Goal: Task Accomplishment & Management: Manage account settings

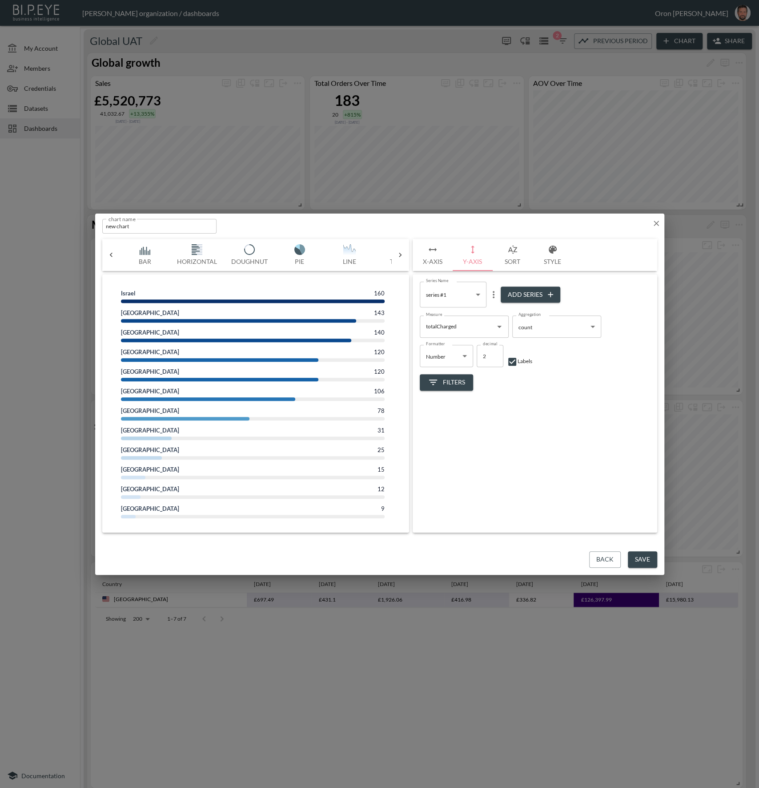
scroll to position [0, 271]
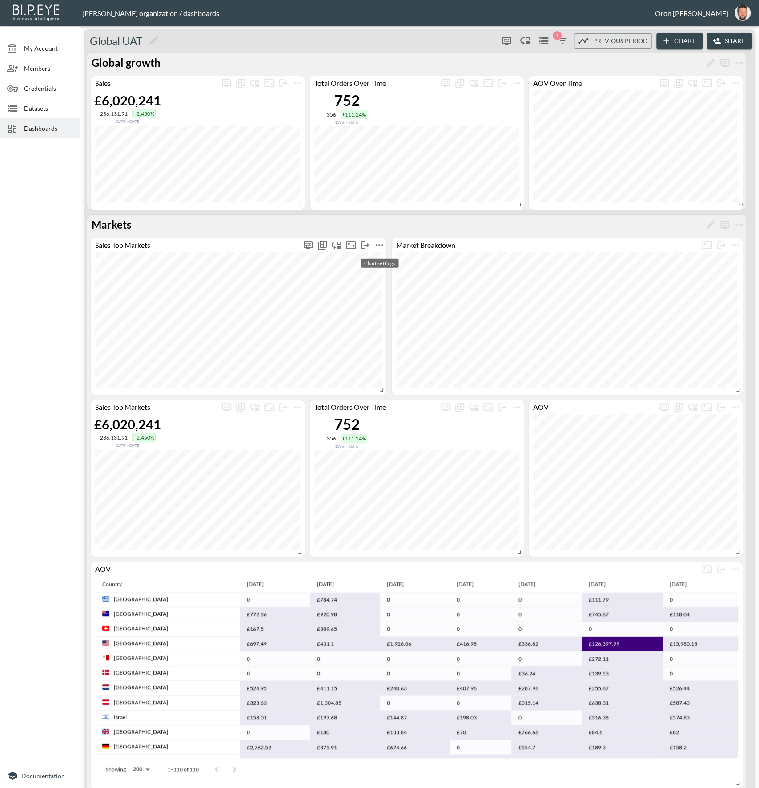
click at [379, 246] on icon "more" at bounding box center [379, 245] width 11 height 11
click at [375, 262] on p "Edit" at bounding box center [369, 262] width 12 height 11
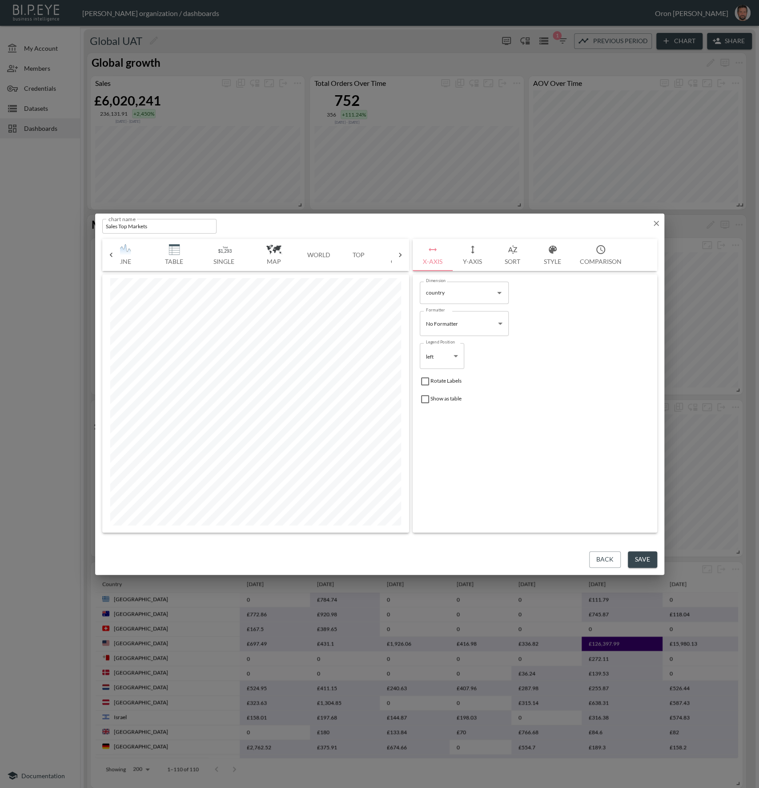
scroll to position [0, 232]
click at [344, 250] on button "Top" at bounding box center [352, 255] width 40 height 32
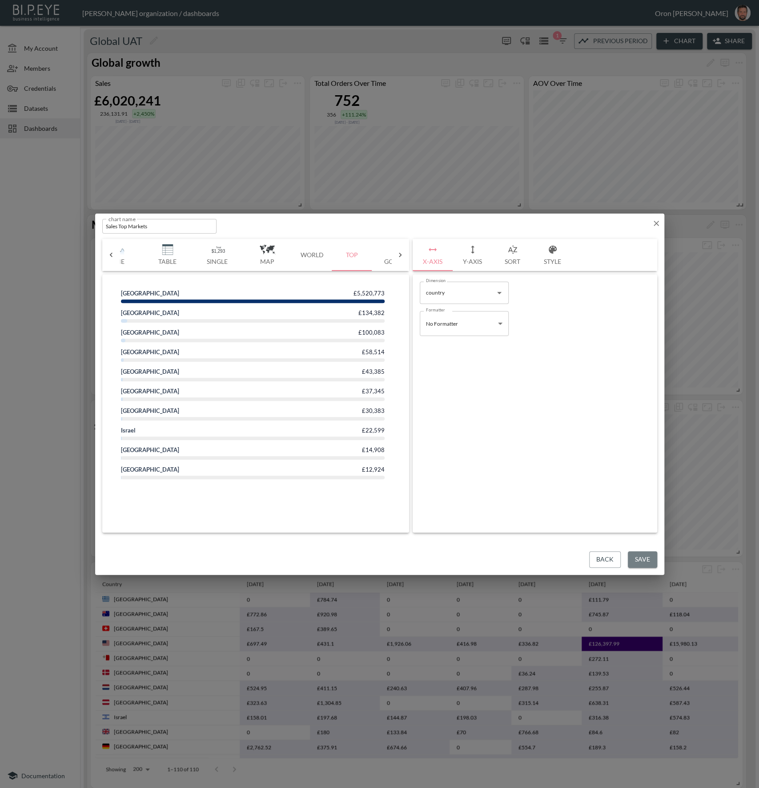
click at [641, 559] on button "Save" at bounding box center [642, 559] width 29 height 16
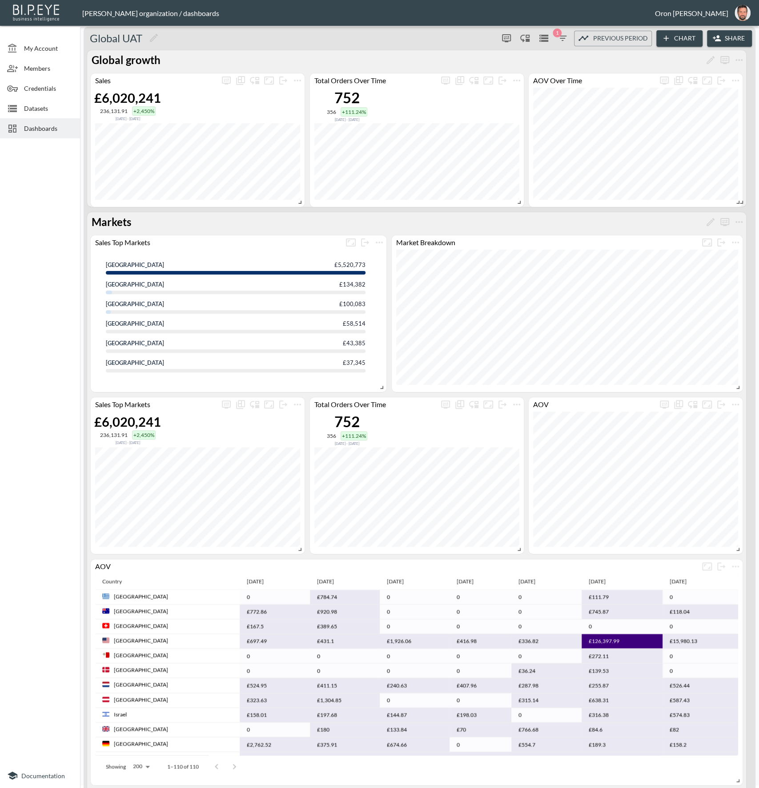
scroll to position [5, 0]
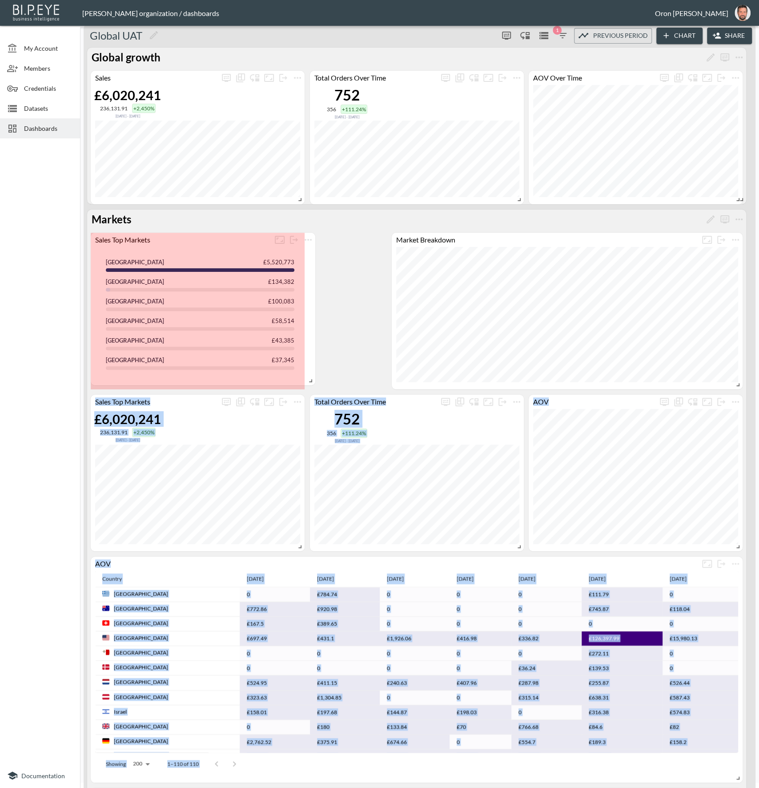
drag, startPoint x: 381, startPoint y: 385, endPoint x: 312, endPoint y: 383, distance: 69.0
click at [310, 381] on span at bounding box center [309, 379] width 9 height 9
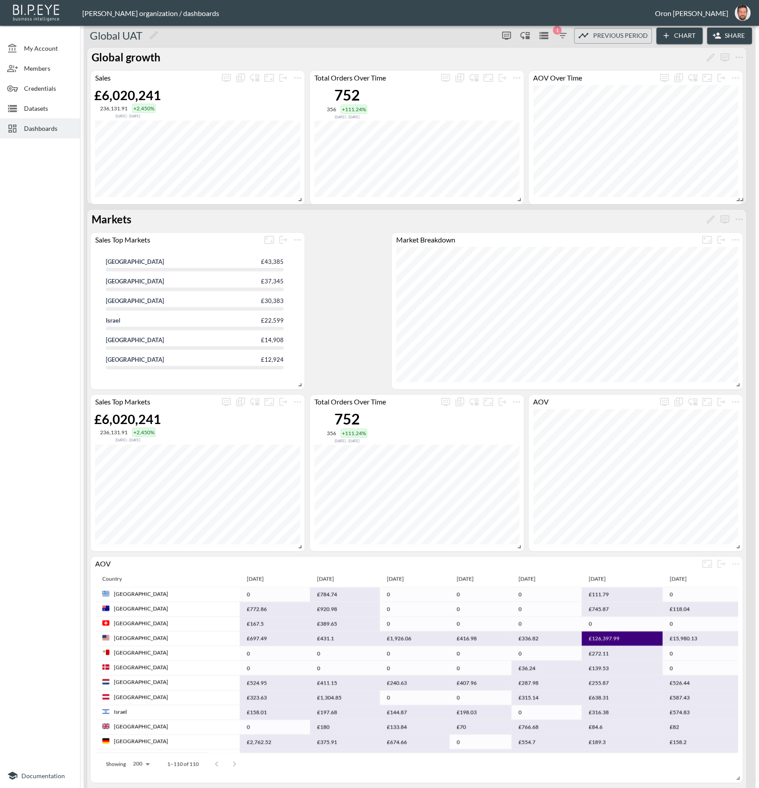
scroll to position [0, 0]
click at [300, 401] on icon "more" at bounding box center [297, 402] width 7 height 2
click at [303, 436] on li "Delete" at bounding box center [297, 440] width 69 height 16
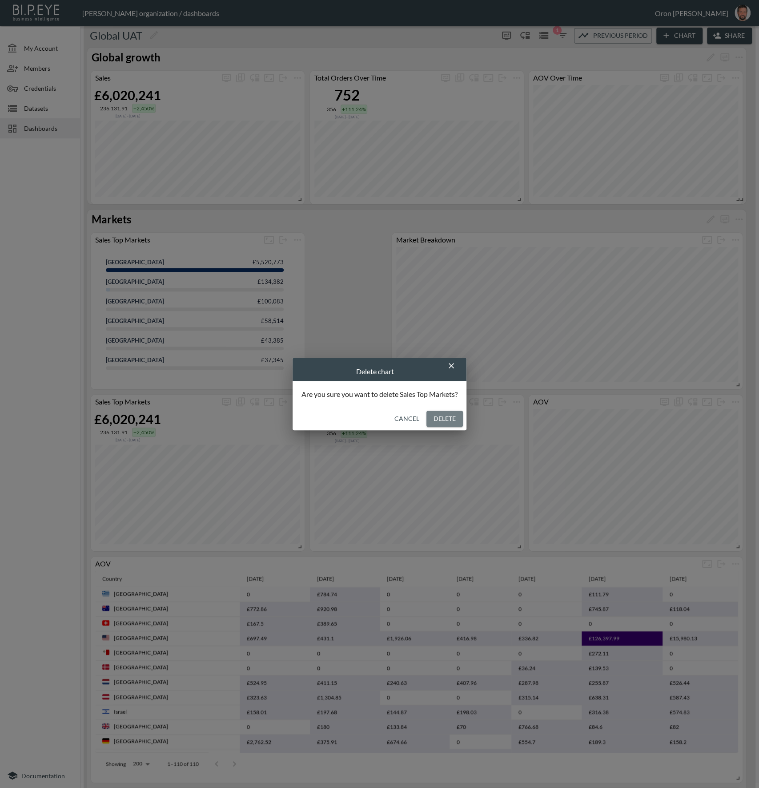
click at [456, 421] on button "Delete" at bounding box center [445, 419] width 36 height 16
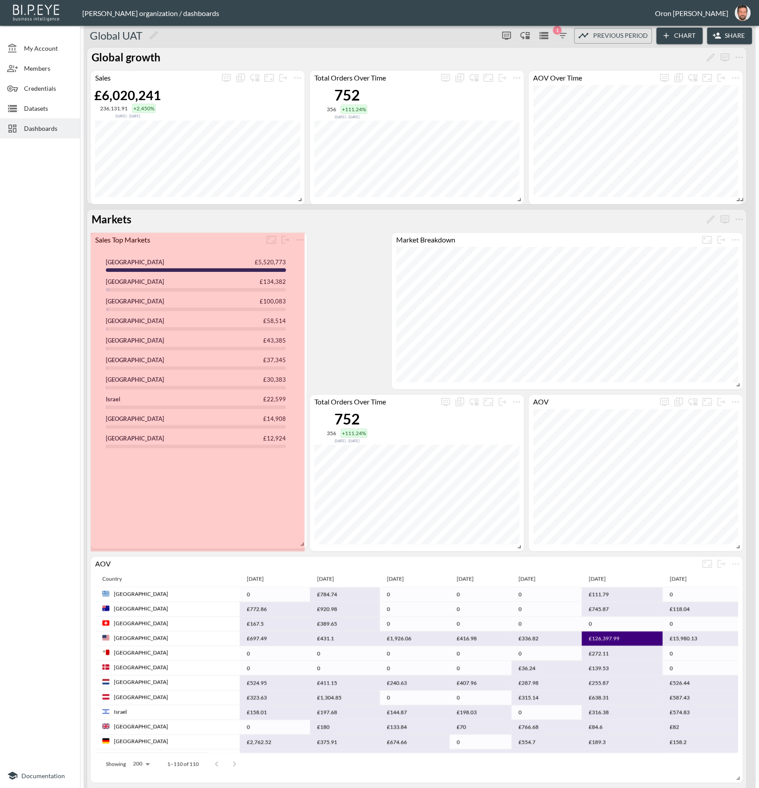
drag, startPoint x: 301, startPoint y: 391, endPoint x: 307, endPoint y: 404, distance: 14.5
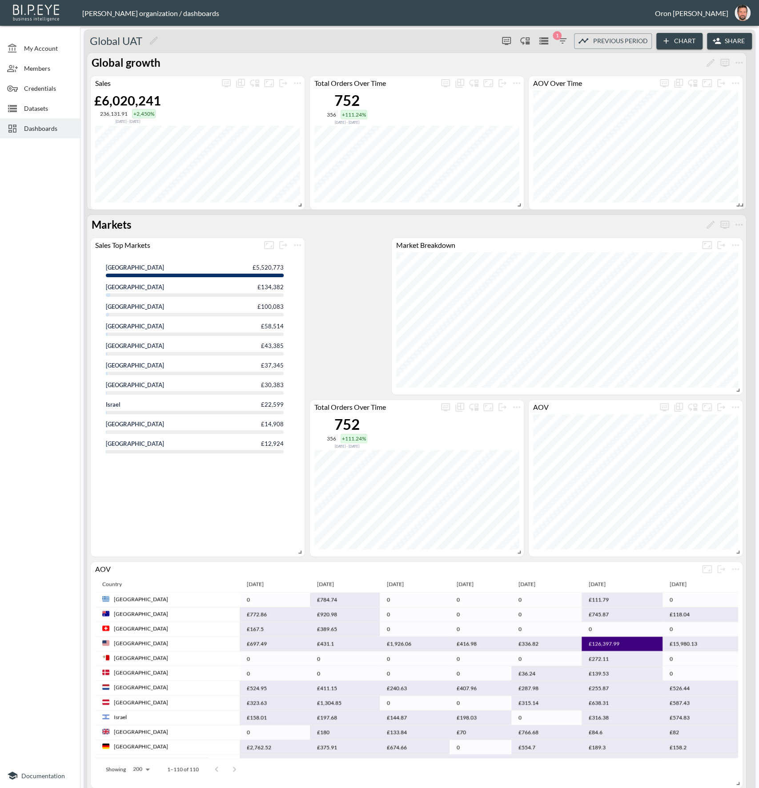
click at [557, 41] on icon "button" at bounding box center [562, 41] width 11 height 11
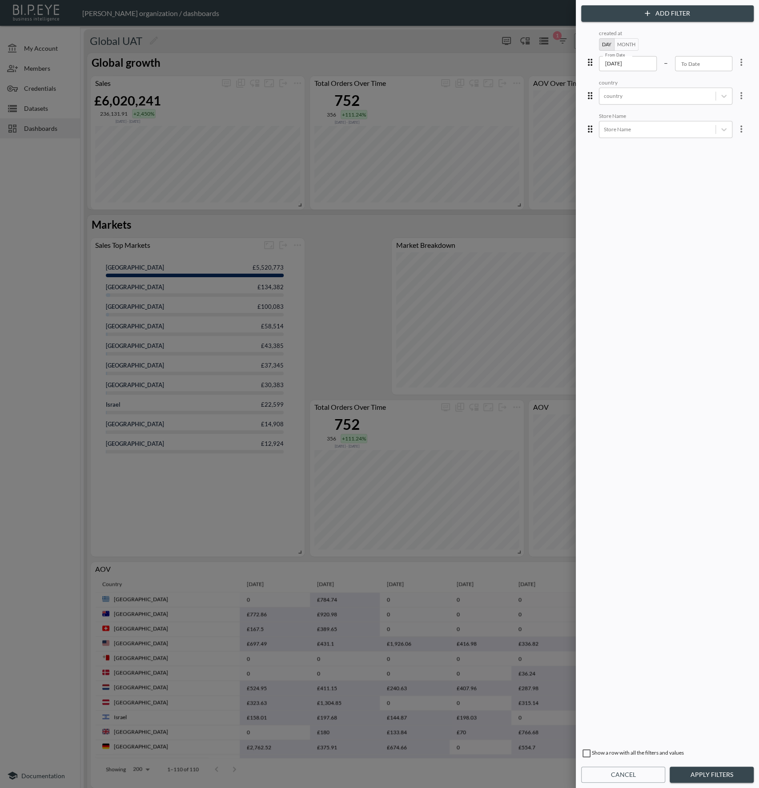
click at [741, 61] on icon "more" at bounding box center [741, 62] width 11 height 11
click at [733, 108] on li "Clear" at bounding box center [710, 114] width 80 height 16
drag, startPoint x: 710, startPoint y: 776, endPoint x: 463, endPoint y: 361, distance: 482.9
click at [710, 775] on button "Apply Filters" at bounding box center [712, 774] width 84 height 16
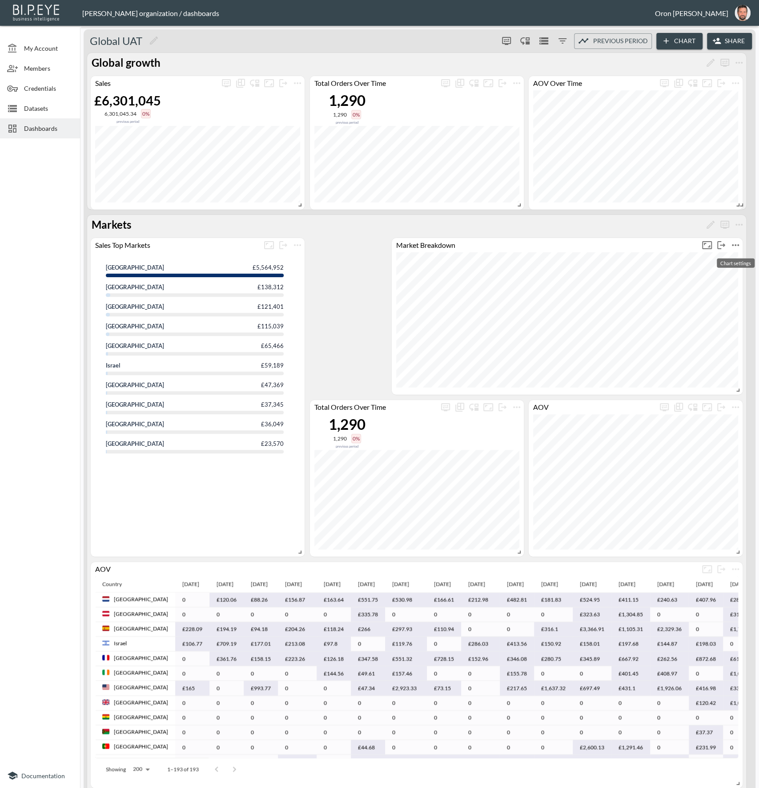
click at [735, 243] on icon "more" at bounding box center [735, 245] width 11 height 11
click at [723, 303] on p "Duplicate" at bounding box center [714, 303] width 30 height 11
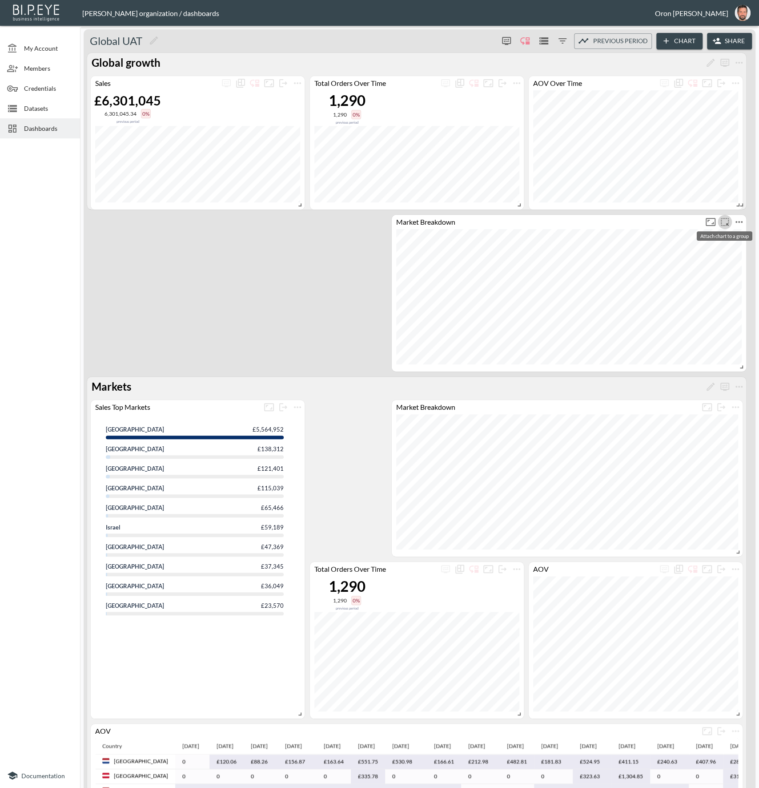
click at [723, 222] on icon "more" at bounding box center [725, 222] width 11 height 11
click at [717, 244] on li "Markets" at bounding box center [721, 239] width 57 height 16
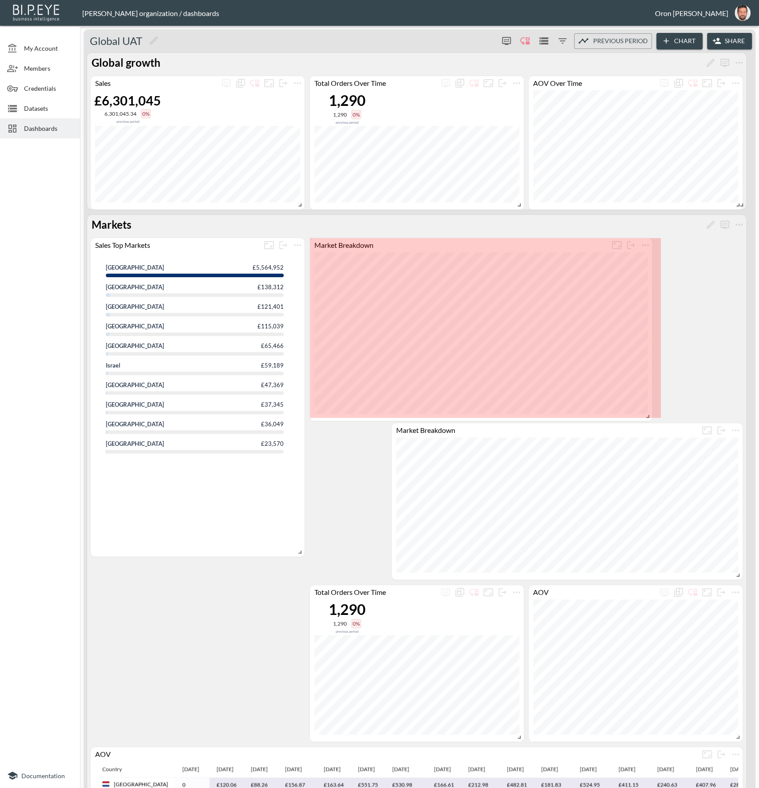
drag, startPoint x: 656, startPoint y: 387, endPoint x: 648, endPoint y: 413, distance: 27.6
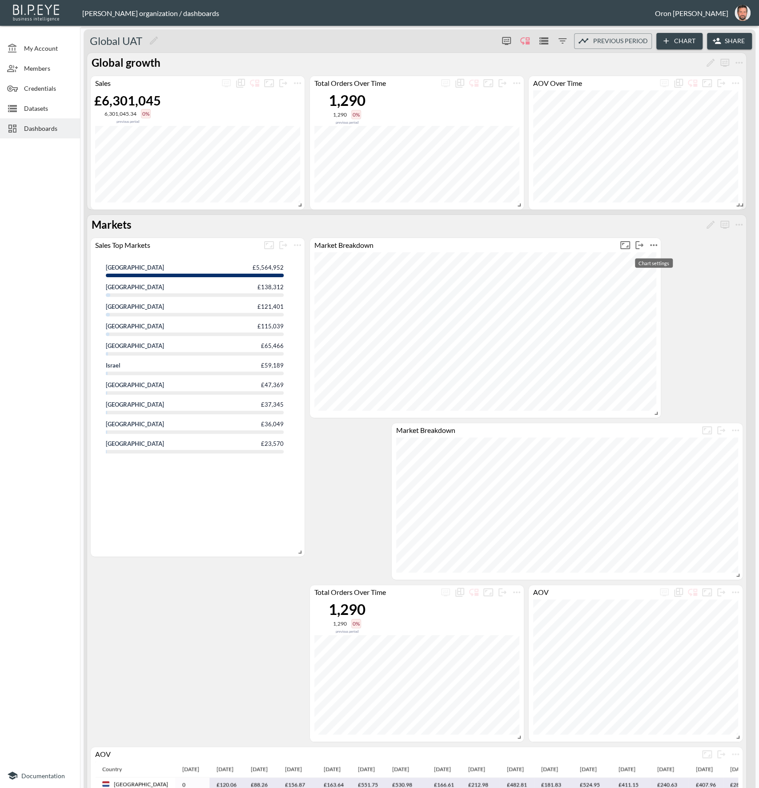
click at [653, 241] on icon "more" at bounding box center [654, 245] width 11 height 11
click at [645, 262] on p "Edit" at bounding box center [644, 262] width 12 height 11
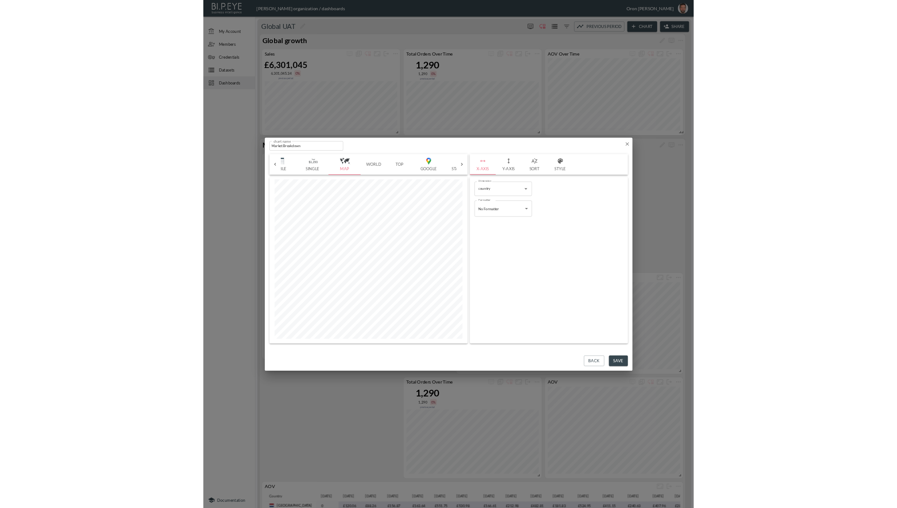
scroll to position [0, 283]
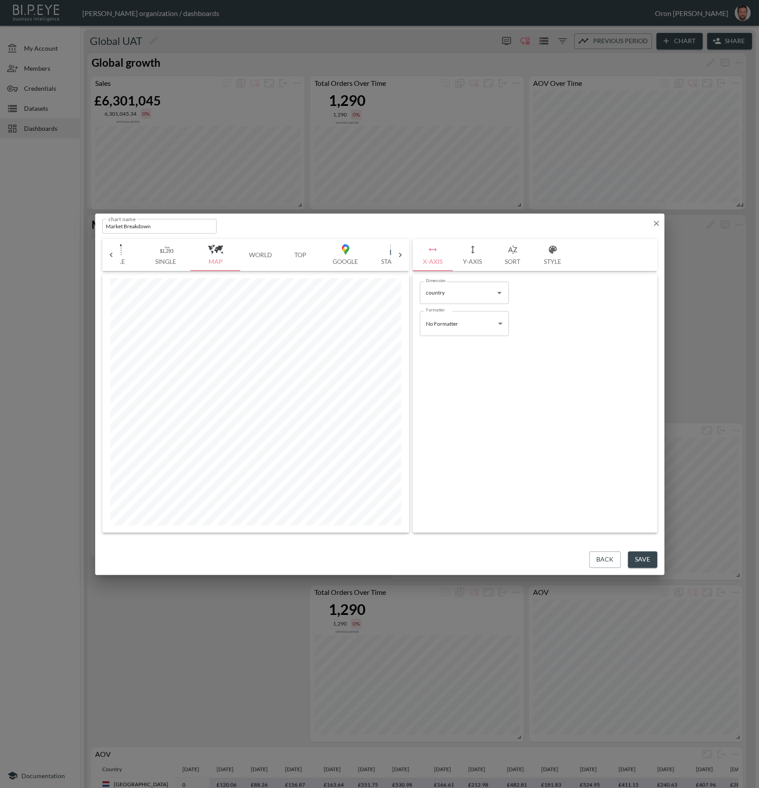
drag, startPoint x: 253, startPoint y: 246, endPoint x: 517, endPoint y: 358, distance: 286.6
click at [253, 246] on button "World" at bounding box center [261, 255] width 40 height 32
click at [646, 557] on button "Save" at bounding box center [642, 559] width 29 height 16
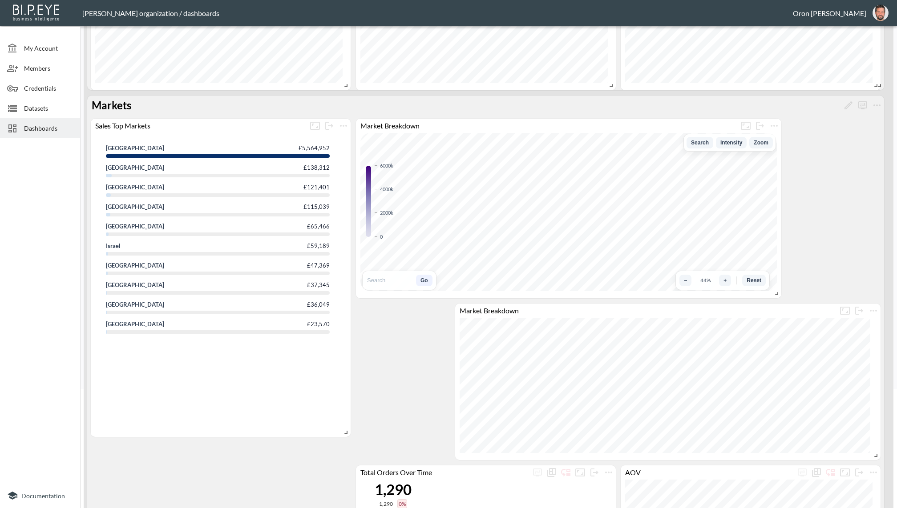
scroll to position [120, 0]
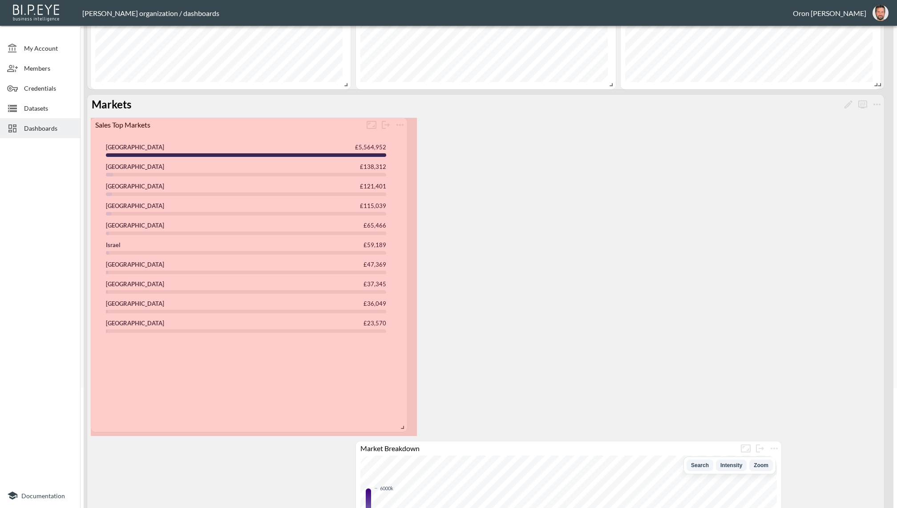
drag, startPoint x: 343, startPoint y: 428, endPoint x: 396, endPoint y: 422, distance: 53.2
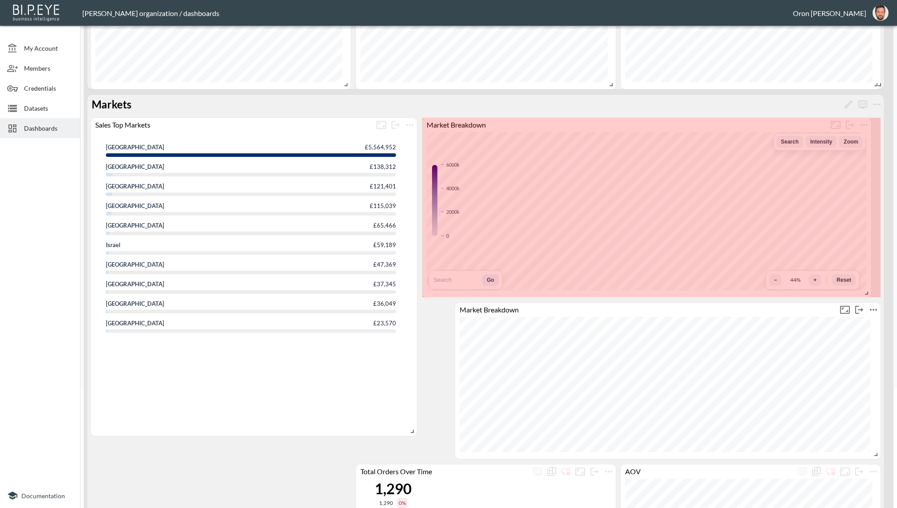
drag, startPoint x: 840, startPoint y: 289, endPoint x: 829, endPoint y: 312, distance: 25.5
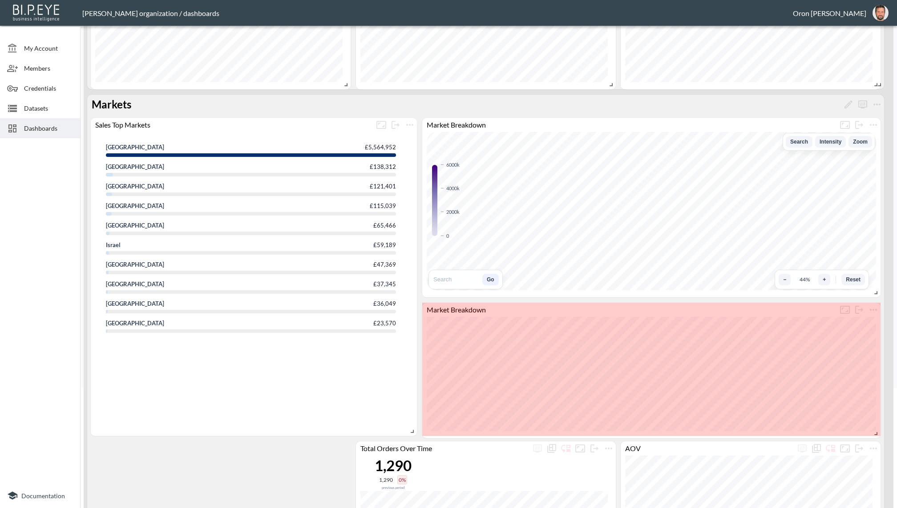
drag, startPoint x: 870, startPoint y: 455, endPoint x: 876, endPoint y: 433, distance: 23.1
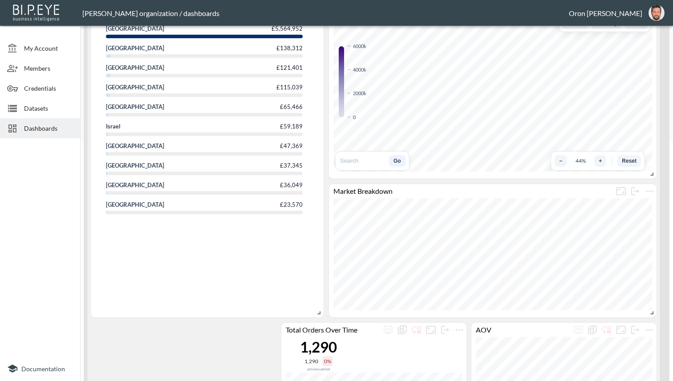
scroll to position [238, 0]
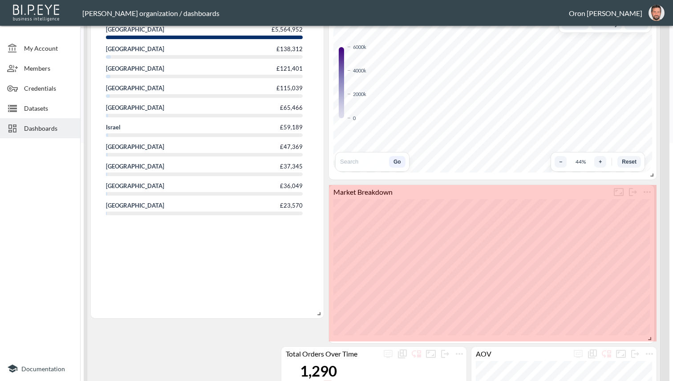
drag, startPoint x: 649, startPoint y: 323, endPoint x: 648, endPoint y: 335, distance: 12.0
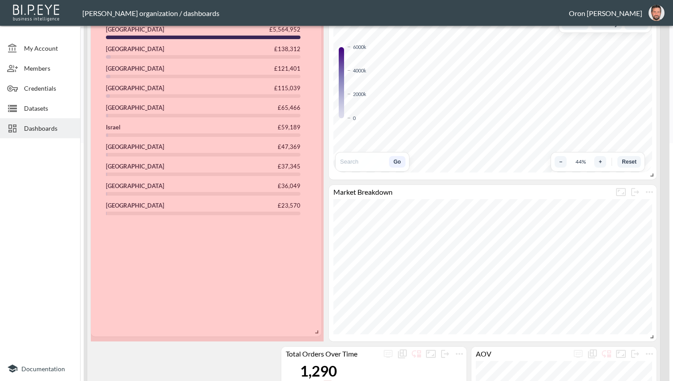
drag, startPoint x: 319, startPoint y: 314, endPoint x: 265, endPoint y: 332, distance: 57.3
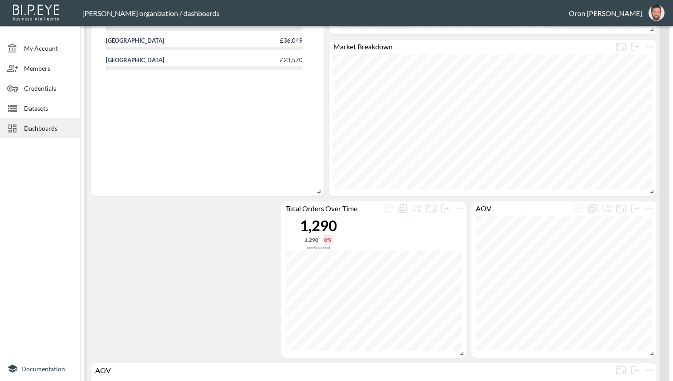
scroll to position [392, 0]
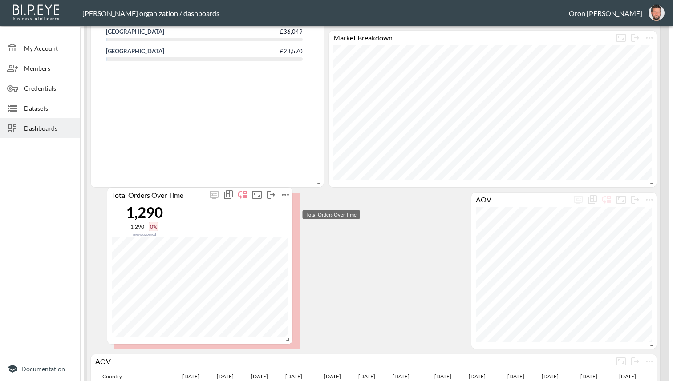
drag, startPoint x: 365, startPoint y: 200, endPoint x: 183, endPoint y: 195, distance: 182.0
click at [182, 195] on div "Total Orders Over Time" at bounding box center [157, 194] width 100 height 8
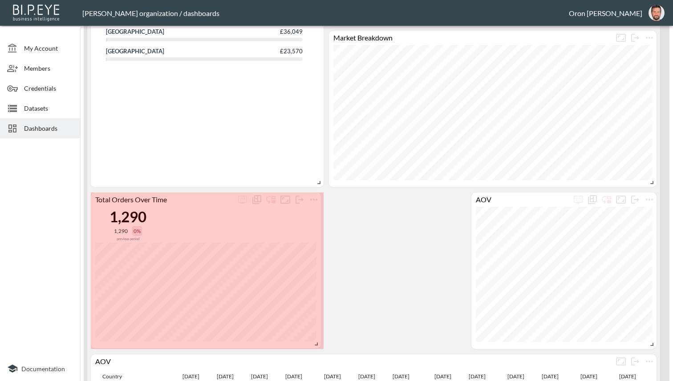
drag, startPoint x: 286, startPoint y: 339, endPoint x: 315, endPoint y: 339, distance: 28.9
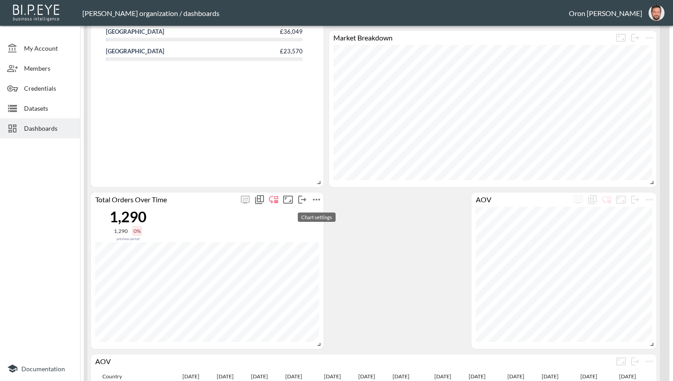
click at [319, 197] on icon "more" at bounding box center [316, 199] width 11 height 11
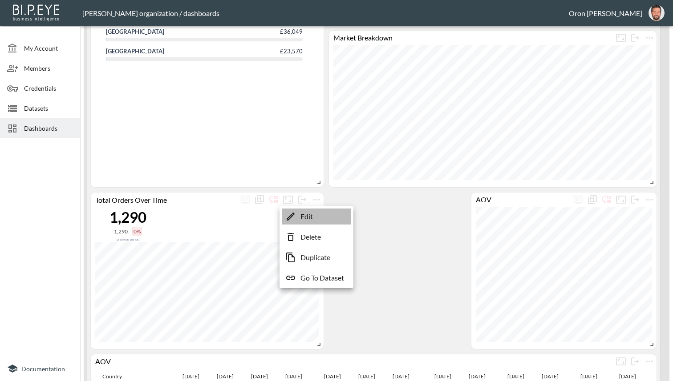
click at [322, 214] on li "Edit" at bounding box center [316, 217] width 69 height 16
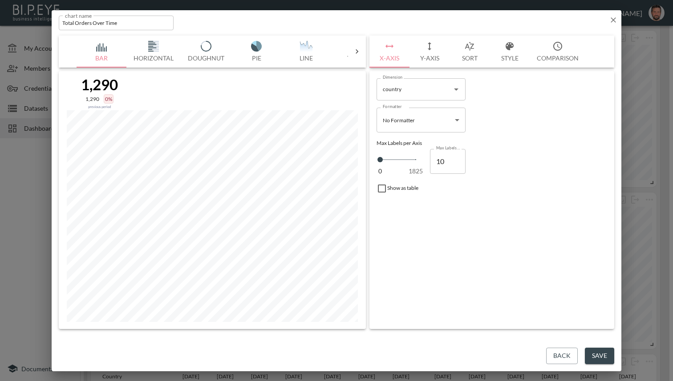
click at [438, 52] on button "Y-Axis" at bounding box center [429, 52] width 40 height 32
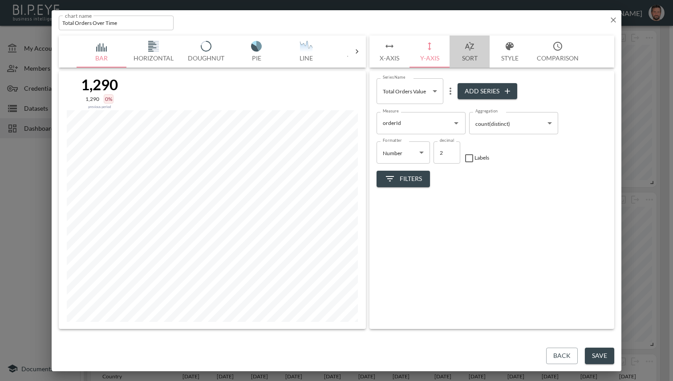
click at [464, 49] on button "Sort" at bounding box center [469, 52] width 40 height 32
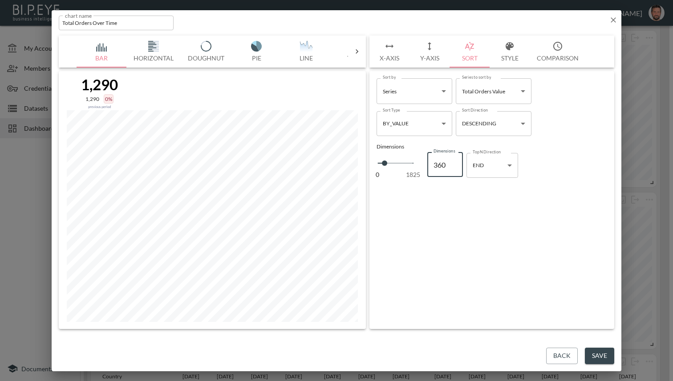
drag, startPoint x: 446, startPoint y: 160, endPoint x: 414, endPoint y: 161, distance: 32.5
click at [414, 161] on div "0 1825 Dimensions 360 Dimensions" at bounding box center [419, 165] width 86 height 30
type input "3"
type input "30"
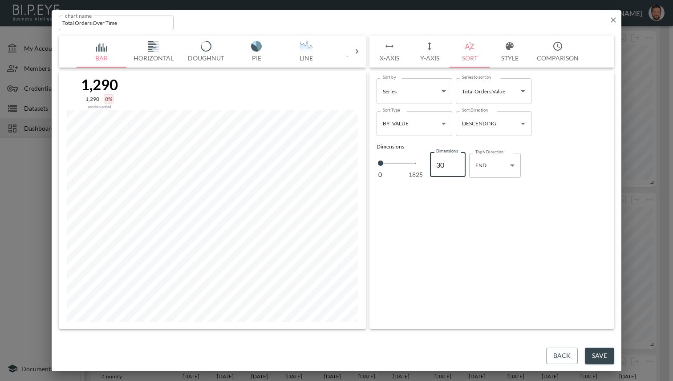
type input "30"
click at [598, 354] on button "Save" at bounding box center [599, 356] width 29 height 16
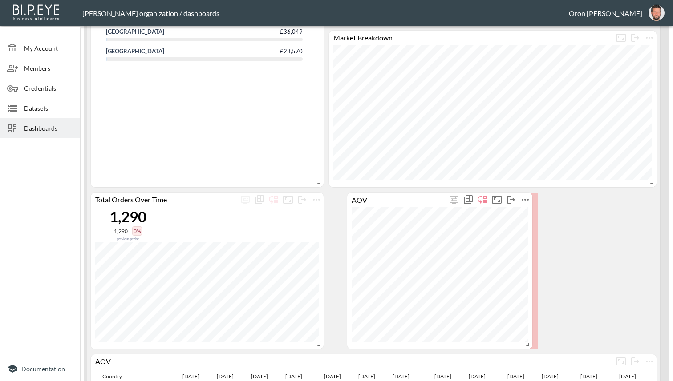
drag, startPoint x: 541, startPoint y: 206, endPoint x: 425, endPoint y: 206, distance: 115.2
click at [425, 206] on div "AOV" at bounding box center [439, 200] width 185 height 14
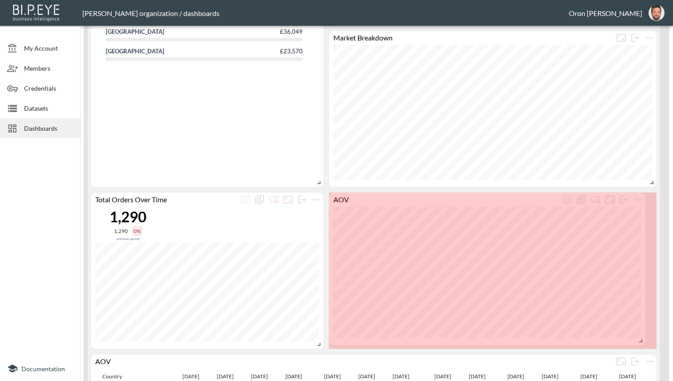
drag, startPoint x: 510, startPoint y: 341, endPoint x: 641, endPoint y: 337, distance: 131.3
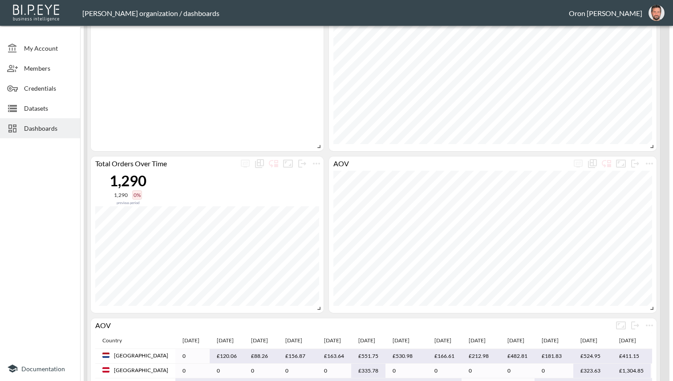
scroll to position [423, 0]
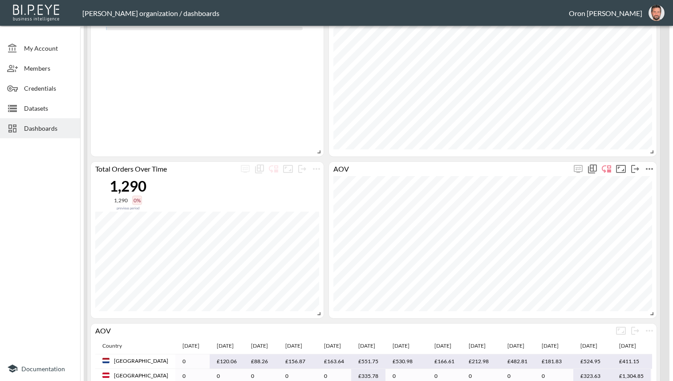
click at [649, 169] on icon "more" at bounding box center [649, 169] width 11 height 11
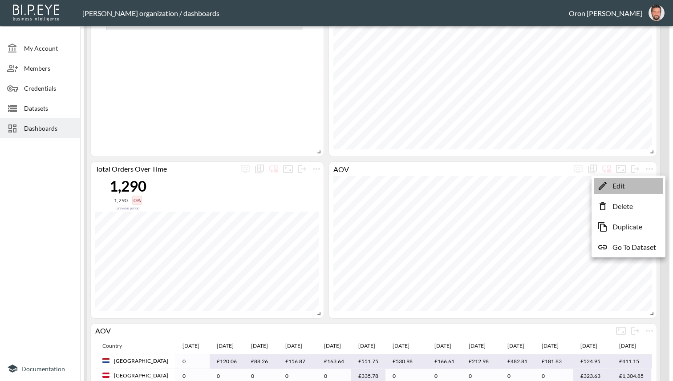
click at [637, 181] on li "Edit" at bounding box center [627, 186] width 69 height 16
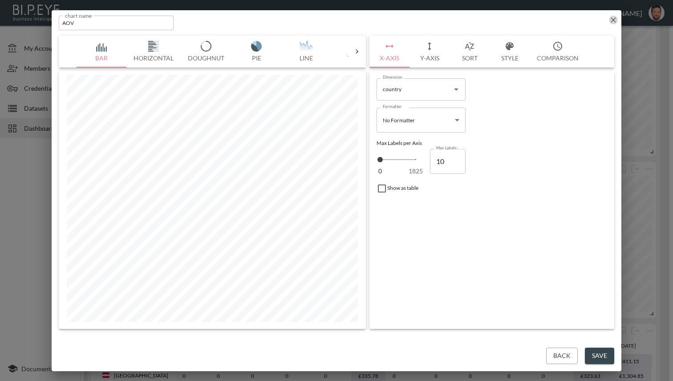
click at [614, 20] on icon "button" at bounding box center [613, 20] width 9 height 9
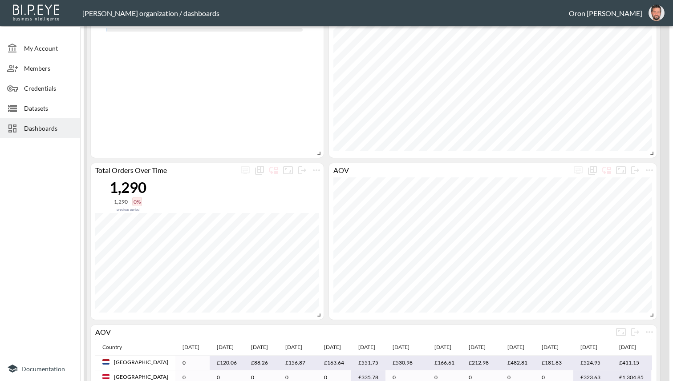
scroll to position [423, 0]
click at [649, 169] on icon "more" at bounding box center [648, 170] width 7 height 2
click at [451, 184] on div at bounding box center [336, 190] width 673 height 381
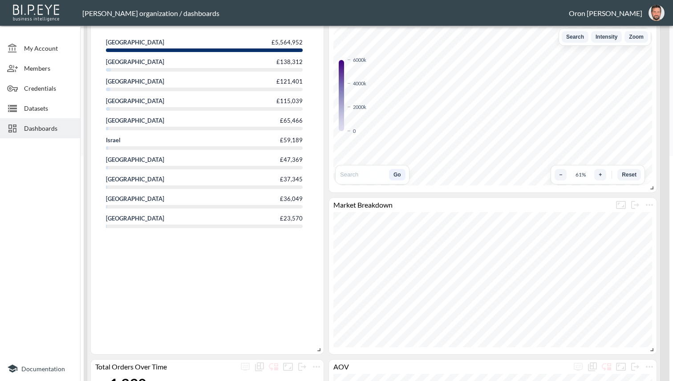
scroll to position [236, 0]
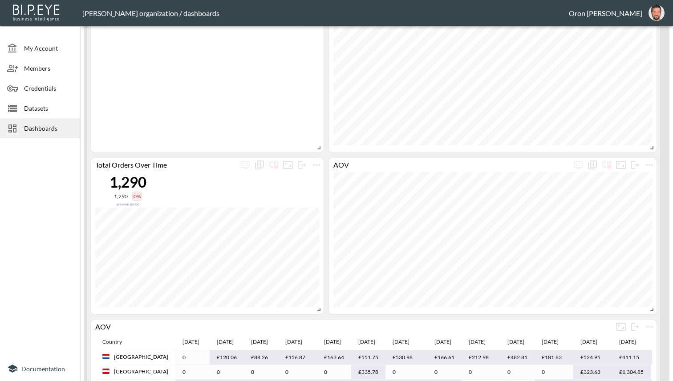
scroll to position [460, 0]
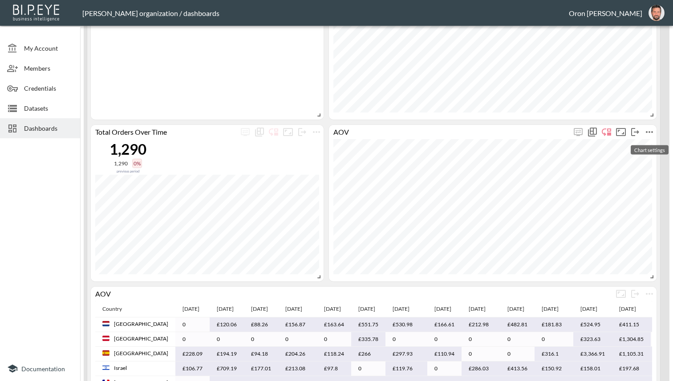
click at [654, 132] on icon "more" at bounding box center [649, 132] width 11 height 11
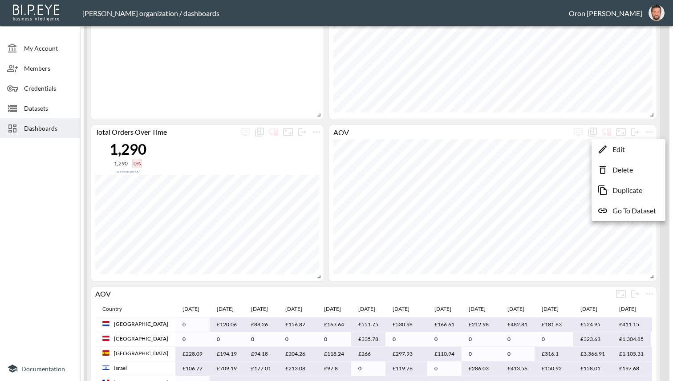
click at [660, 130] on div at bounding box center [336, 190] width 673 height 381
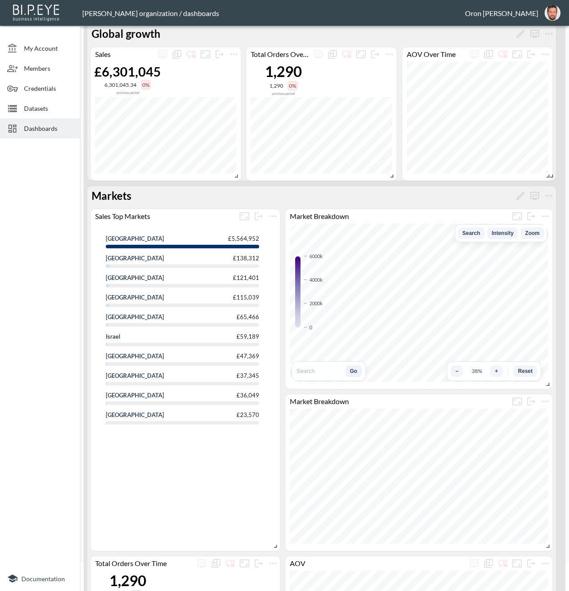
scroll to position [0, 0]
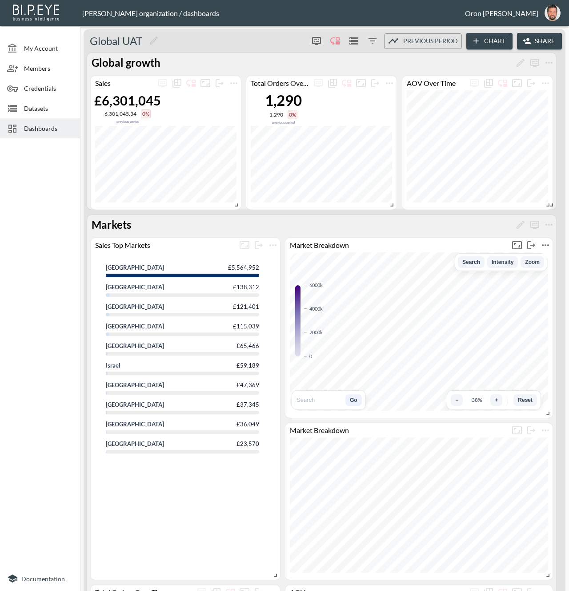
click at [545, 247] on icon "more" at bounding box center [546, 245] width 11 height 11
click at [539, 260] on li "Edit" at bounding box center [524, 262] width 69 height 16
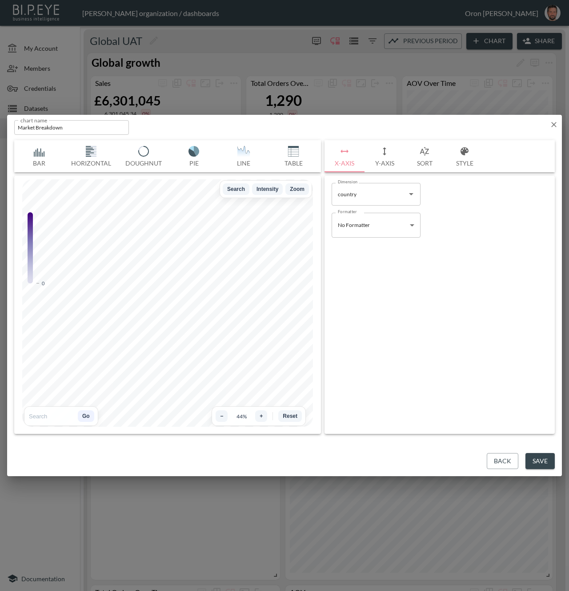
click at [77, 124] on input "Market Breakdown" at bounding box center [71, 127] width 115 height 15
click at [76, 126] on input "Market Breakdown" at bounding box center [71, 127] width 115 height 15
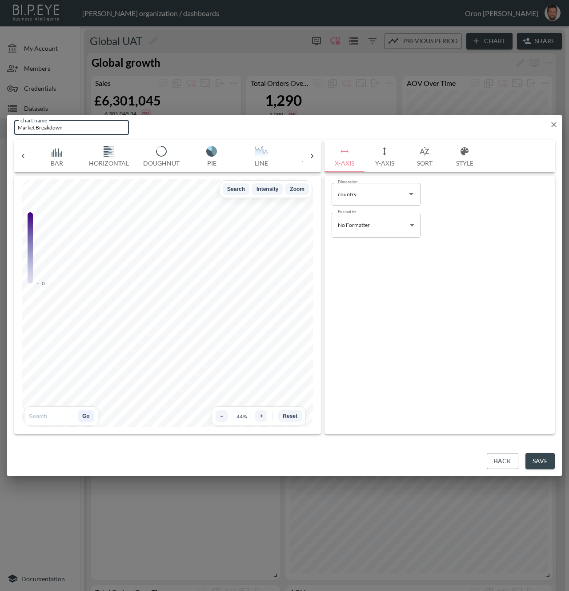
click at [62, 130] on input "Market Breakdown" at bounding box center [71, 127] width 115 height 15
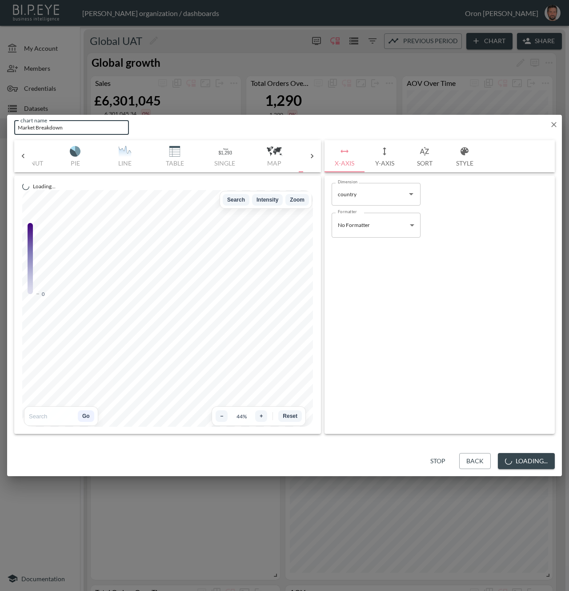
click at [62, 130] on input "Market Breakdown" at bounding box center [71, 127] width 115 height 15
type input "Sales"
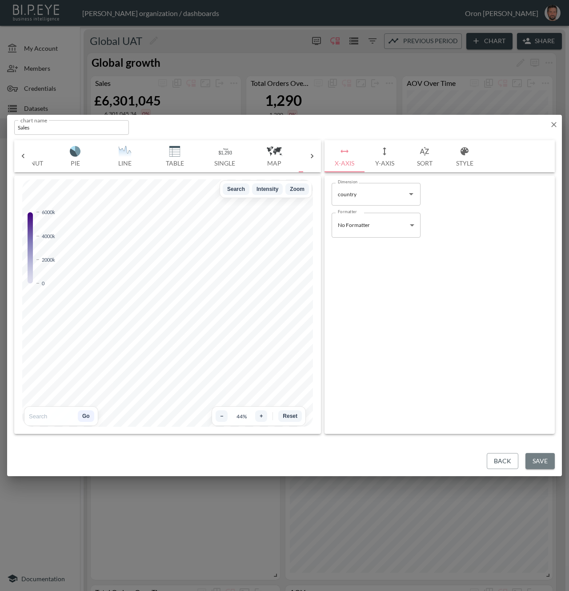
drag, startPoint x: 545, startPoint y: 459, endPoint x: 538, endPoint y: 457, distance: 7.7
click at [545, 459] on button "Save" at bounding box center [540, 461] width 29 height 16
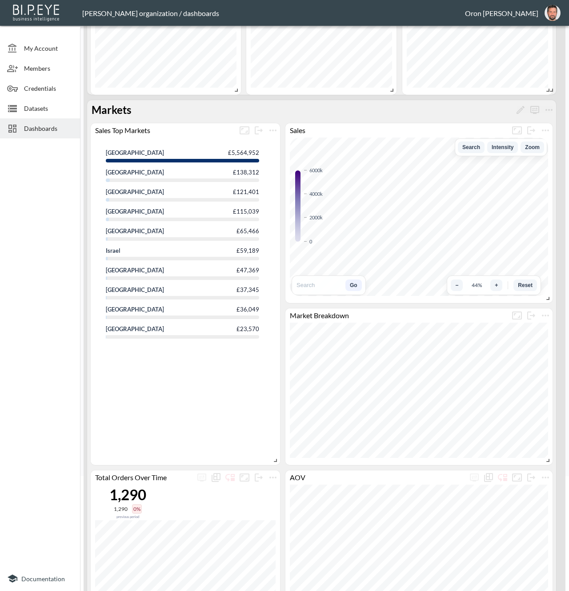
scroll to position [113, 0]
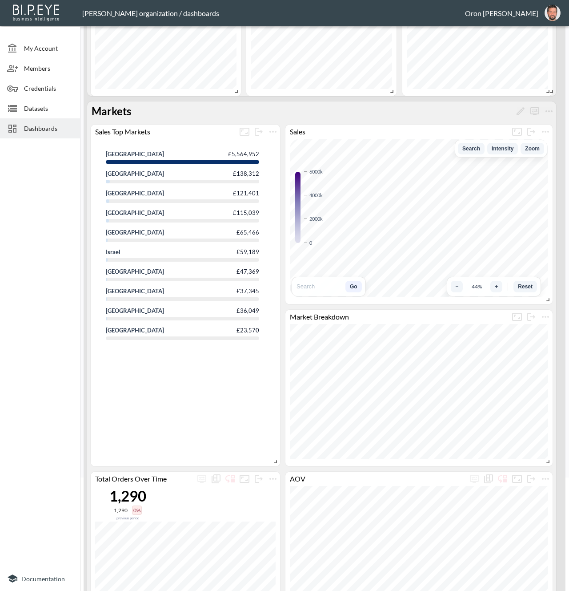
click at [268, 376] on div "United States £5,564,952 Canada £138,312 France £121,401 Germany £115,039 Spain…" at bounding box center [185, 299] width 166 height 306
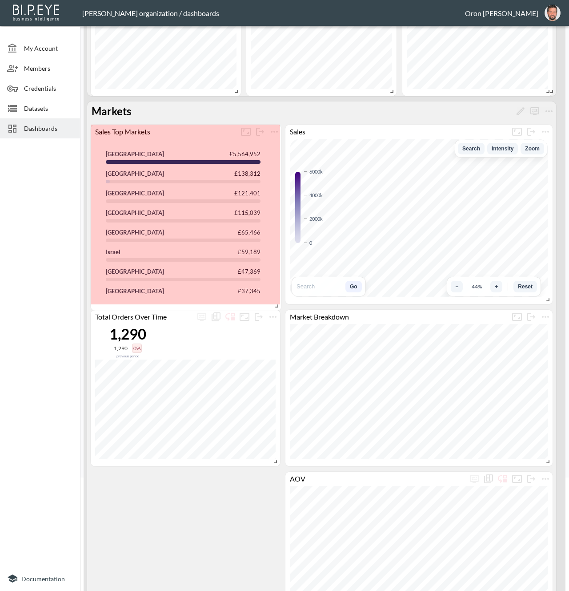
drag, startPoint x: 274, startPoint y: 454, endPoint x: 278, endPoint y: 300, distance: 153.5
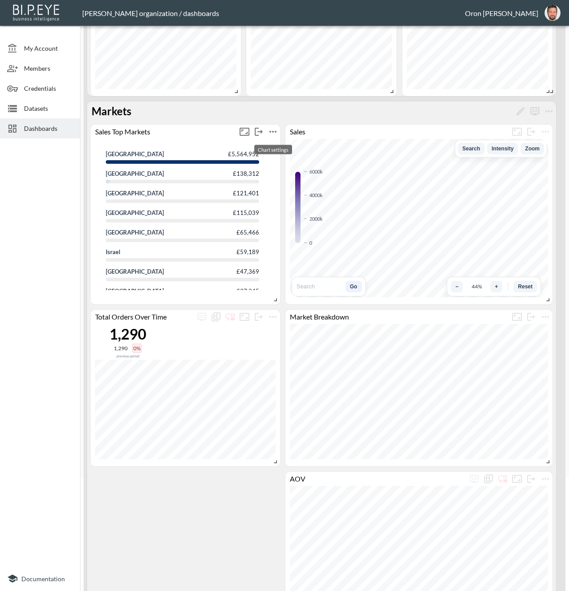
click at [274, 132] on icon "more" at bounding box center [273, 131] width 11 height 11
click at [262, 339] on div at bounding box center [284, 295] width 569 height 591
click at [275, 315] on icon "more" at bounding box center [273, 316] width 11 height 11
click at [272, 331] on li "Edit" at bounding box center [272, 334] width 69 height 16
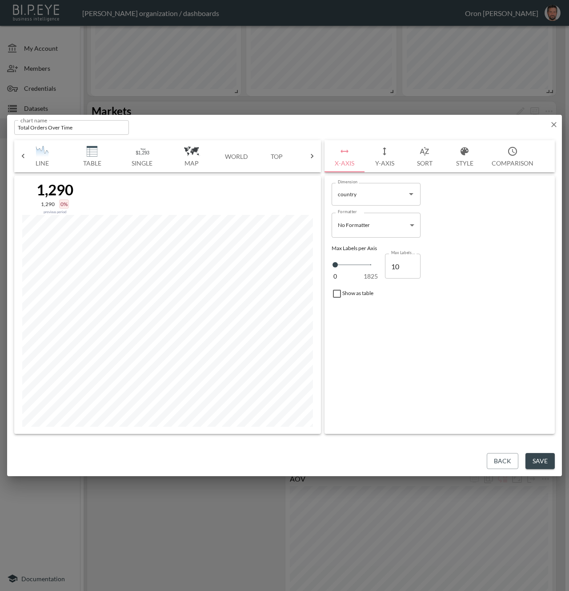
scroll to position [0, 243]
click at [255, 151] on button "Top" at bounding box center [253, 156] width 40 height 32
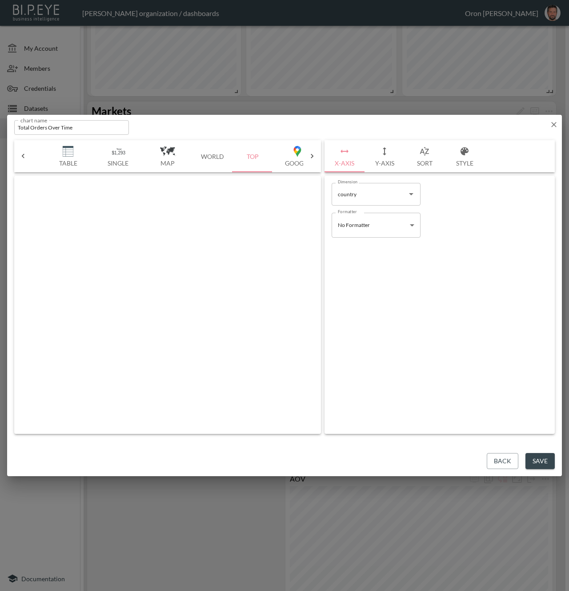
scroll to position [0, 246]
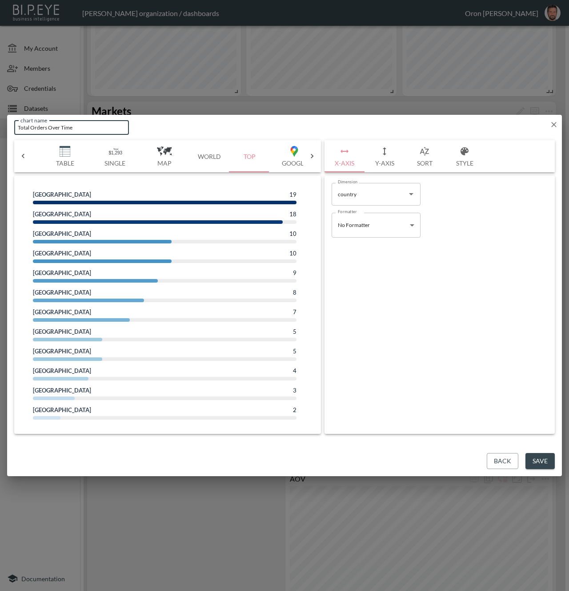
drag, startPoint x: 86, startPoint y: 129, endPoint x: -9, endPoint y: 124, distance: 95.3
click at [0, 124] on html "BI.P.EYE, Interactive Analytics Dashboards - app Zach Bailet organization / das…" at bounding box center [284, 295] width 569 height 591
type input "Orders"
click at [458, 154] on button "Style" at bounding box center [465, 156] width 40 height 32
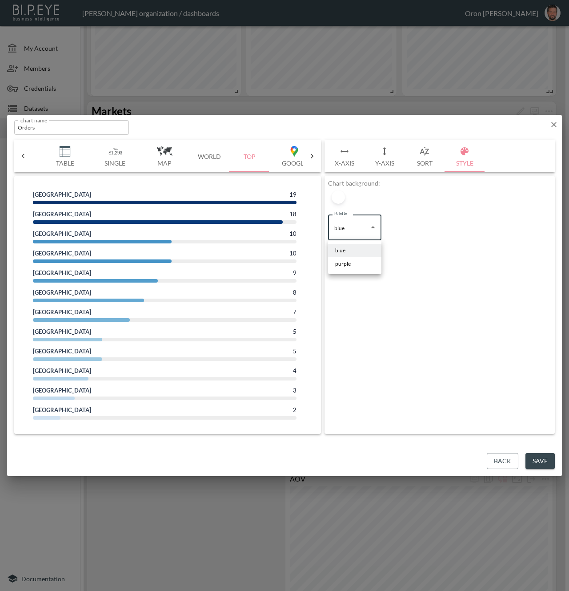
click at [362, 222] on body "BI.P.EYE, Interactive Analytics Dashboards - app Zach Bailet organization / das…" at bounding box center [284, 295] width 569 height 591
click at [355, 260] on li "purple" at bounding box center [354, 263] width 53 height 13
type input "purple"
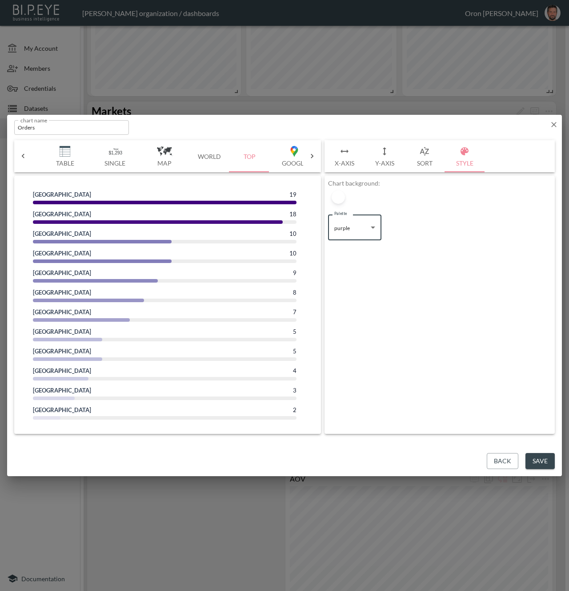
click at [546, 462] on button "Save" at bounding box center [540, 461] width 29 height 16
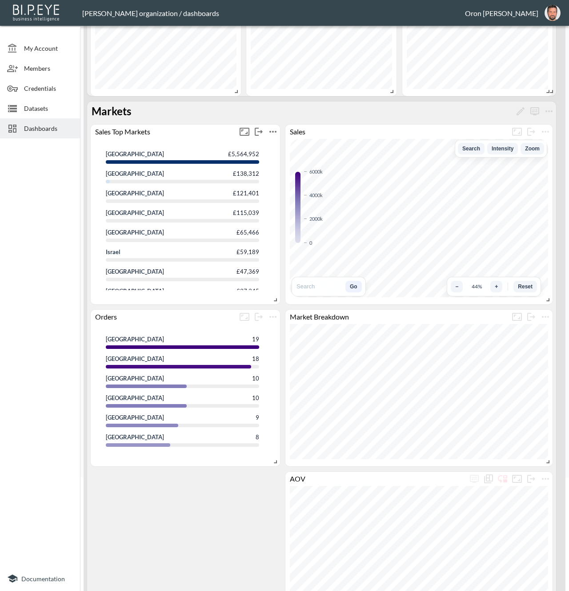
click at [272, 133] on icon "more" at bounding box center [273, 131] width 11 height 11
click at [267, 147] on p "Edit" at bounding box center [263, 149] width 12 height 11
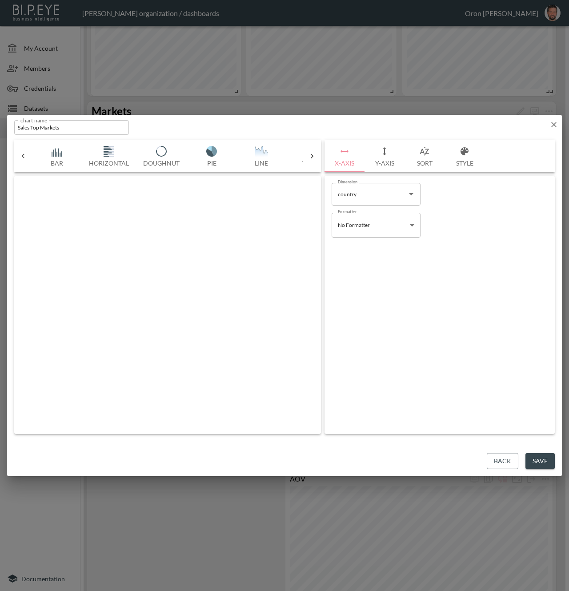
scroll to position [0, 177]
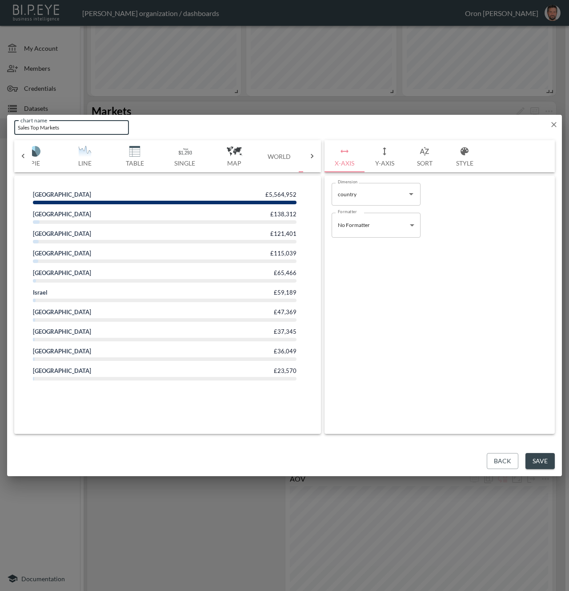
drag, startPoint x: 30, startPoint y: 126, endPoint x: 85, endPoint y: 130, distance: 54.4
click at [84, 130] on input "Sales Top Markets" at bounding box center [71, 127] width 115 height 15
type input "Sales"
drag, startPoint x: 543, startPoint y: 460, endPoint x: 527, endPoint y: 459, distance: 16.1
click at [541, 460] on button "Save" at bounding box center [540, 461] width 29 height 16
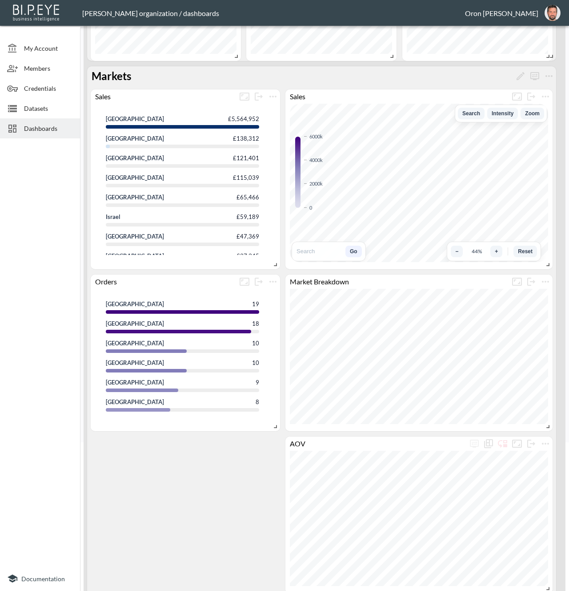
scroll to position [157, 0]
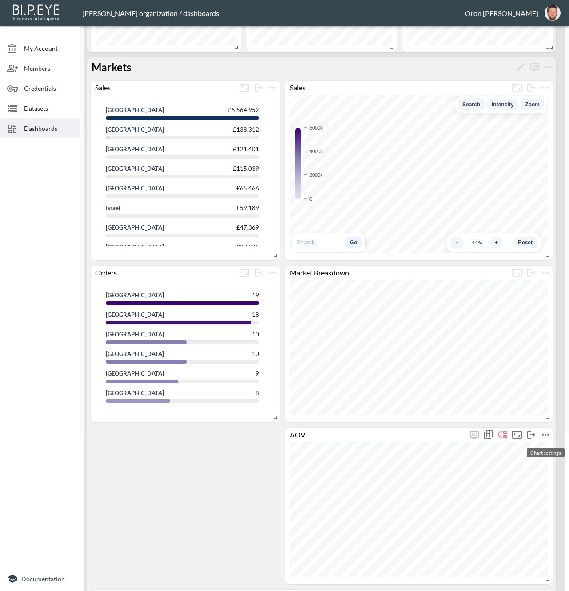
click at [548, 434] on icon "more" at bounding box center [545, 435] width 7 height 2
click at [536, 479] on li "Delete" at bounding box center [524, 472] width 69 height 16
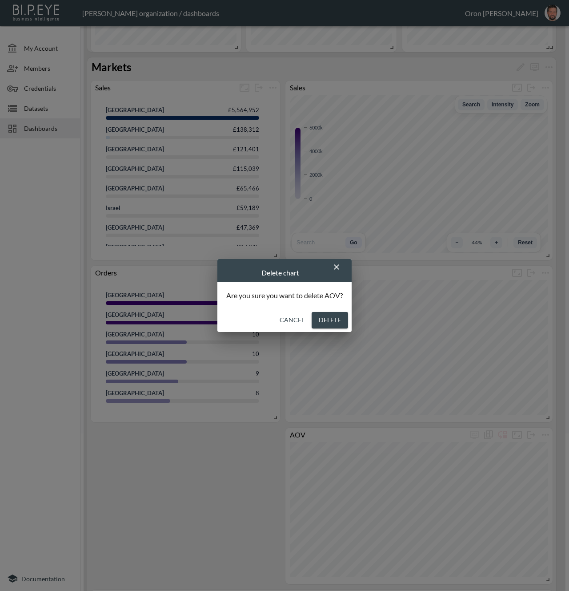
click at [338, 322] on button "Delete" at bounding box center [330, 320] width 36 height 16
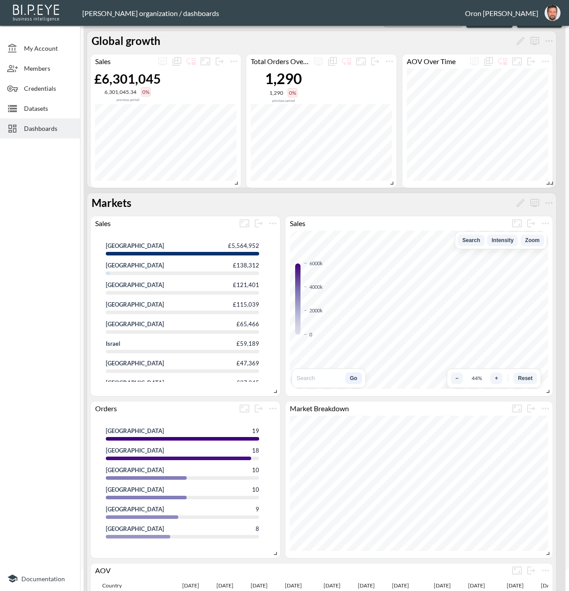
scroll to position [0, 0]
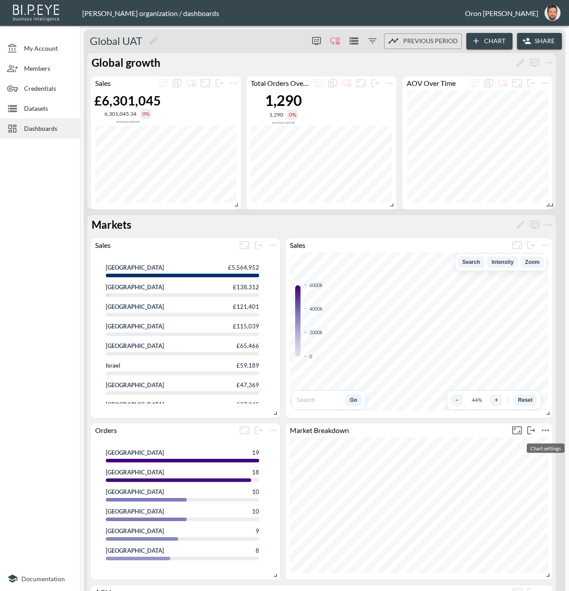
click at [548, 429] on icon "more" at bounding box center [546, 430] width 11 height 11
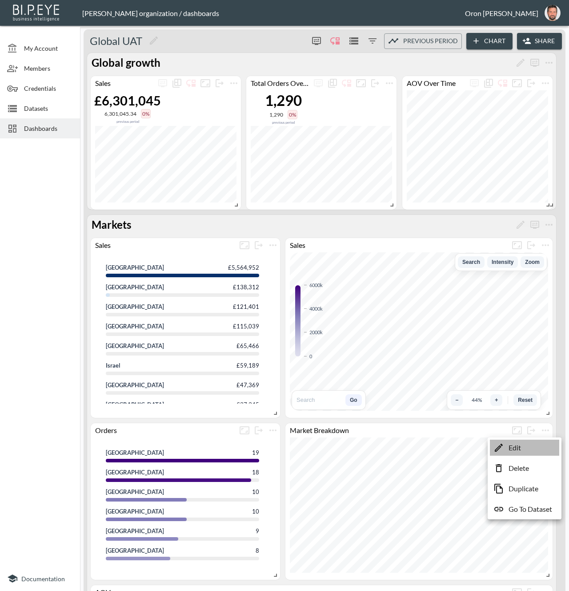
click at [538, 441] on li "Edit" at bounding box center [524, 448] width 69 height 16
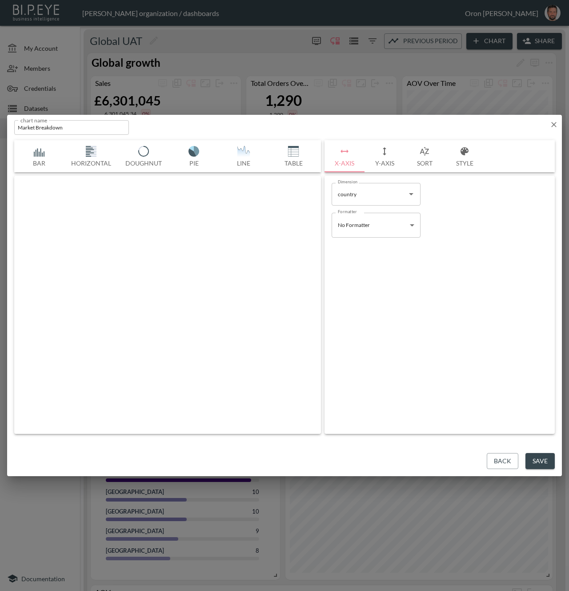
scroll to position [0, 97]
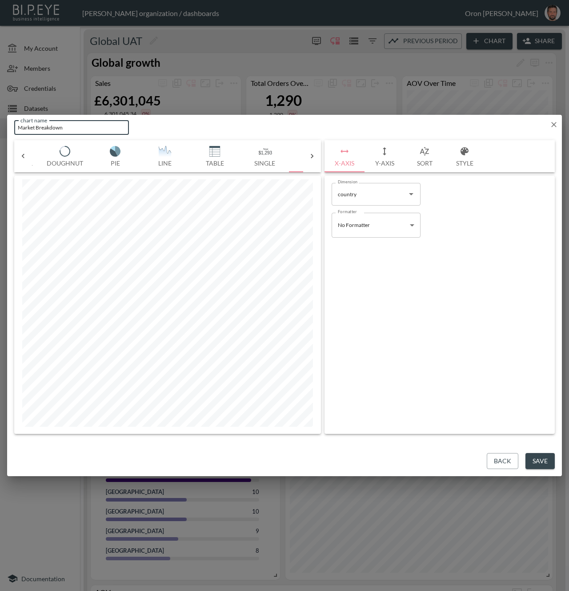
click at [0, 124] on html "BI.P.EYE, Interactive Analytics Dashboards - app Zach Bailet organization / das…" at bounding box center [284, 295] width 569 height 591
type input "Sales"
drag, startPoint x: 546, startPoint y: 464, endPoint x: 484, endPoint y: 396, distance: 91.0
click at [545, 462] on button "Save" at bounding box center [540, 461] width 29 height 16
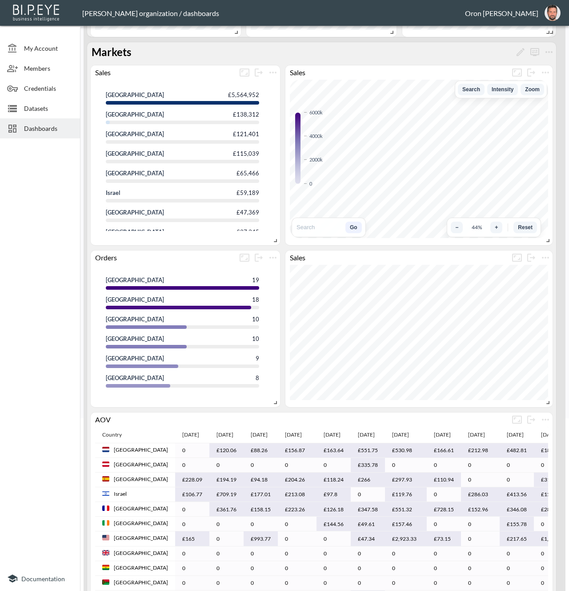
scroll to position [173, 0]
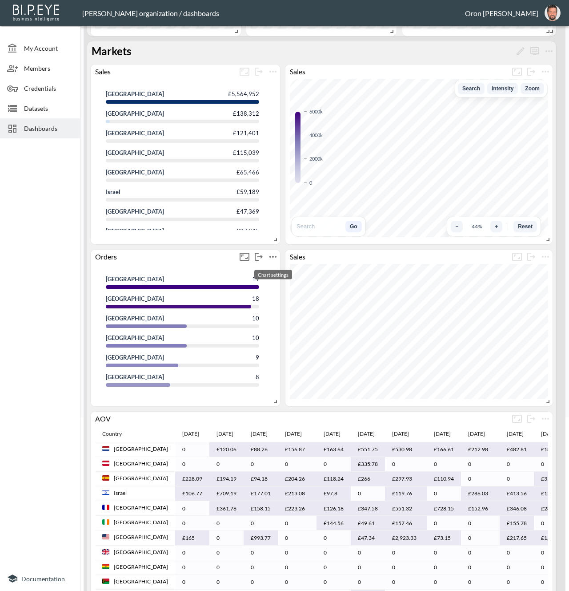
click at [271, 257] on icon "more" at bounding box center [273, 256] width 11 height 11
click at [265, 271] on p "Edit" at bounding box center [263, 274] width 12 height 11
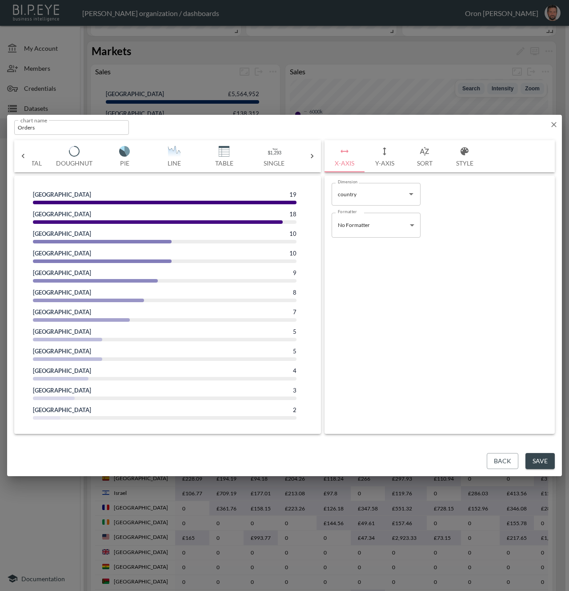
scroll to position [0, 90]
click at [79, 150] on img "button" at bounding box center [72, 151] width 36 height 11
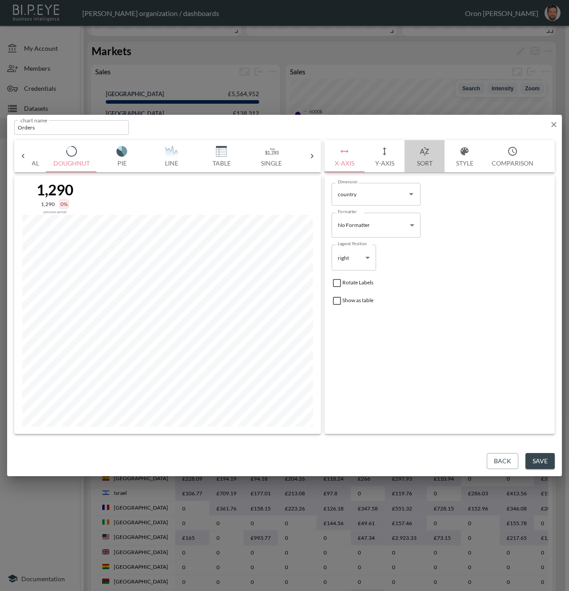
click at [427, 155] on icon "button" at bounding box center [425, 151] width 11 height 11
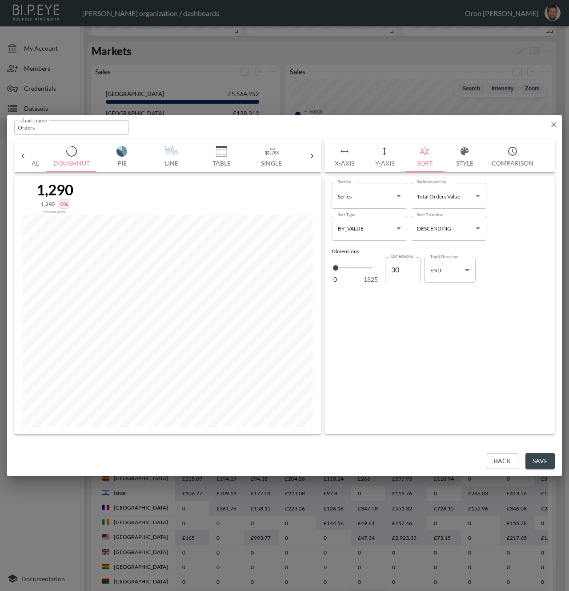
drag, startPoint x: 403, startPoint y: 268, endPoint x: 391, endPoint y: 268, distance: 12.0
click at [391, 268] on input "30" at bounding box center [403, 269] width 36 height 25
type input "5"
click at [461, 157] on button "Style" at bounding box center [465, 156] width 40 height 32
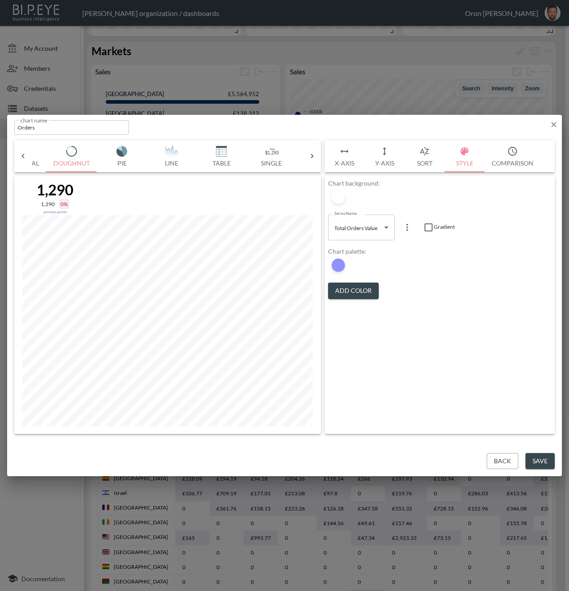
click at [427, 226] on input "checkbox" at bounding box center [429, 227] width 11 height 11
checkbox input "true"
click at [384, 159] on button "Y-Axis" at bounding box center [385, 156] width 40 height 32
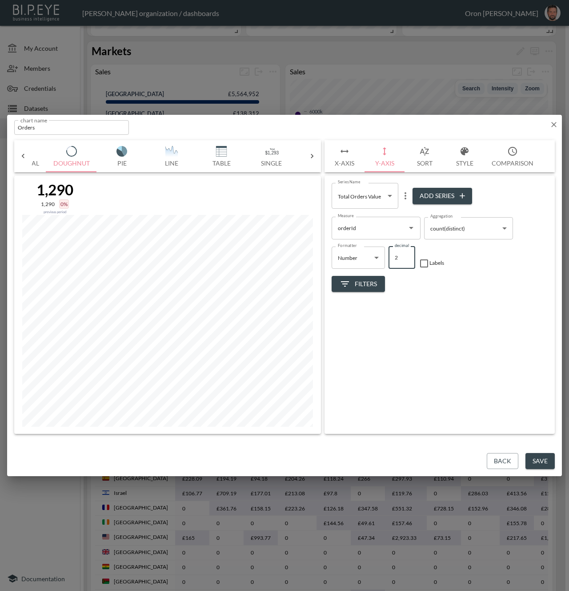
drag, startPoint x: 394, startPoint y: 255, endPoint x: 389, endPoint y: 254, distance: 4.9
click at [391, 255] on input "2" at bounding box center [402, 257] width 27 height 22
click at [481, 325] on div "Series Name Total Orders Value 155512fe-53a5-48d3-a3be-f777680fe53a Series Name…" at bounding box center [440, 305] width 230 height 258
type input "2"
click at [426, 155] on icon "button" at bounding box center [425, 151] width 11 height 11
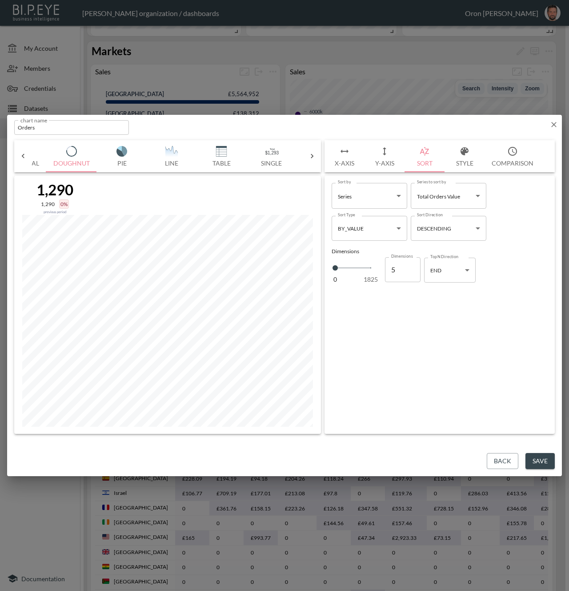
drag, startPoint x: 399, startPoint y: 269, endPoint x: 381, endPoint y: 267, distance: 18.7
click at [381, 267] on div "0 1825 Dimensions 5 Dimensions" at bounding box center [376, 269] width 89 height 30
type input "3"
type input "30"
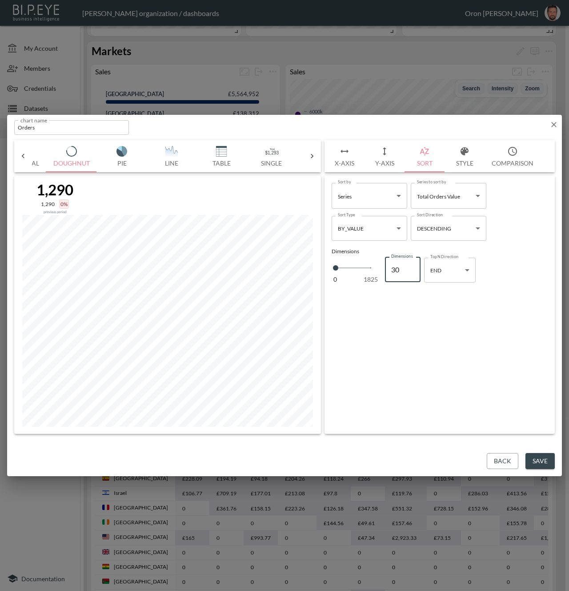
type input "30"
click at [440, 269] on body "BI.P.EYE, Interactive Analytics Dashboards - app Zach Bailet organization / das…" at bounding box center [284, 295] width 569 height 591
drag, startPoint x: 431, startPoint y: 352, endPoint x: 425, endPoint y: 328, distance: 24.2
click at [431, 347] on div at bounding box center [284, 295] width 569 height 591
click at [383, 158] on button "Y-Axis" at bounding box center [385, 156] width 40 height 32
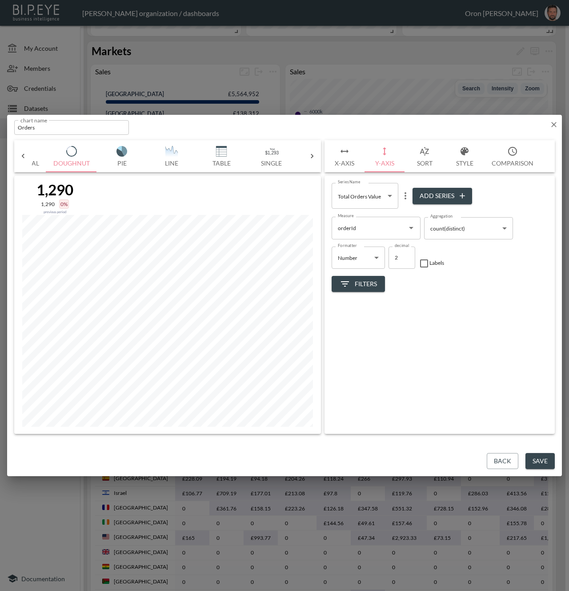
click at [349, 162] on button "X-Axis" at bounding box center [345, 156] width 40 height 32
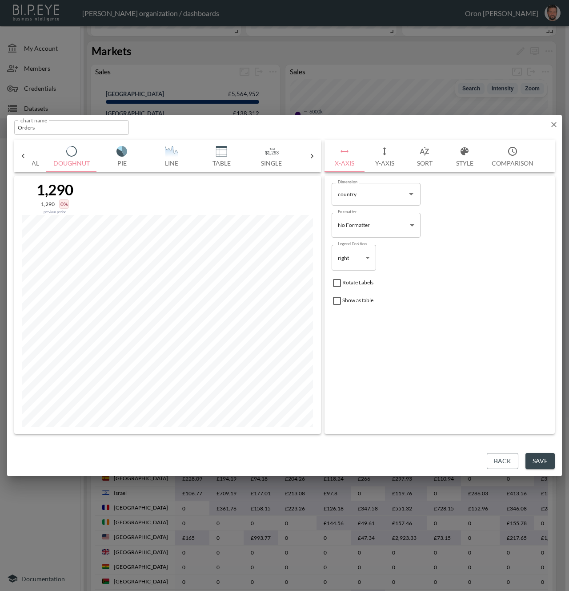
click at [357, 264] on body "BI.P.EYE, Interactive Analytics Dashboards - app Zach Bailet organization / das…" at bounding box center [284, 295] width 569 height 591
click at [359, 295] on li "left" at bounding box center [354, 293] width 44 height 13
type input "left"
click at [426, 155] on icon "button" at bounding box center [425, 151] width 11 height 11
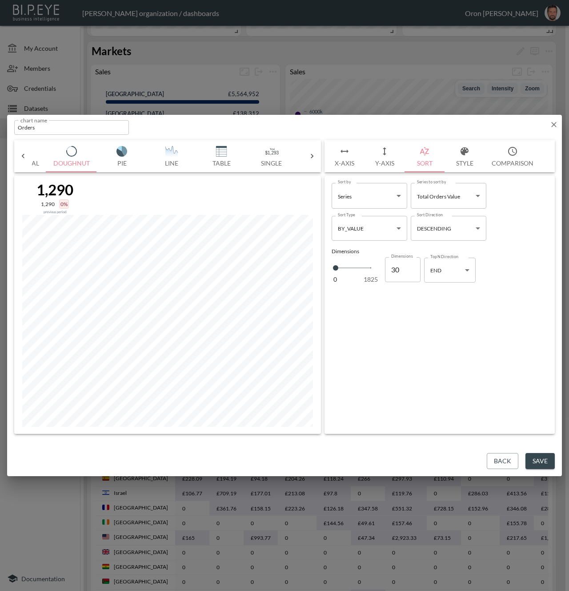
click at [455, 160] on button "Style" at bounding box center [465, 156] width 40 height 32
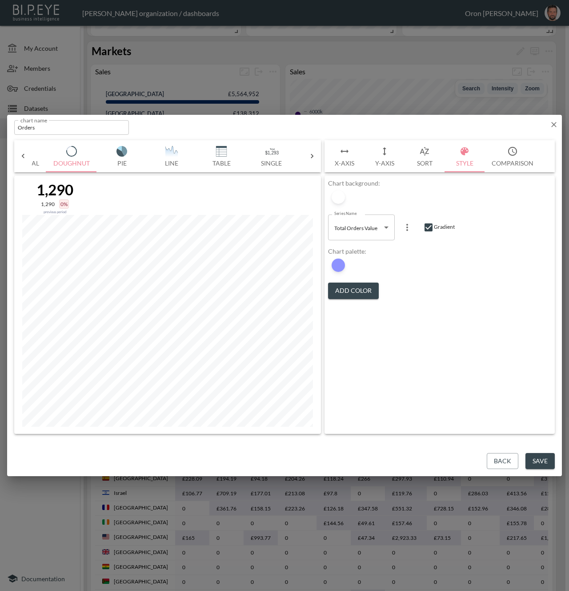
click at [424, 156] on icon "button" at bounding box center [425, 151] width 11 height 11
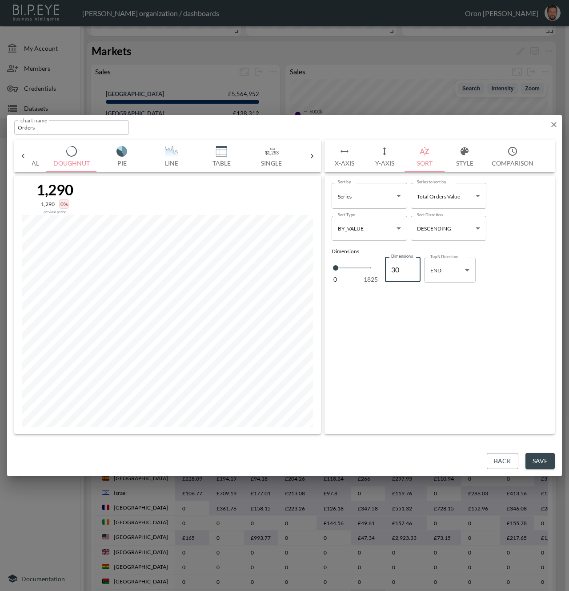
drag, startPoint x: 402, startPoint y: 272, endPoint x: 376, endPoint y: 271, distance: 26.3
click at [376, 271] on div "0 1825 Dimensions 30 Dimensions" at bounding box center [376, 269] width 89 height 30
type input "5"
drag, startPoint x: 400, startPoint y: 267, endPoint x: 381, endPoint y: 268, distance: 19.1
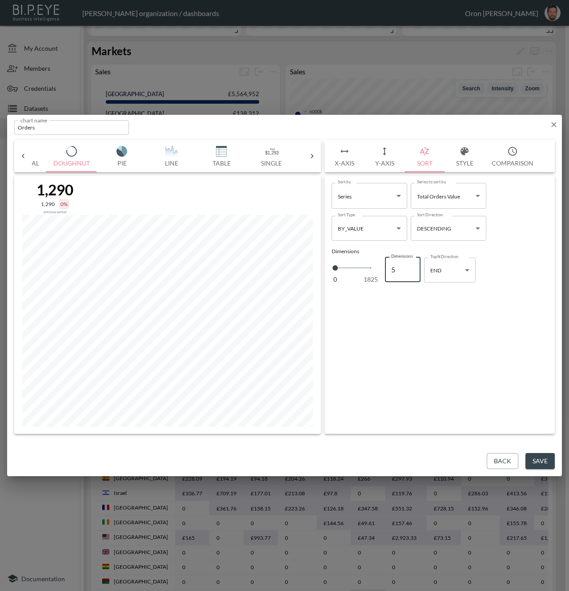
click at [381, 268] on div "0 1825 Dimensions 5 Dimensions" at bounding box center [376, 269] width 89 height 30
type input "1"
type input "10"
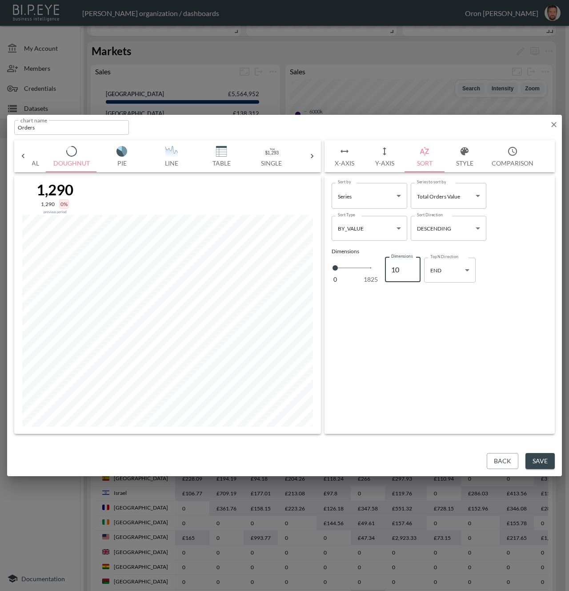
click at [56, 125] on input "Orders" at bounding box center [71, 127] width 115 height 15
type input "Top Sales"
click at [542, 463] on button "Save" at bounding box center [540, 461] width 29 height 16
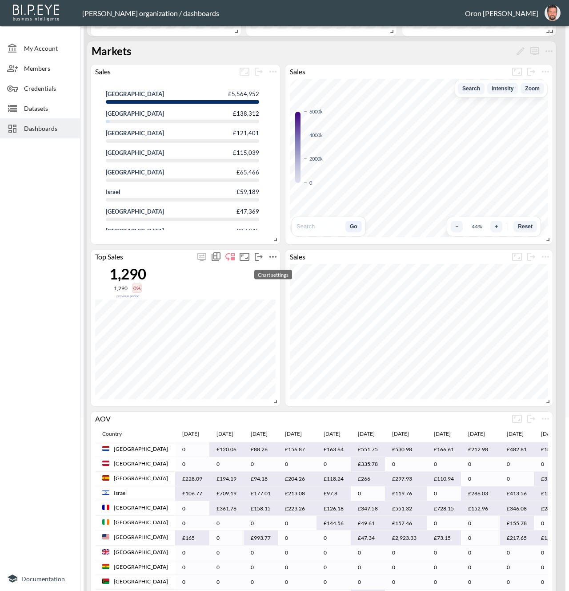
click at [274, 258] on icon "more" at bounding box center [273, 256] width 11 height 11
click at [276, 274] on li "Edit" at bounding box center [272, 274] width 69 height 16
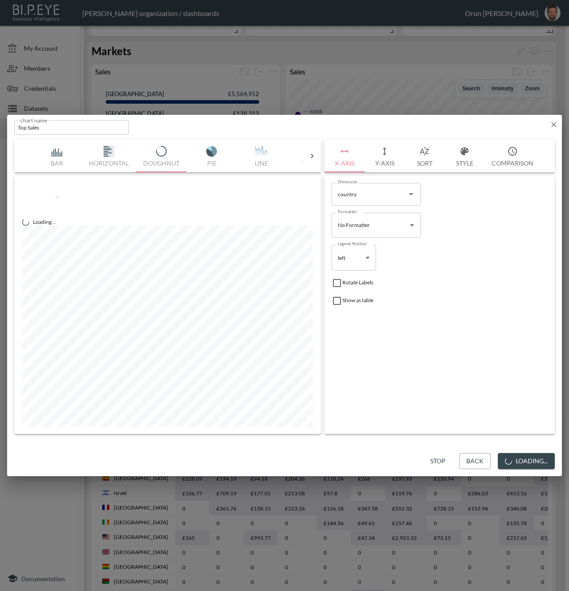
drag, startPoint x: 510, startPoint y: 159, endPoint x: 503, endPoint y: 168, distance: 11.1
click at [510, 159] on button "Comparison" at bounding box center [513, 156] width 56 height 32
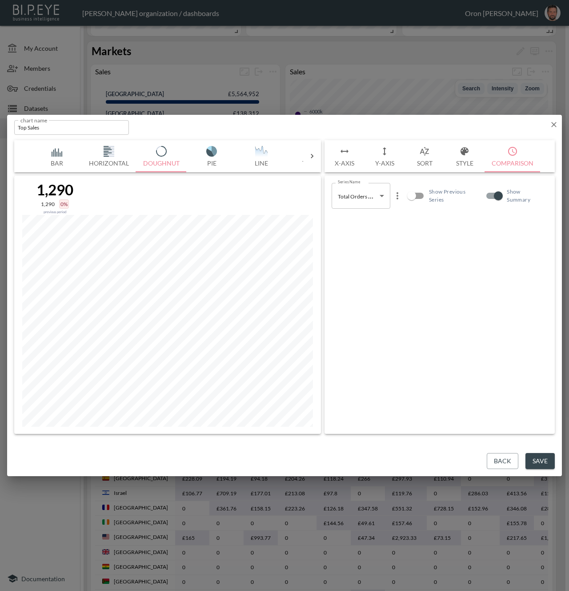
click at [495, 193] on input "Show Summary" at bounding box center [498, 195] width 51 height 17
checkbox input "false"
click at [535, 458] on button "Save" at bounding box center [540, 461] width 29 height 16
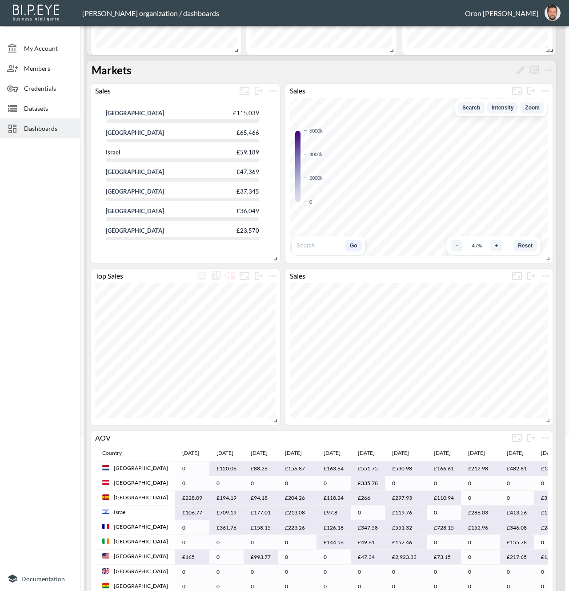
scroll to position [0, 0]
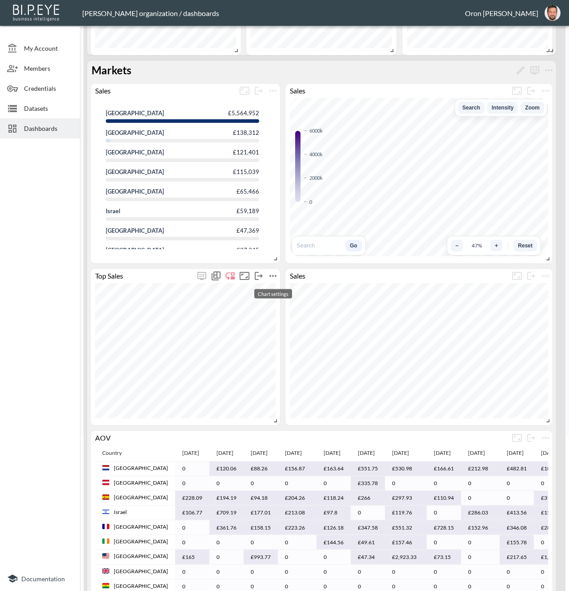
click at [270, 273] on icon "more" at bounding box center [273, 275] width 11 height 11
click at [270, 290] on li "Edit" at bounding box center [272, 293] width 69 height 16
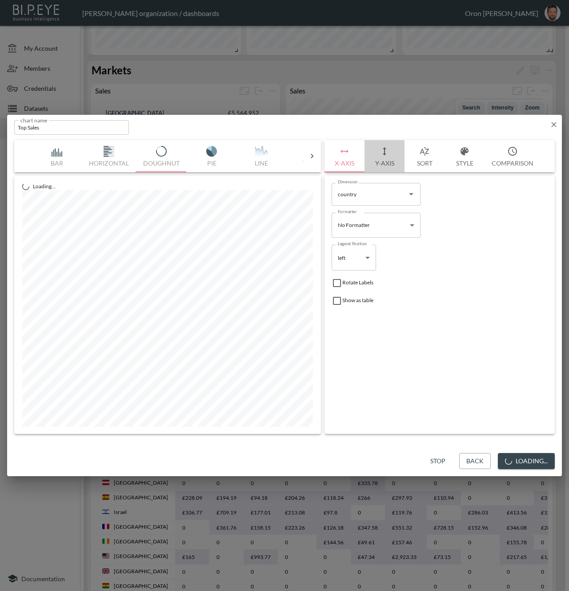
click at [387, 153] on icon "button" at bounding box center [384, 151] width 11 height 11
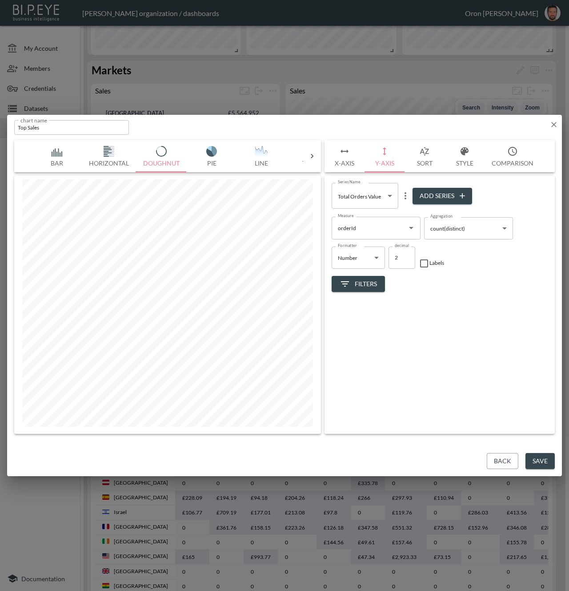
click at [372, 228] on input "orderId" at bounding box center [370, 228] width 68 height 14
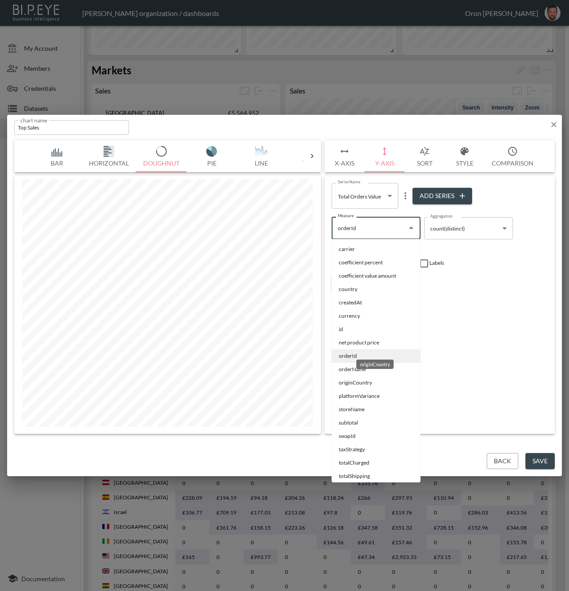
scroll to position [36, 0]
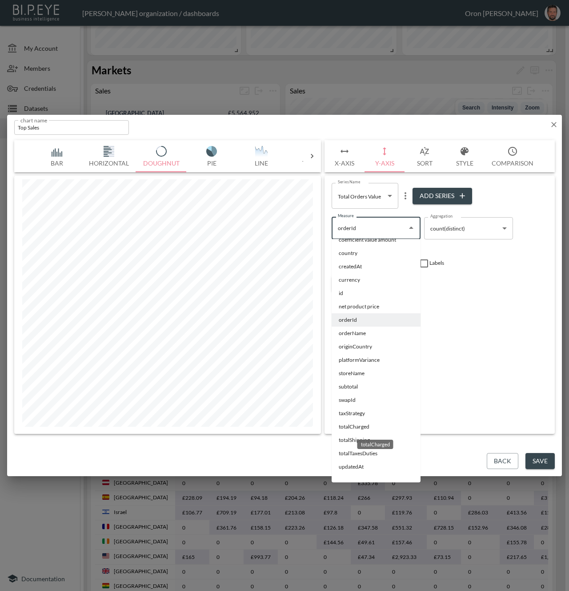
click at [359, 427] on li "totalCharged" at bounding box center [376, 426] width 89 height 13
type input "totalCharged"
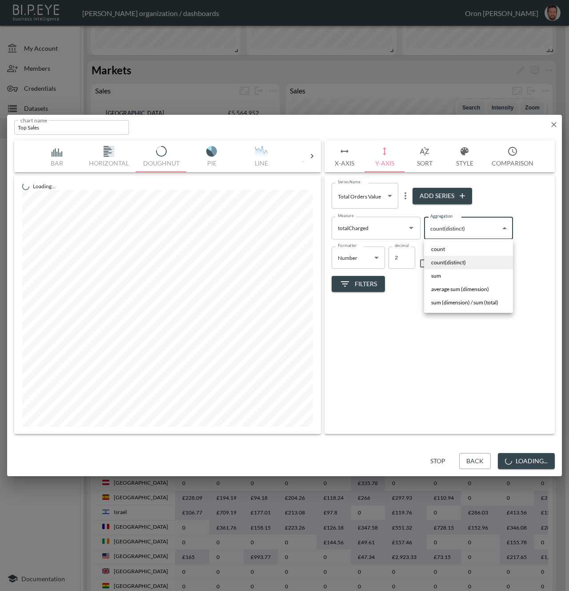
click at [462, 227] on body "BI.P.EYE, Interactive Analytics Dashboards - app Zach Bailet organization / das…" at bounding box center [284, 295] width 569 height 591
click at [457, 275] on li "sum" at bounding box center [468, 275] width 89 height 13
type input "sum"
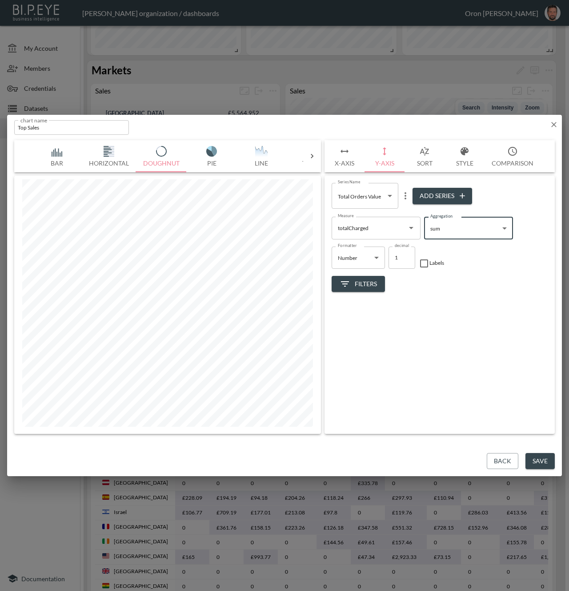
click at [408, 259] on input "1" at bounding box center [402, 257] width 27 height 22
drag, startPoint x: 408, startPoint y: 259, endPoint x: 388, endPoint y: 259, distance: 20.0
type input "0"
click at [407, 259] on input "0" at bounding box center [402, 257] width 27 height 22
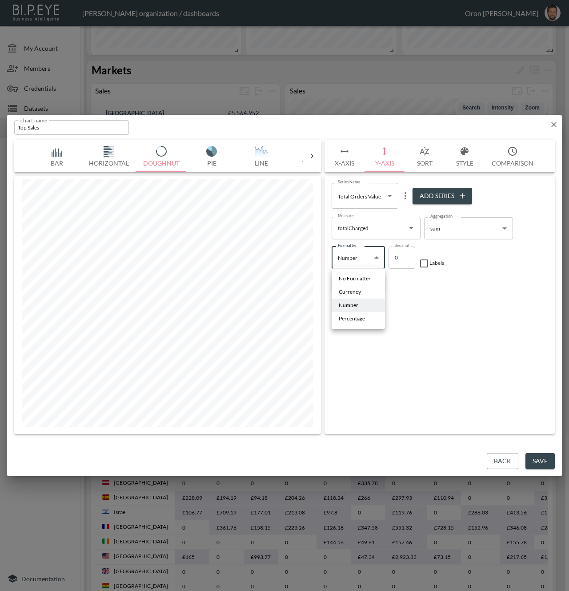
click at [363, 258] on body "BI.P.EYE, Interactive Analytics Dashboards - app Zach Bailet organization / das…" at bounding box center [284, 295] width 569 height 591
click at [364, 291] on li "Currency" at bounding box center [358, 291] width 53 height 13
type input "Currency"
click at [429, 346] on div "Series Name Total Orders Value 155512fe-53a5-48d3-a3be-f777680fe53a Series Name…" at bounding box center [440, 305] width 230 height 258
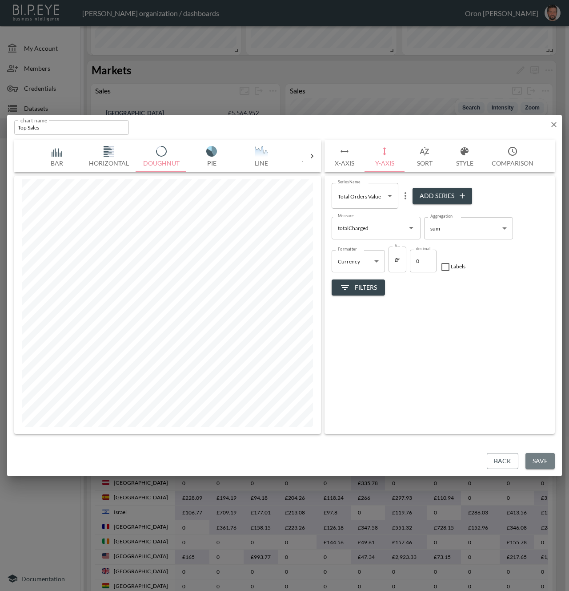
click at [546, 465] on button "Save" at bounding box center [540, 461] width 29 height 16
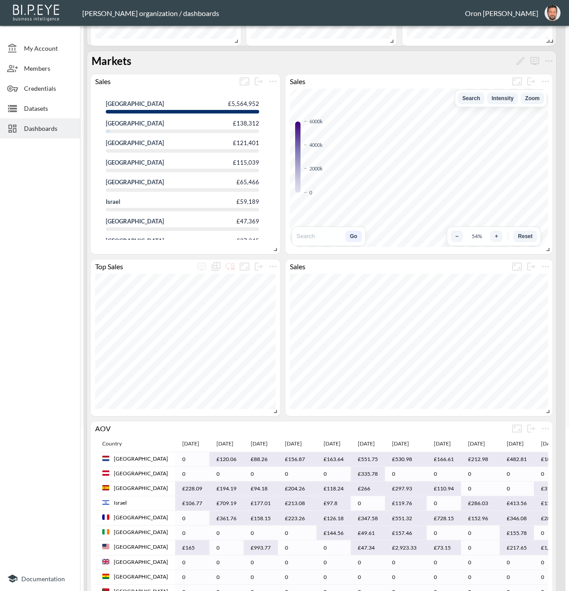
scroll to position [165, 0]
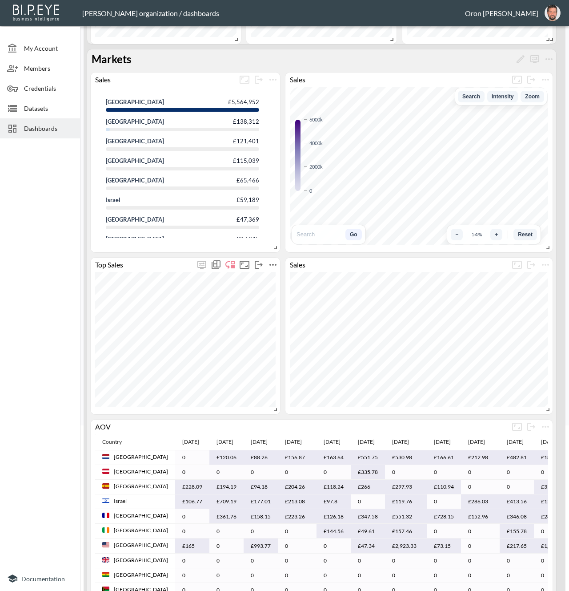
click at [276, 263] on icon "more" at bounding box center [273, 264] width 11 height 11
click at [269, 281] on p "Edit" at bounding box center [263, 282] width 12 height 11
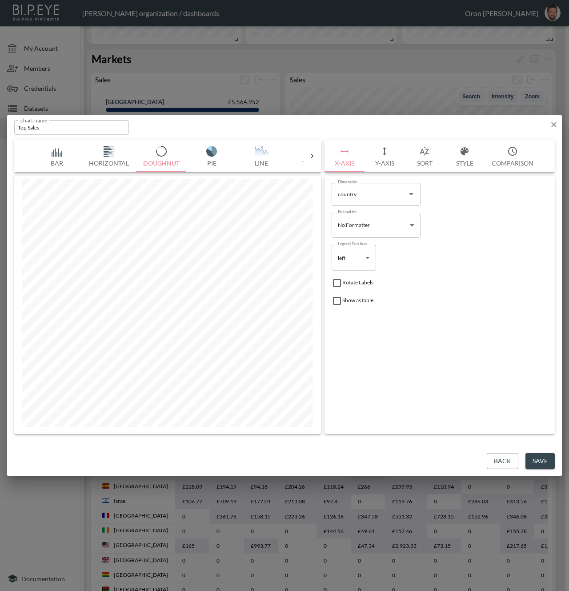
click at [107, 122] on input "Top Sales" at bounding box center [71, 127] width 115 height 15
click at [77, 125] on input "Top Sales by Market" at bounding box center [71, 127] width 115 height 15
click at [80, 125] on input "Top Sales by Market" at bounding box center [71, 127] width 115 height 15
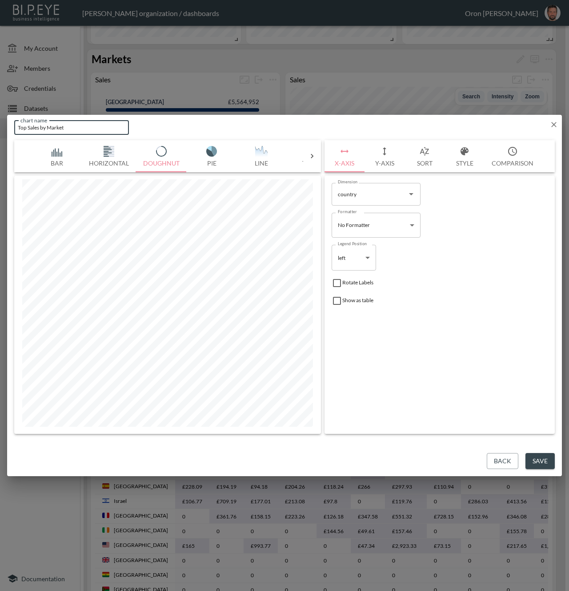
click at [80, 125] on input "Top Sales by Market" at bounding box center [71, 127] width 115 height 15
paste input "Leading Markets by Sales"
type input "Leading Markets by Sales"
click at [540, 462] on button "Save" at bounding box center [540, 461] width 29 height 16
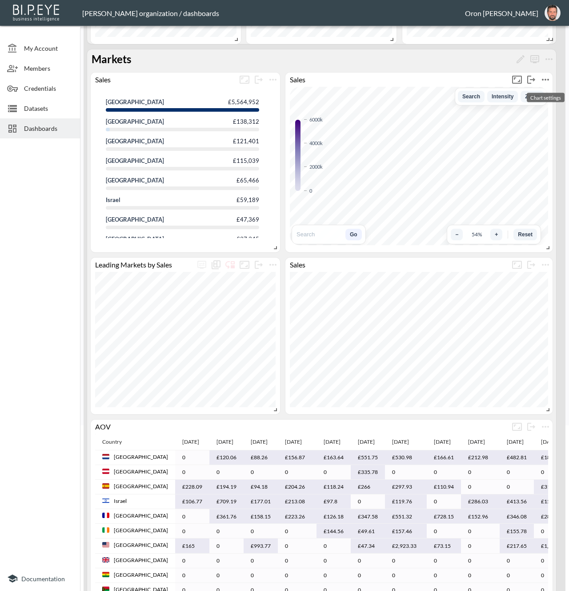
click at [548, 78] on icon "more" at bounding box center [546, 79] width 11 height 11
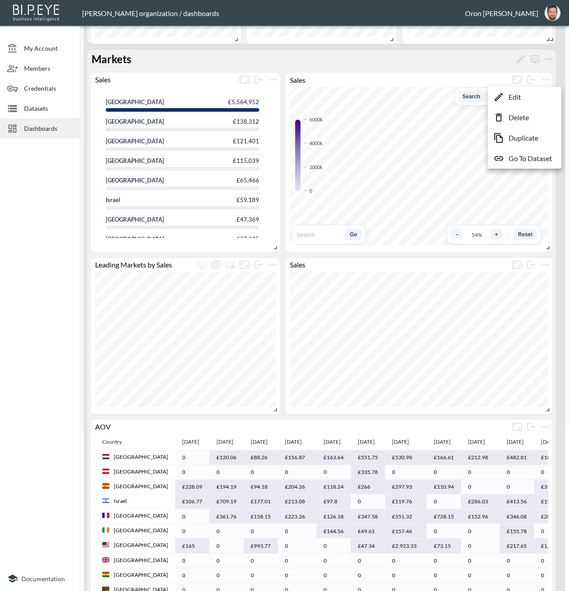
click at [440, 63] on div at bounding box center [284, 295] width 569 height 591
click at [546, 79] on icon "more" at bounding box center [545, 80] width 7 height 2
click at [532, 96] on li "Edit" at bounding box center [524, 97] width 69 height 16
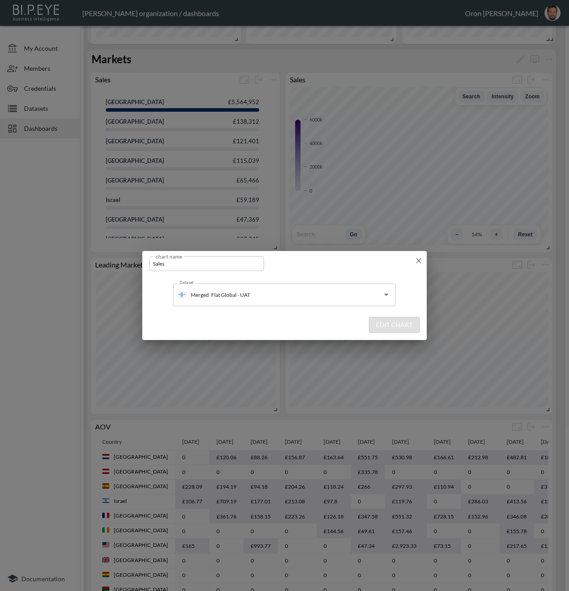
click at [149, 256] on input "Sales" at bounding box center [206, 263] width 115 height 15
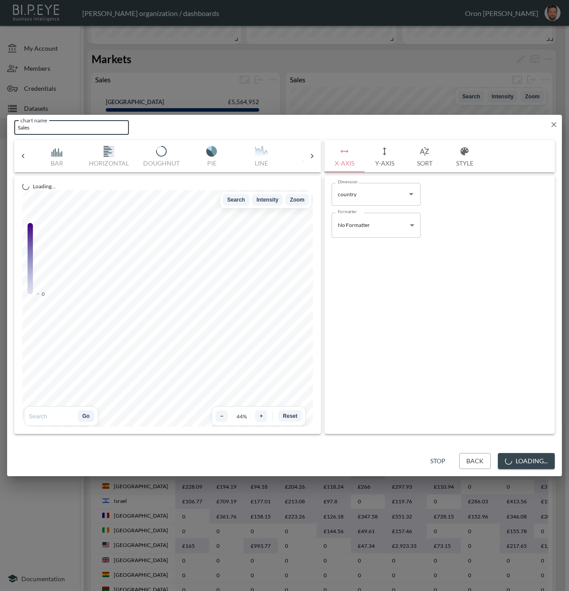
scroll to position [0, 137]
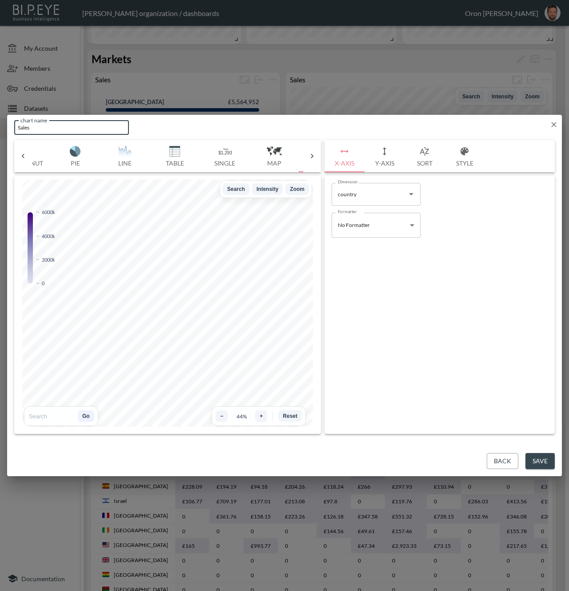
click at [89, 125] on input "Sales" at bounding box center [71, 127] width 115 height 15
click at [44, 126] on input "Sales distribution" at bounding box center [71, 127] width 115 height 15
click at [82, 130] on input "Sales distribution" at bounding box center [71, 127] width 115 height 15
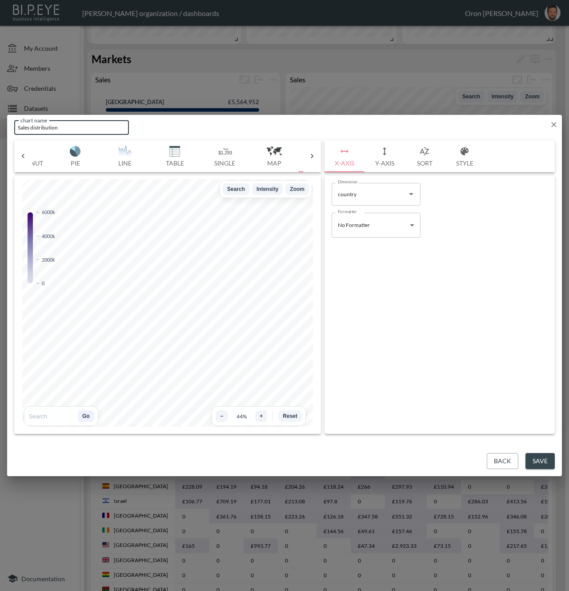
click at [82, 130] on input "Sales distribution" at bounding box center [71, 127] width 115 height 15
click at [73, 126] on input "Sales by Market" at bounding box center [71, 127] width 115 height 15
type input "Sales by Market"
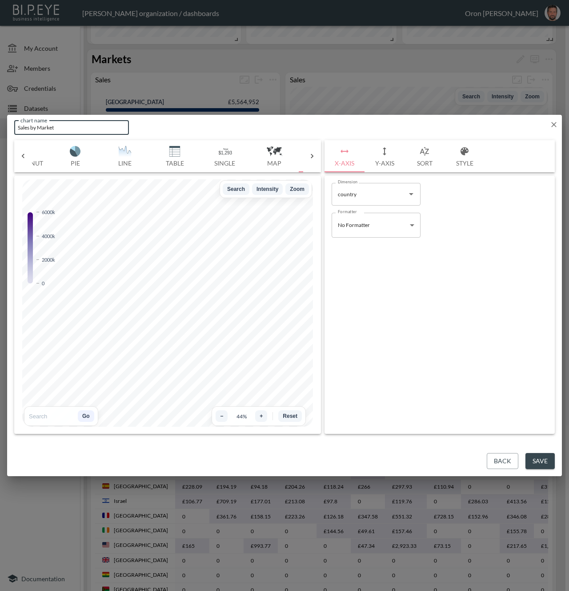
click at [529, 452] on div "Back Save" at bounding box center [284, 461] width 555 height 31
drag, startPoint x: 530, startPoint y: 455, endPoint x: 510, endPoint y: 442, distance: 23.8
click at [530, 455] on button "Save" at bounding box center [540, 461] width 29 height 16
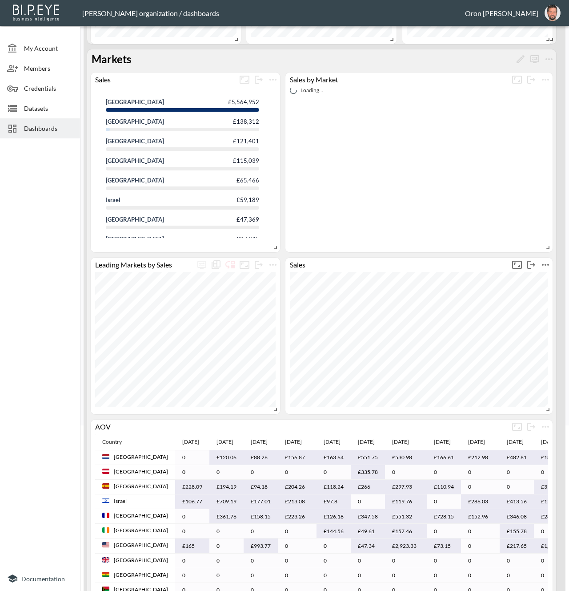
click at [544, 266] on icon "more" at bounding box center [546, 264] width 11 height 11
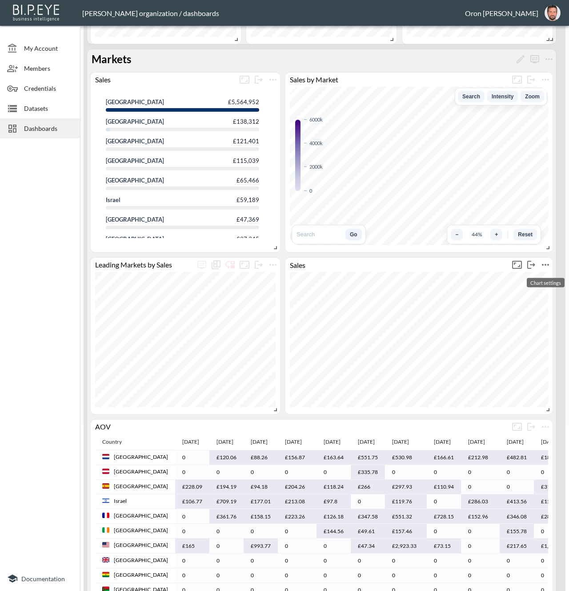
click at [544, 262] on icon "more" at bounding box center [546, 264] width 11 height 11
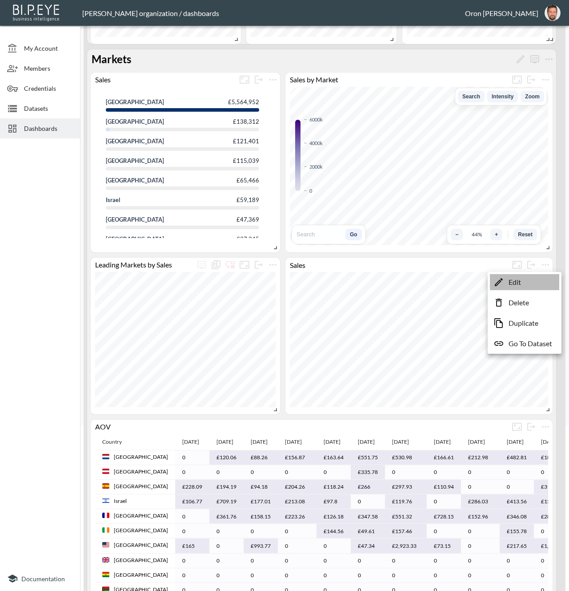
click at [538, 277] on li "Edit" at bounding box center [524, 282] width 69 height 16
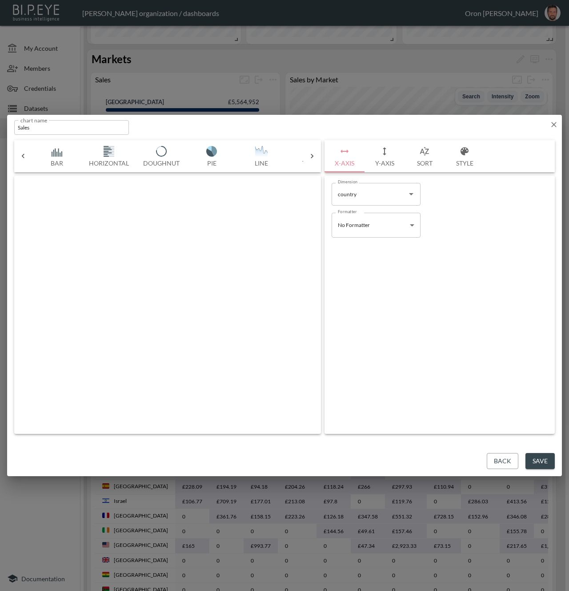
scroll to position [0, 97]
click at [39, 129] on input "Sales" at bounding box center [71, 127] width 115 height 15
paste input "by Market"
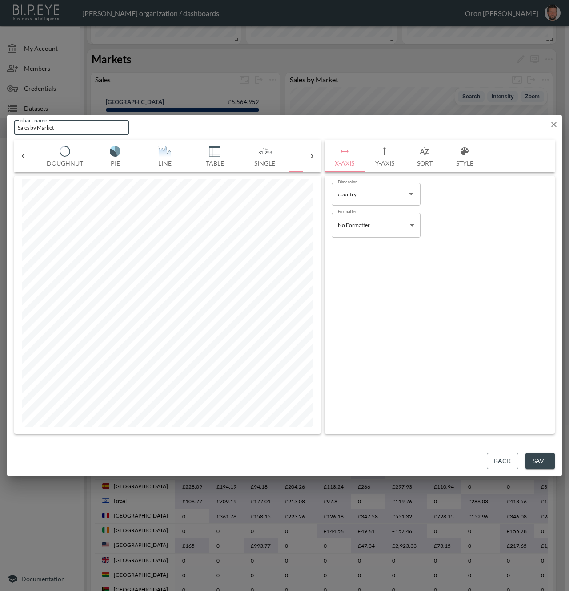
type input "Sales by Market"
click at [546, 458] on button "Save" at bounding box center [540, 461] width 29 height 16
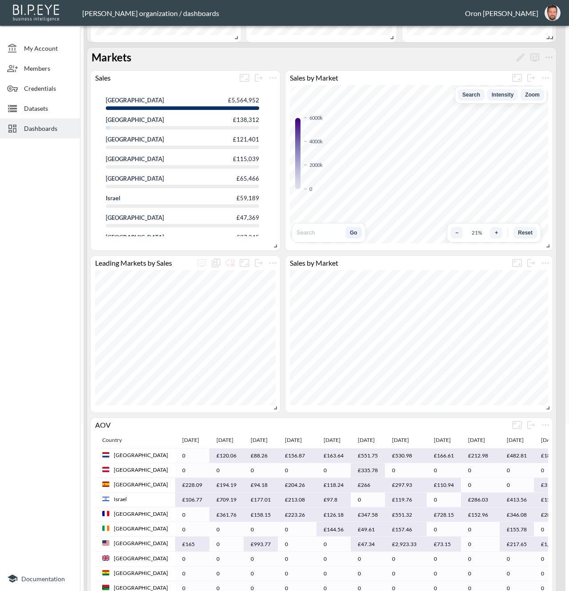
scroll to position [0, 0]
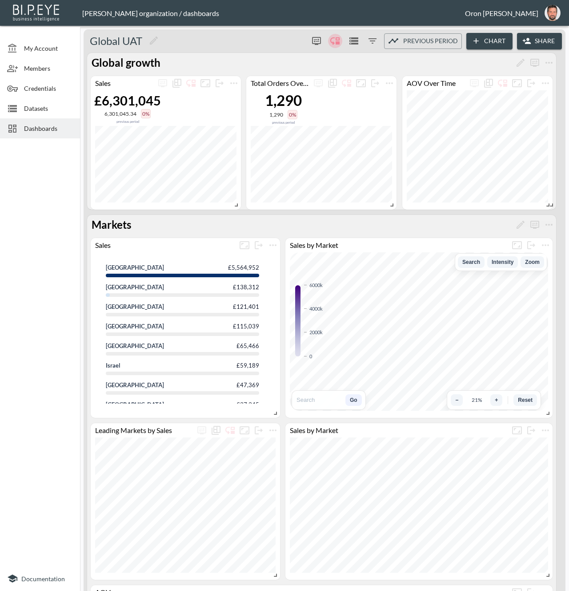
click at [338, 41] on icon "Enable/disable chart dragging" at bounding box center [335, 41] width 11 height 11
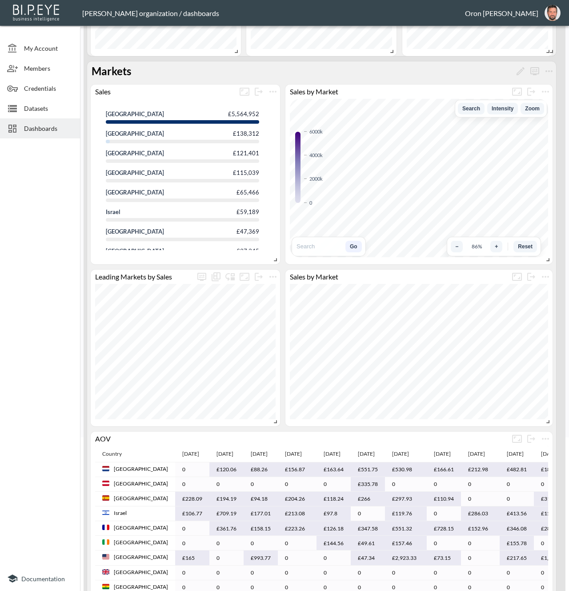
scroll to position [146, 0]
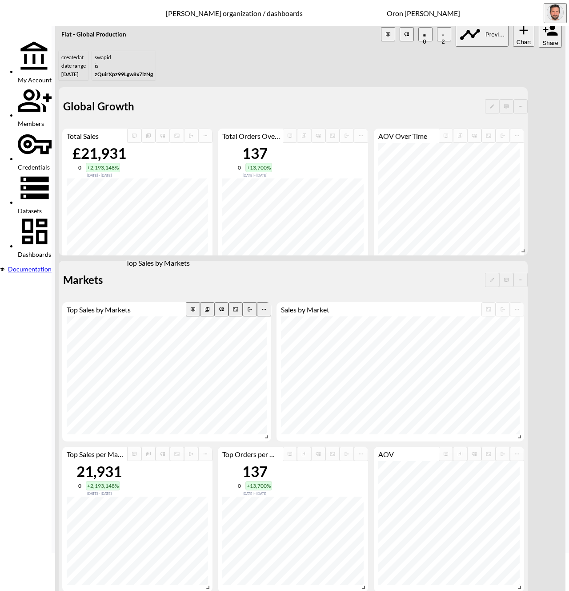
scroll to position [40, 0]
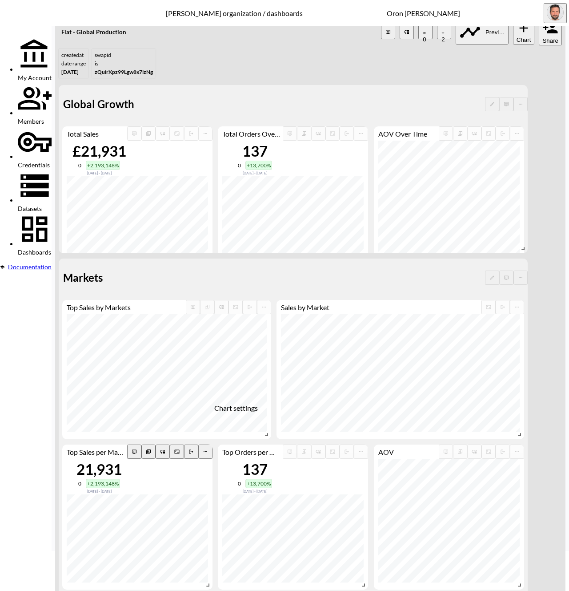
click at [208, 449] on icon "more" at bounding box center [205, 451] width 5 height 5
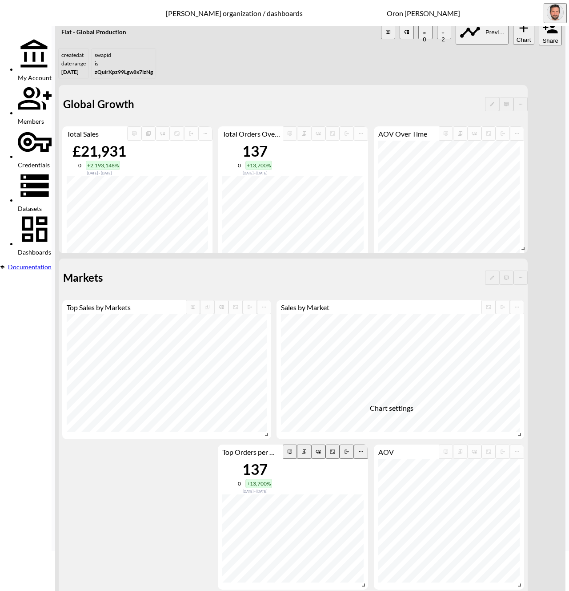
click at [364, 449] on icon "more" at bounding box center [361, 451] width 5 height 5
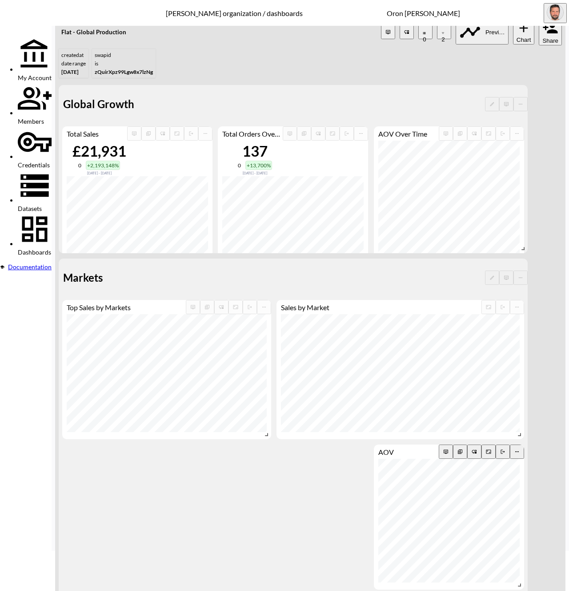
click at [520, 449] on icon "more" at bounding box center [517, 451] width 5 height 5
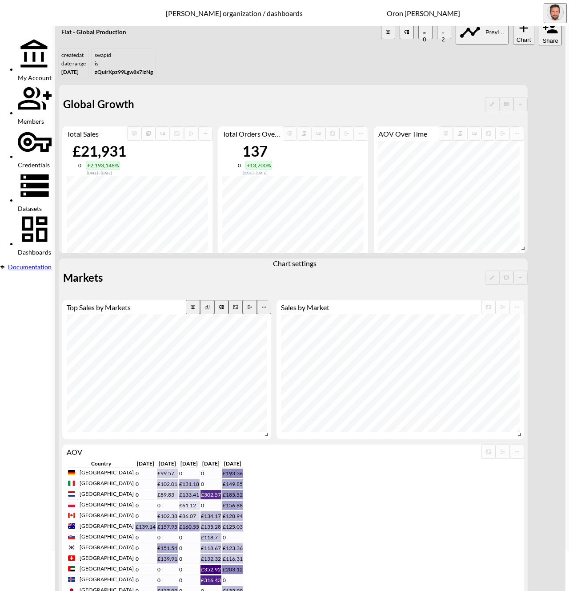
click at [267, 304] on icon "more" at bounding box center [264, 306] width 5 height 5
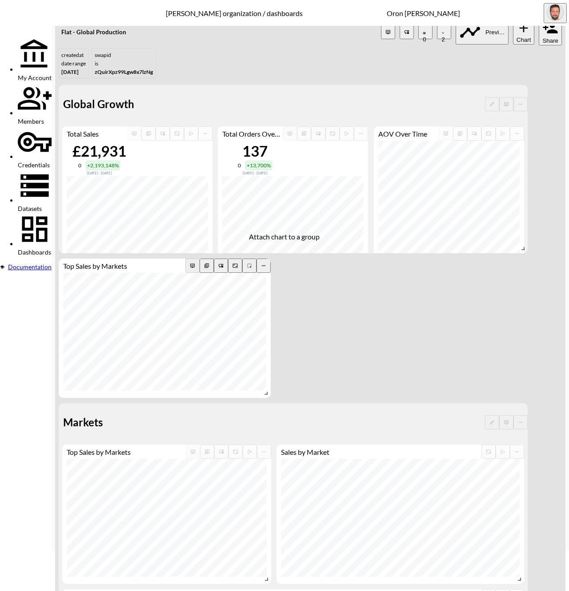
click at [252, 263] on icon "more" at bounding box center [249, 265] width 5 height 5
drag, startPoint x: 267, startPoint y: 265, endPoint x: 273, endPoint y: 265, distance: 5.8
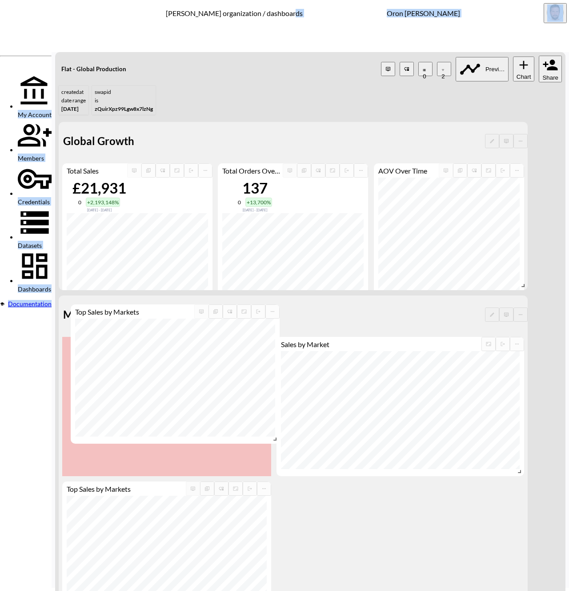
scroll to position [0, 0]
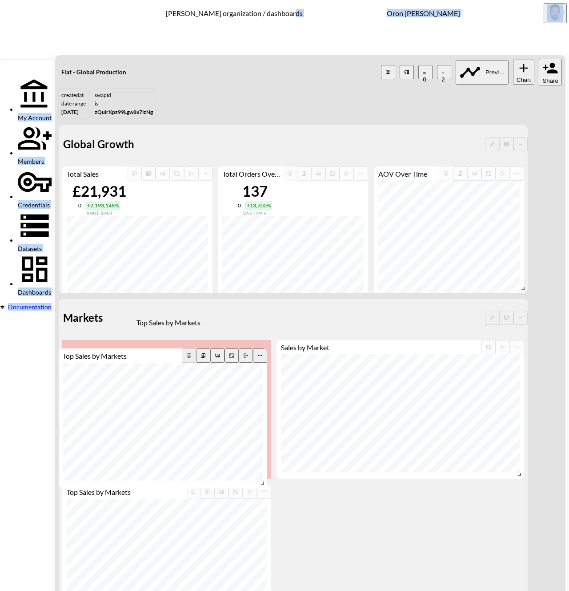
drag, startPoint x: 177, startPoint y: 192, endPoint x: 173, endPoint y: 301, distance: 109.1
click at [173, 351] on div "Top Sales by Markets" at bounding box center [120, 355] width 124 height 8
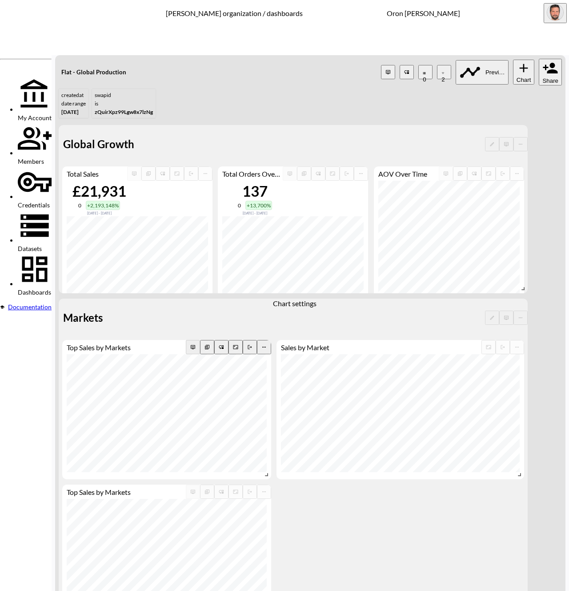
click at [267, 344] on icon "more" at bounding box center [264, 346] width 5 height 5
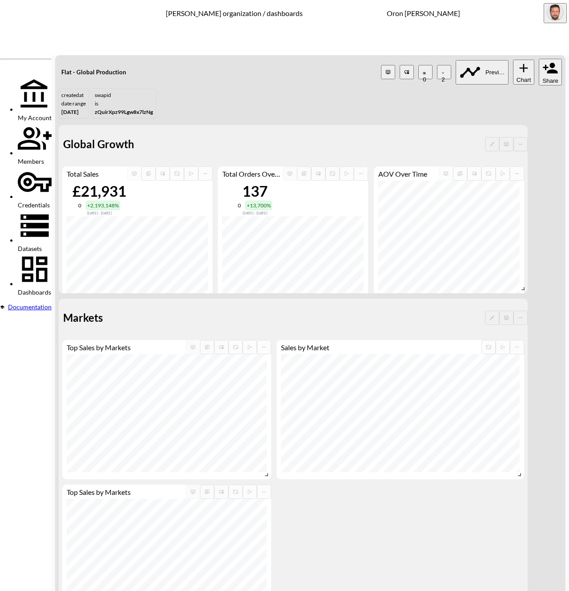
drag, startPoint x: 366, startPoint y: 270, endPoint x: 326, endPoint y: 267, distance: 40.1
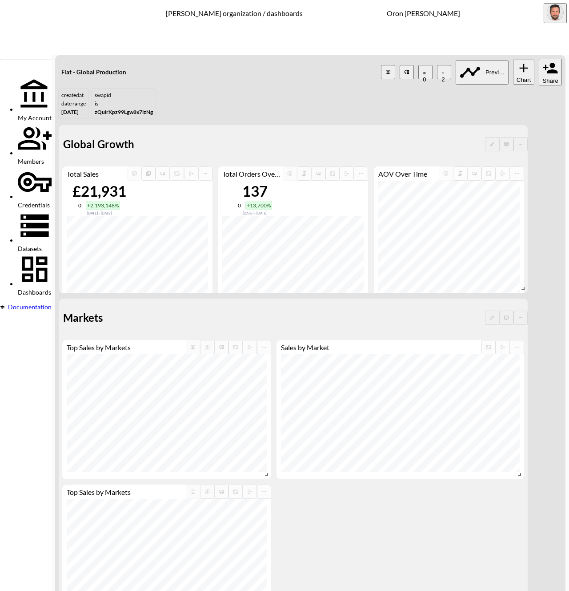
type input "100"
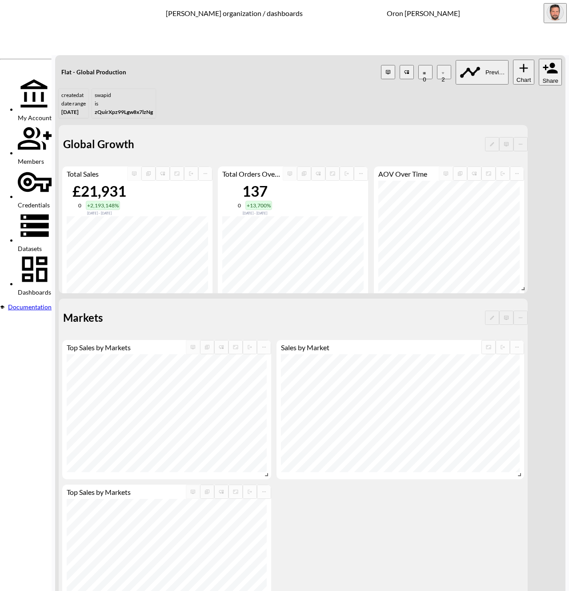
type input "100"
type input "3"
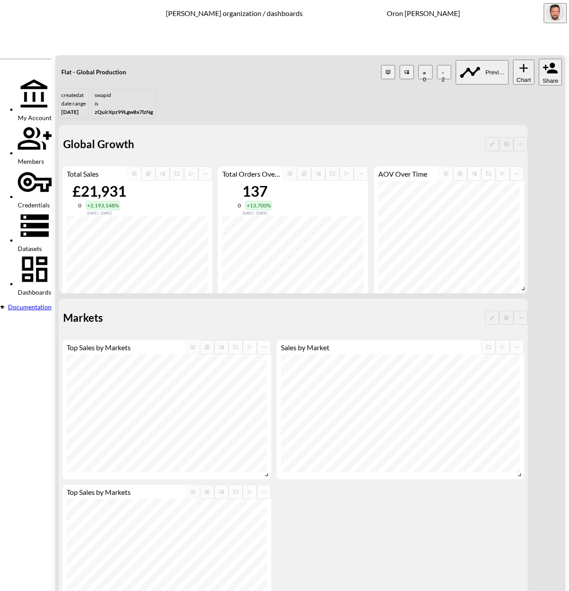
type input "3"
type input "36"
type input "360"
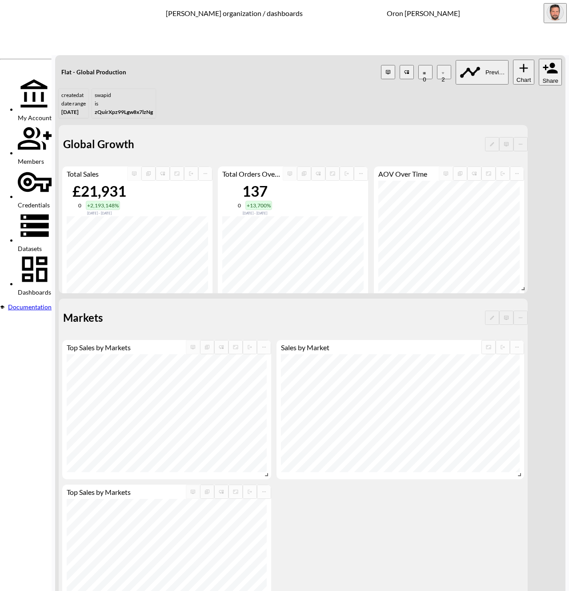
type input "360"
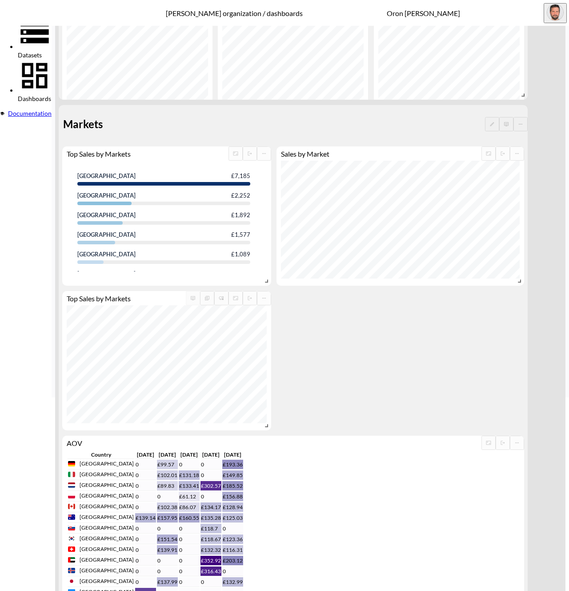
scroll to position [212, 0]
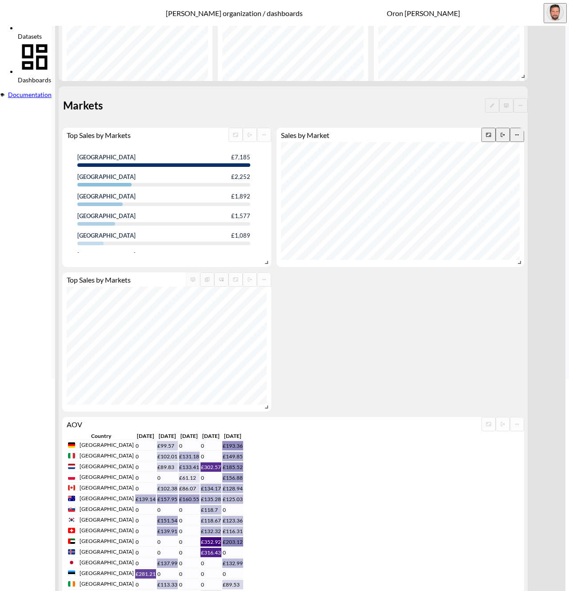
click at [520, 132] on icon "more" at bounding box center [517, 134] width 5 height 5
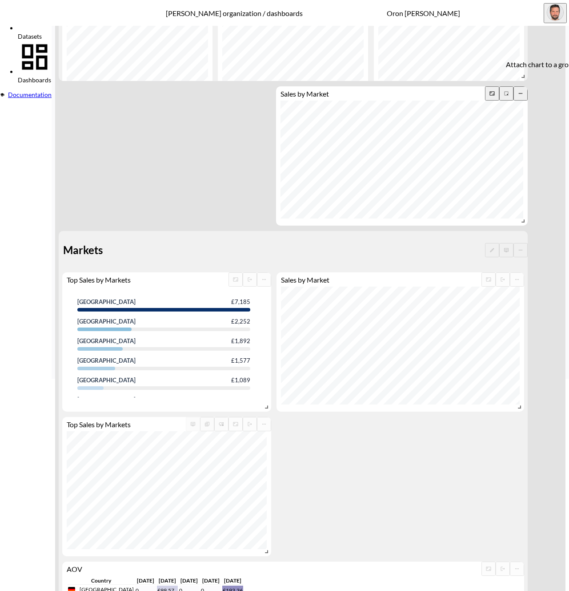
click at [509, 91] on icon "more" at bounding box center [506, 93] width 5 height 5
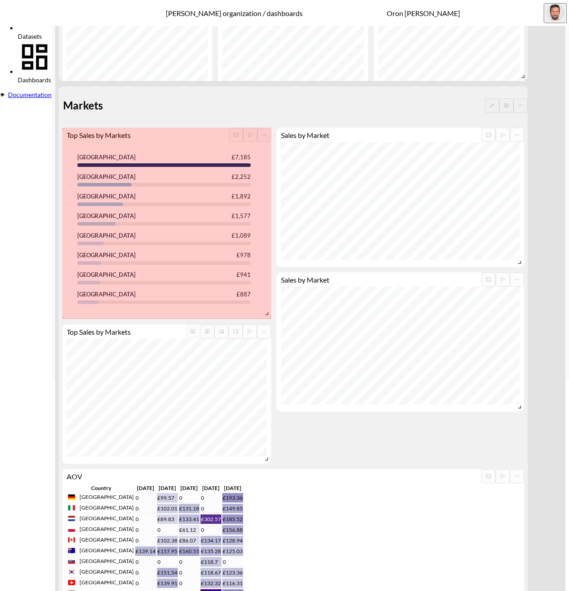
drag, startPoint x: 294, startPoint y: 207, endPoint x: 296, endPoint y: 254, distance: 47.2
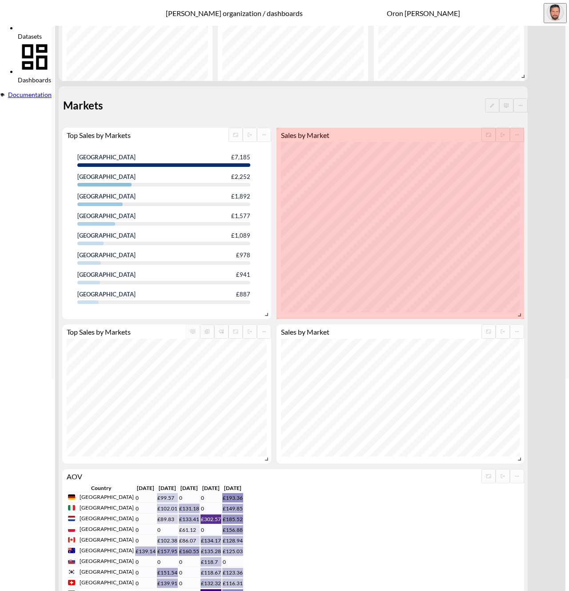
drag, startPoint x: 548, startPoint y: 234, endPoint x: 548, endPoint y: 255, distance: 20.9
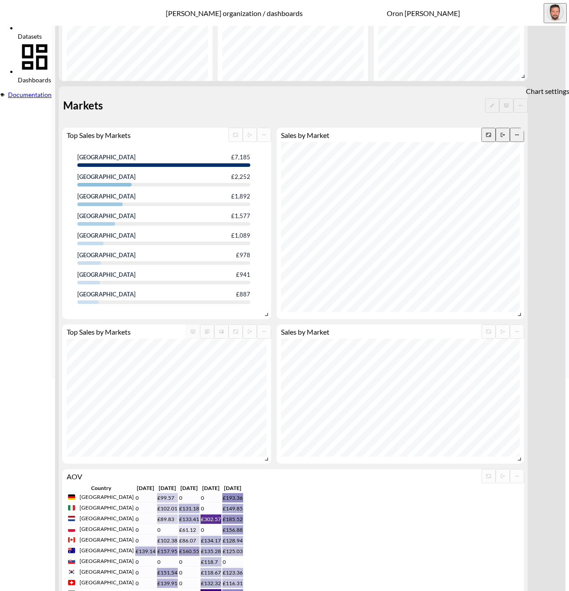
click at [519, 134] on icon "more" at bounding box center [518, 134] width 4 height 1
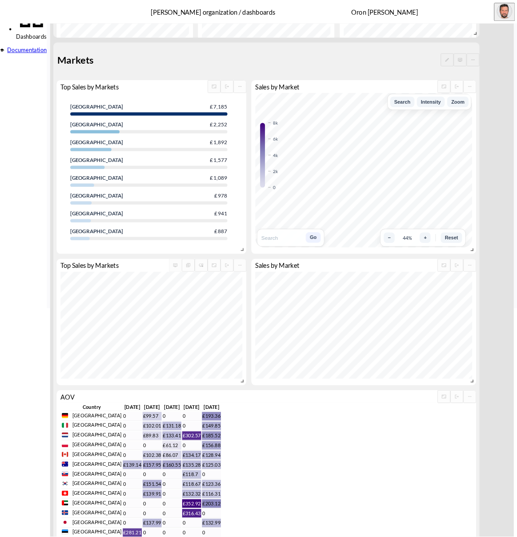
scroll to position [251, 0]
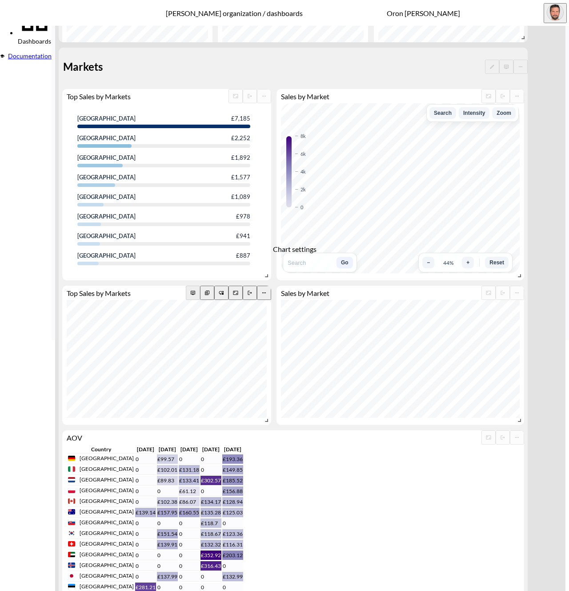
click at [266, 292] on icon "more" at bounding box center [264, 292] width 4 height 1
drag, startPoint x: 47, startPoint y: 128, endPoint x: -19, endPoint y: 131, distance: 65.9
click at [0, 131] on html "BI.P.EYE, Interactive Analytics Dashboards - app Zach Bailet organization / das…" at bounding box center [284, 295] width 569 height 591
type input "Leading Markets by Sales"
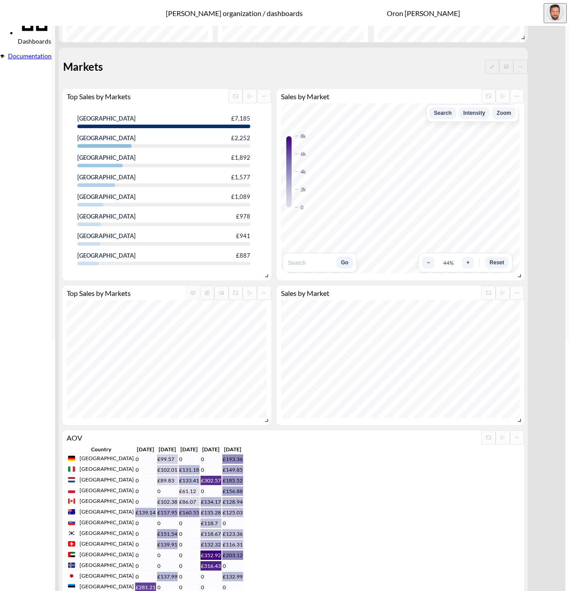
click at [52, 52] on div at bounding box center [26, 52] width 52 height 0
click at [93, 183] on div "United Kingdom £7,185 Australia £2,252 Canada £1,892 France £1,577 Japan £1,089…" at bounding box center [166, 188] width 209 height 170
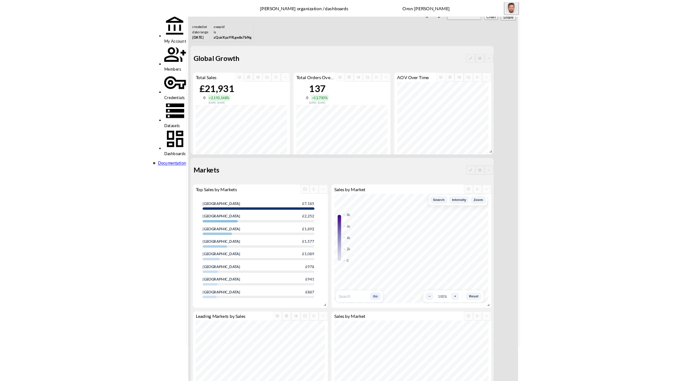
scroll to position [0, 0]
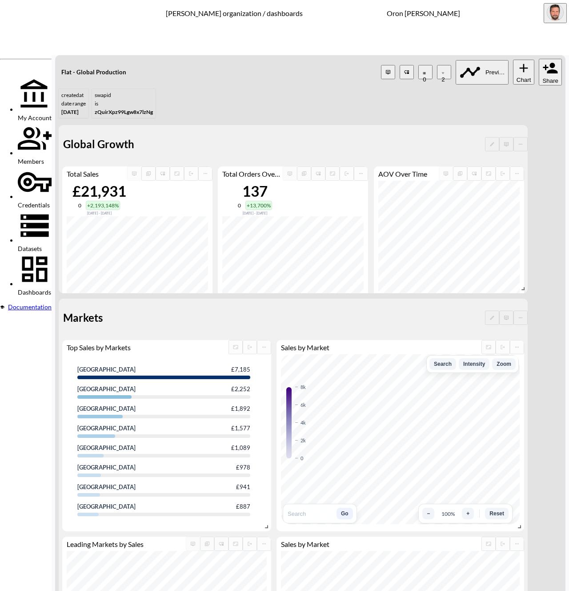
click at [442, 72] on icon "button" at bounding box center [443, 73] width 3 height 3
type input "jaki"
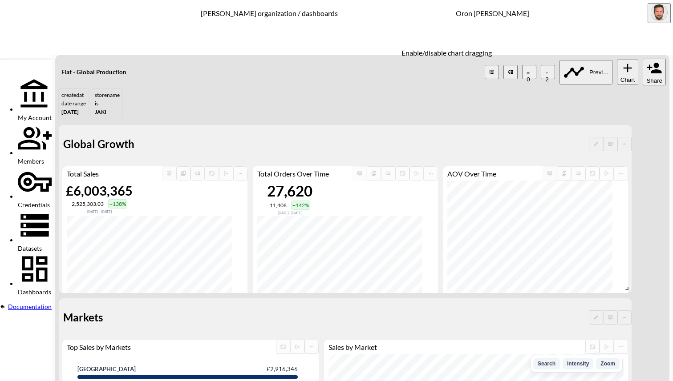
drag, startPoint x: 441, startPoint y: 44, endPoint x: 452, endPoint y: 59, distance: 18.7
click at [508, 69] on icon "Enable/disable chart dragging" at bounding box center [510, 71] width 5 height 5
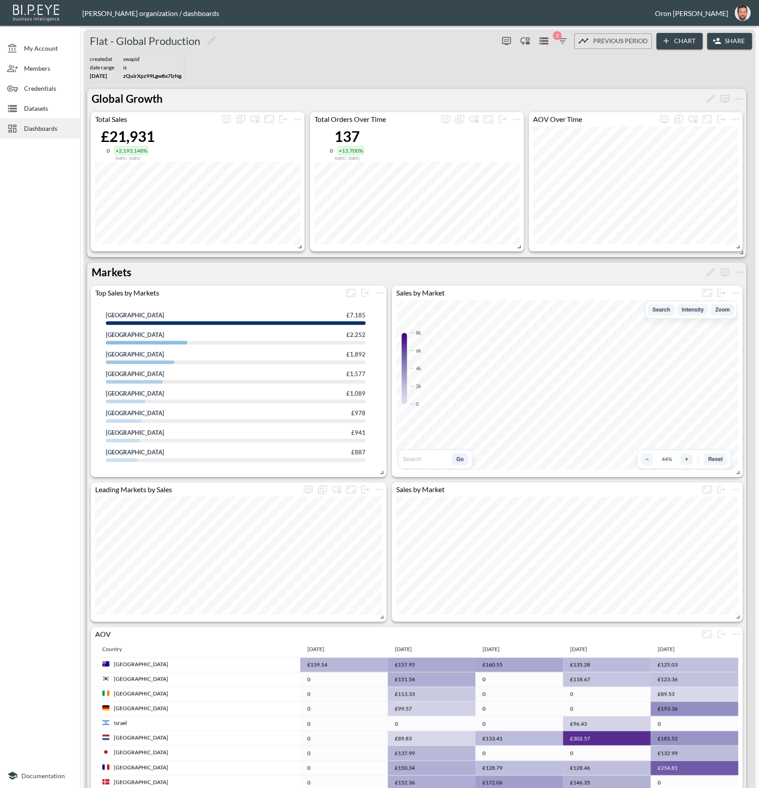
click at [563, 34] on button "2" at bounding box center [563, 41] width 14 height 14
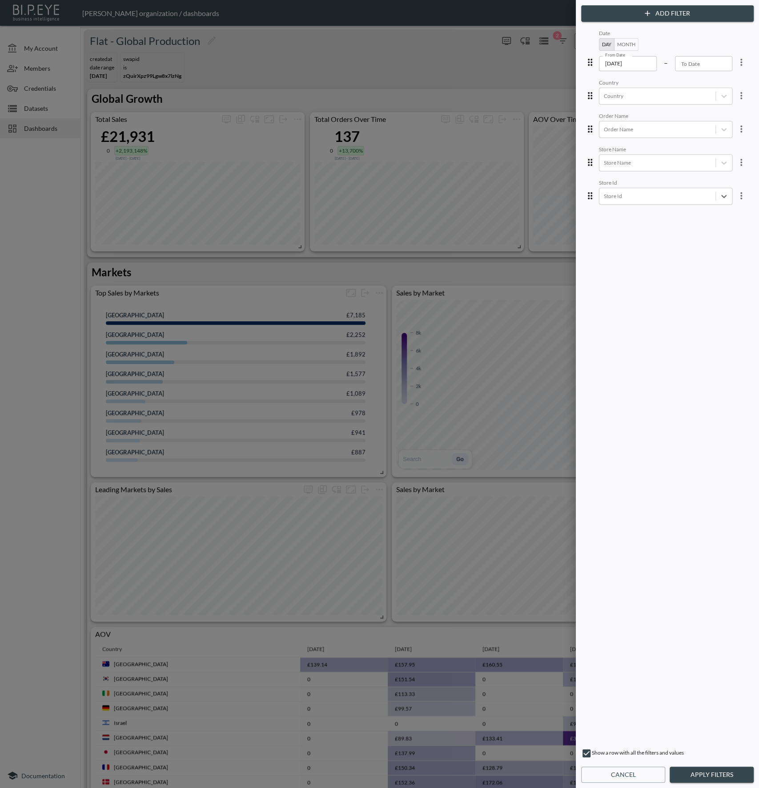
drag, startPoint x: 704, startPoint y: 774, endPoint x: 601, endPoint y: 463, distance: 327.9
click at [704, 774] on button "Apply Filters" at bounding box center [712, 774] width 84 height 16
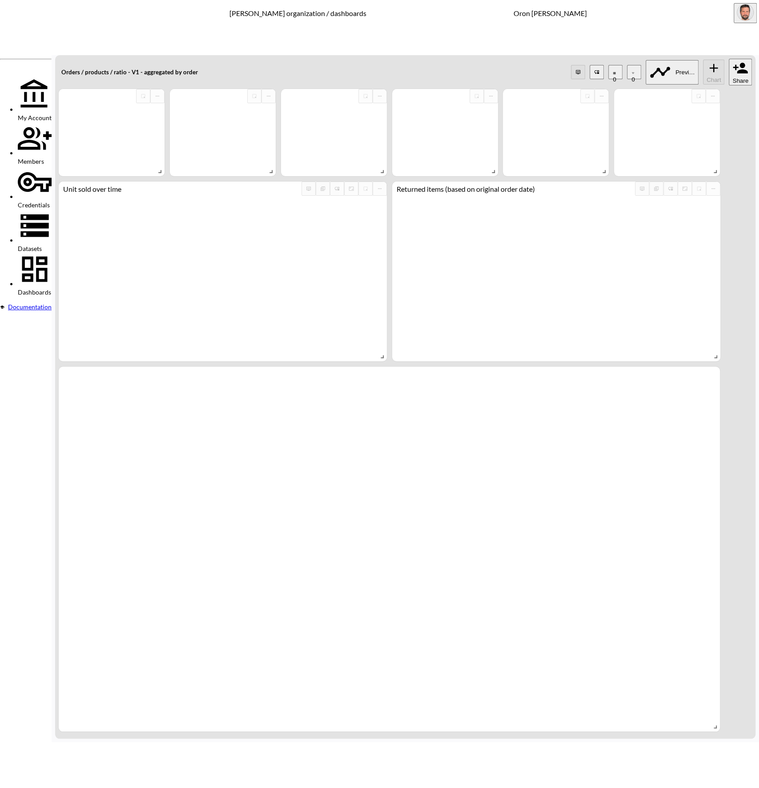
drag, startPoint x: 56, startPoint y: 128, endPoint x: 55, endPoint y: 132, distance: 4.8
click at [51, 288] on span "Dashboards" at bounding box center [34, 292] width 33 height 8
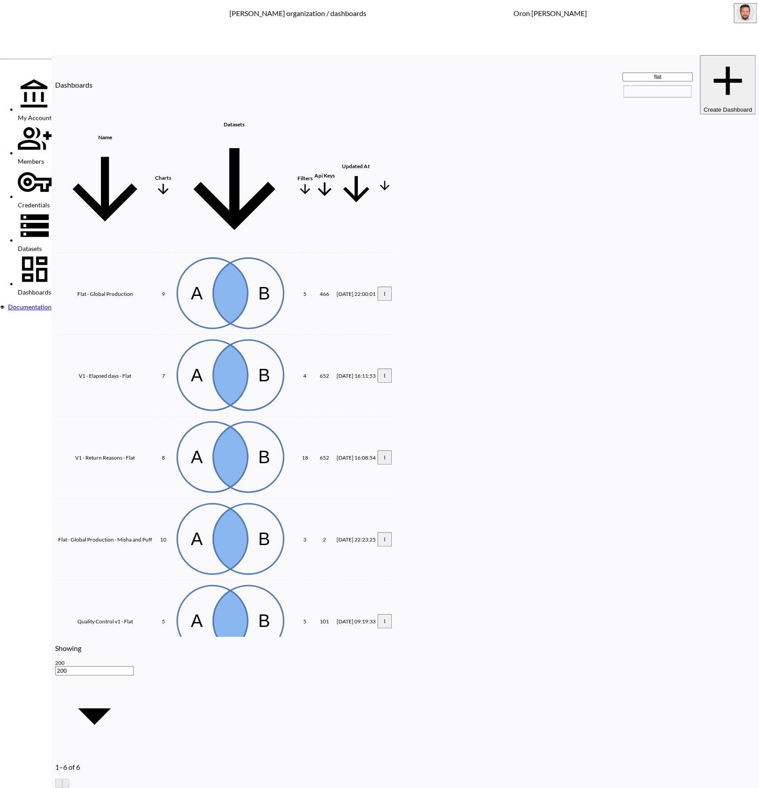
click at [633, 73] on input "flat" at bounding box center [658, 77] width 70 height 9
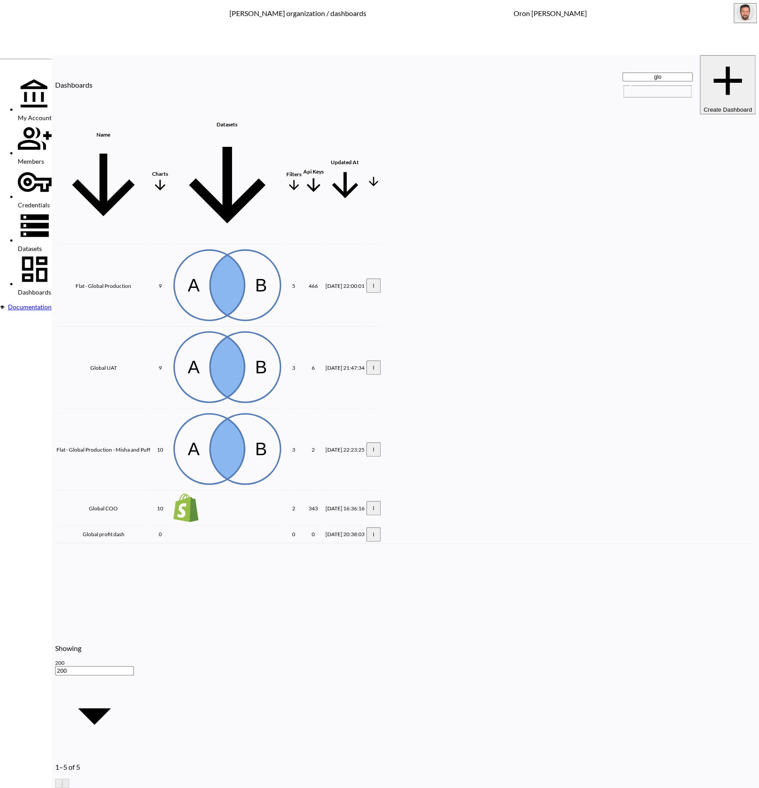
type input "glo"
click at [110, 327] on th "Global UAT" at bounding box center [103, 367] width 95 height 81
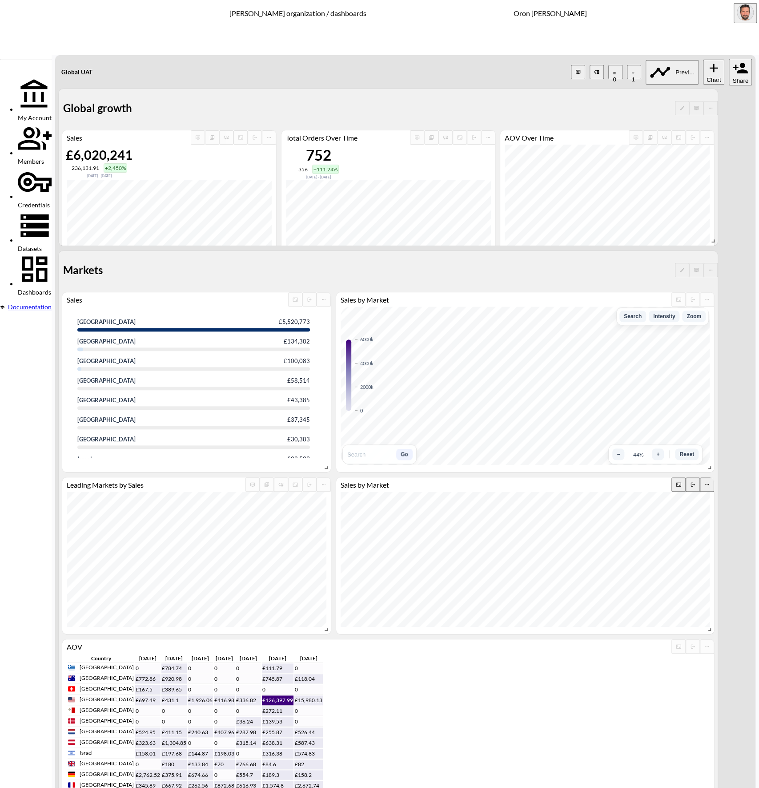
click at [709, 484] on icon "more" at bounding box center [708, 484] width 4 height 1
click at [446, 363] on body "BI.P.EYE, Interactive Analytics Dashboards - app [PERSON_NAME] organization / d…" at bounding box center [379, 394] width 759 height 788
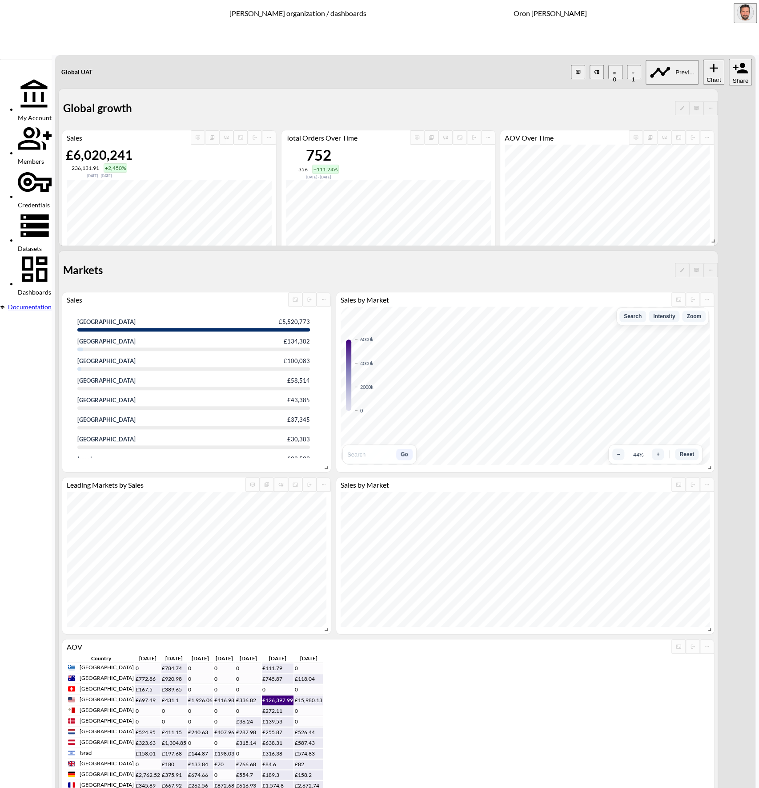
drag, startPoint x: 444, startPoint y: 388, endPoint x: 465, endPoint y: 380, distance: 22.7
type input "Currency"
click at [488, 358] on body "BI.P.EYE, Interactive Analytics Dashboards - app [PERSON_NAME] organization / d…" at bounding box center [379, 394] width 759 height 788
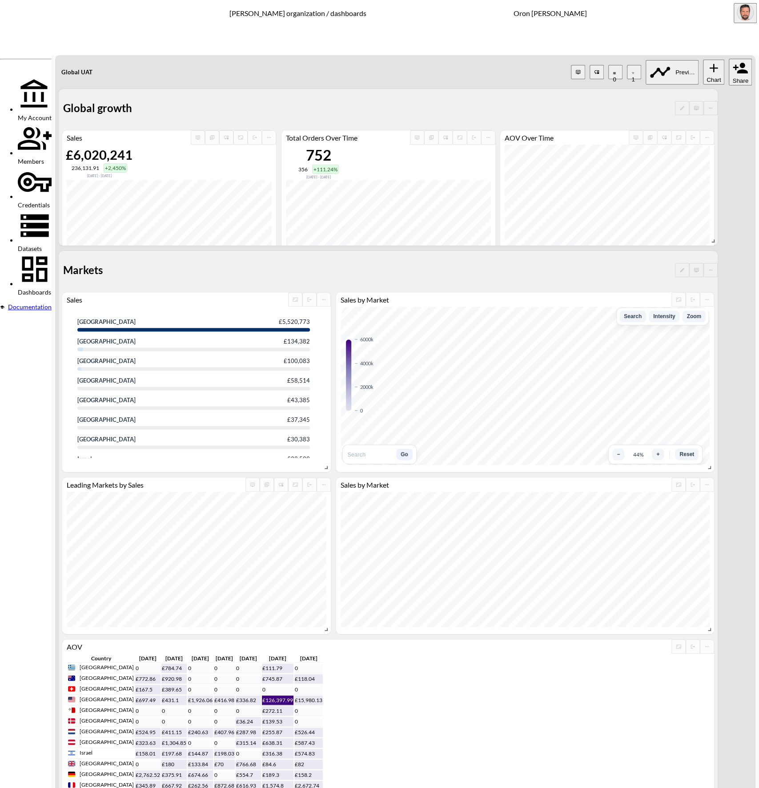
type input "£"
type input "0"
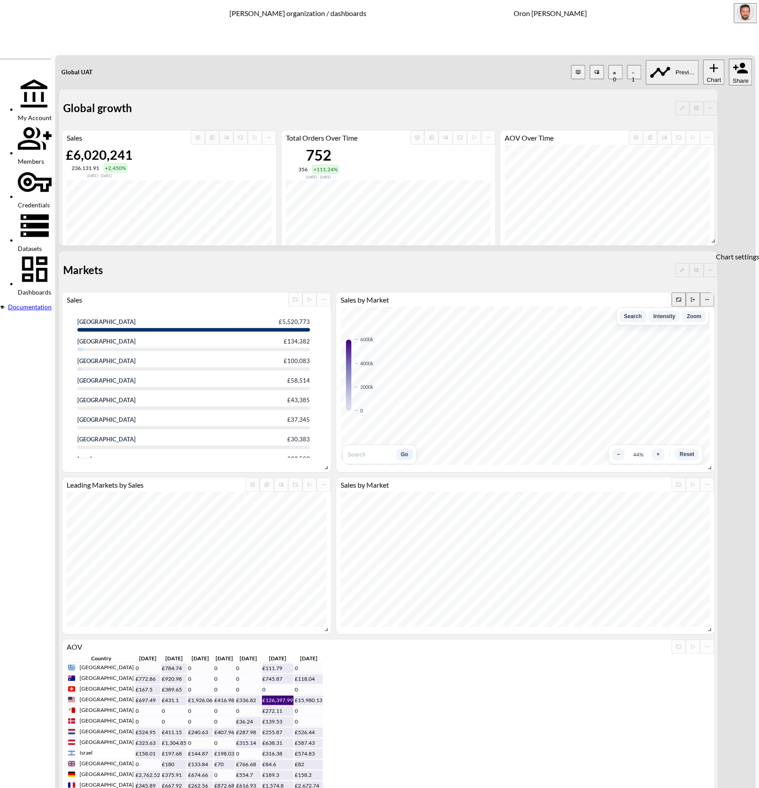
click at [710, 297] on icon "more" at bounding box center [707, 299] width 5 height 5
click at [440, 359] on body "BI.P.EYE, Interactive Analytics Dashboards - app [PERSON_NAME] organization / d…" at bounding box center [379, 394] width 759 height 788
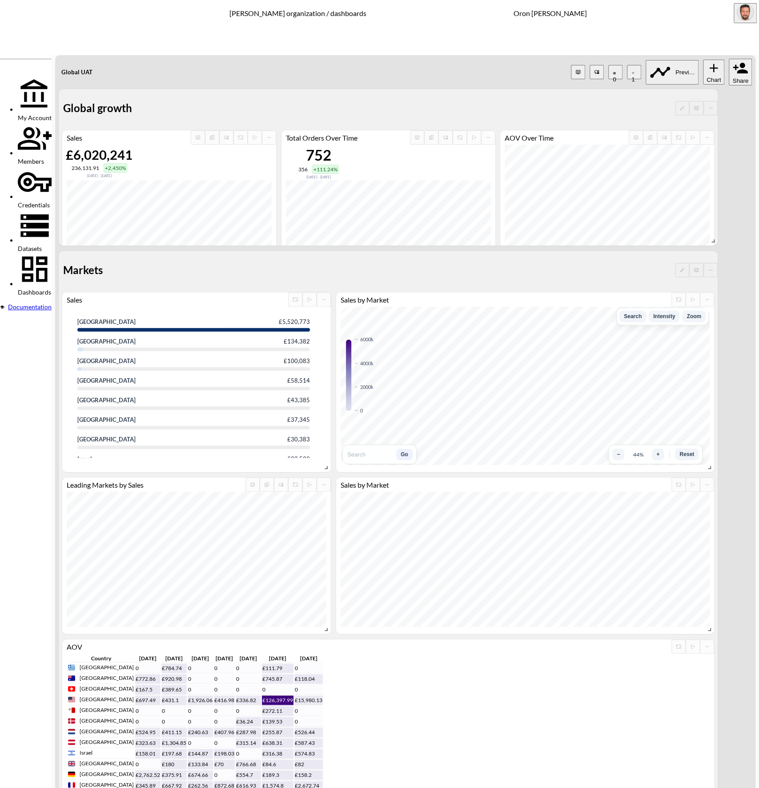
drag, startPoint x: 442, startPoint y: 385, endPoint x: 477, endPoint y: 375, distance: 36.2
type input "Currency"
click at [487, 359] on body "BI.P.EYE, Interactive Analytics Dashboards - app [PERSON_NAME] organization / d…" at bounding box center [379, 394] width 759 height 788
drag, startPoint x: 487, startPoint y: 403, endPoint x: 518, endPoint y: 377, distance: 41.4
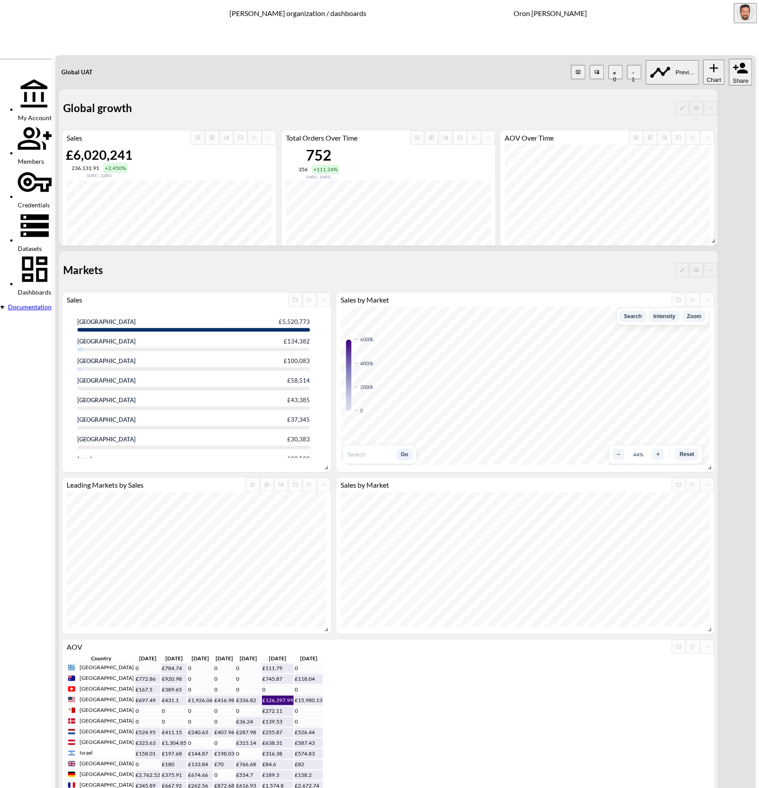
type input "£"
type input "0"
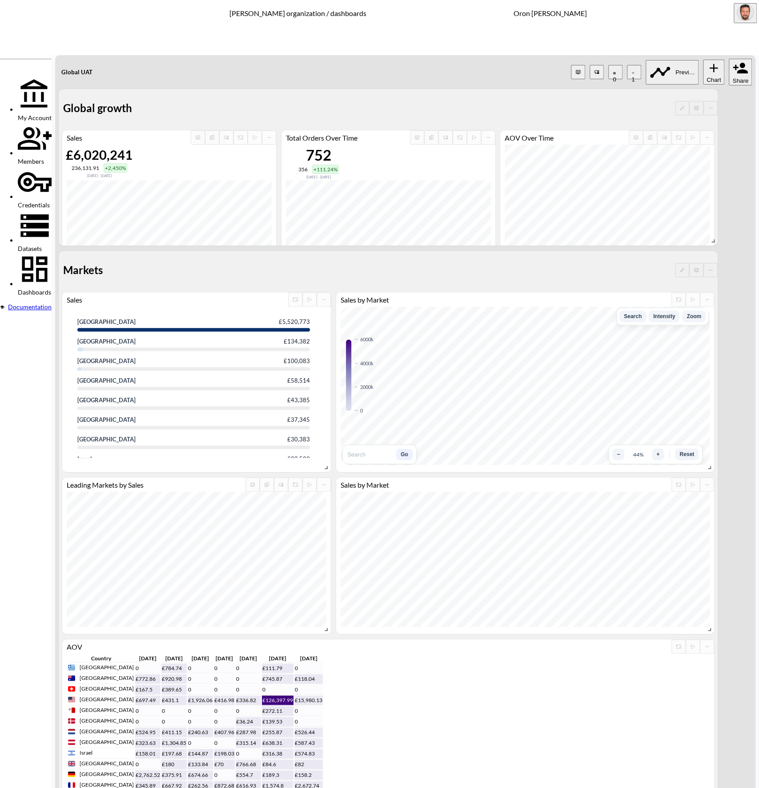
drag, startPoint x: 38, startPoint y: 127, endPoint x: 62, endPoint y: 124, distance: 24.2
click at [38, 288] on span "Dashboards" at bounding box center [34, 292] width 33 height 8
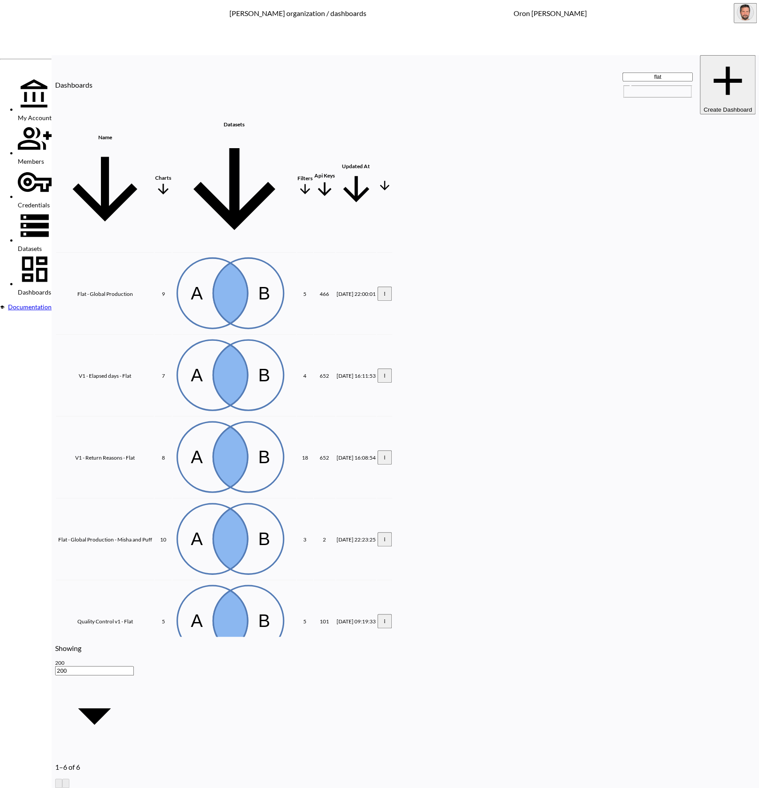
type input "flat"
click at [134, 254] on th "Flat - Global Production" at bounding box center [105, 294] width 98 height 81
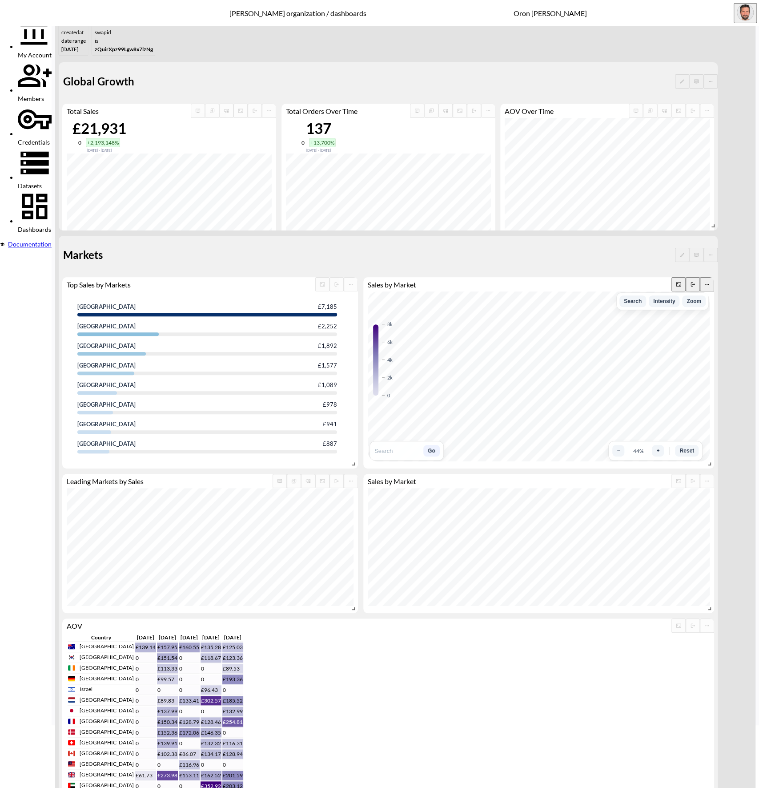
scroll to position [65, 0]
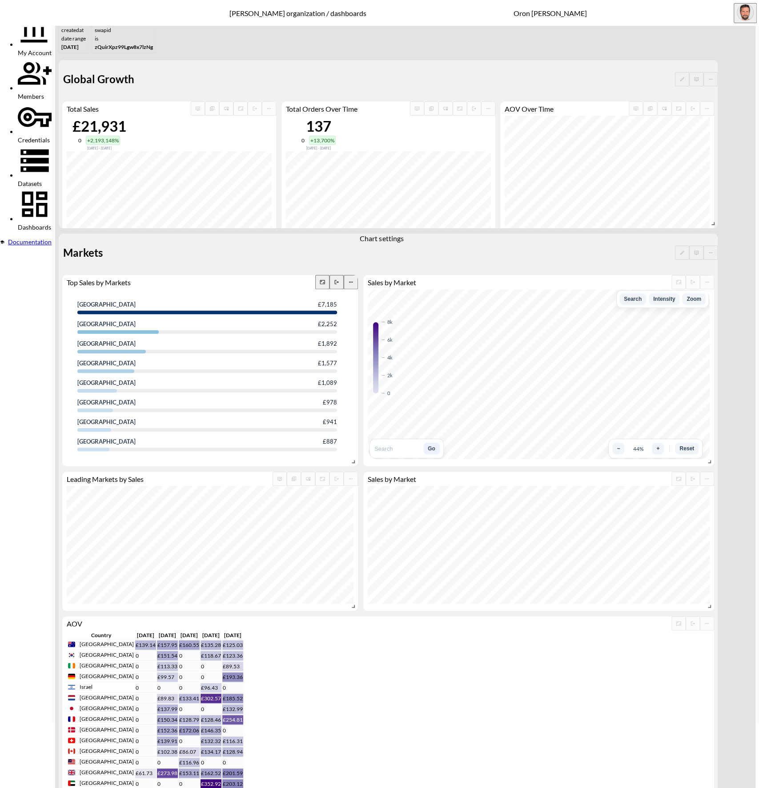
click at [354, 279] on icon "more" at bounding box center [350, 281] width 5 height 5
click at [441, 317] on body "BI.P.EYE, Interactive Analytics Dashboards - app [PERSON_NAME] organization / d…" at bounding box center [379, 394] width 759 height 788
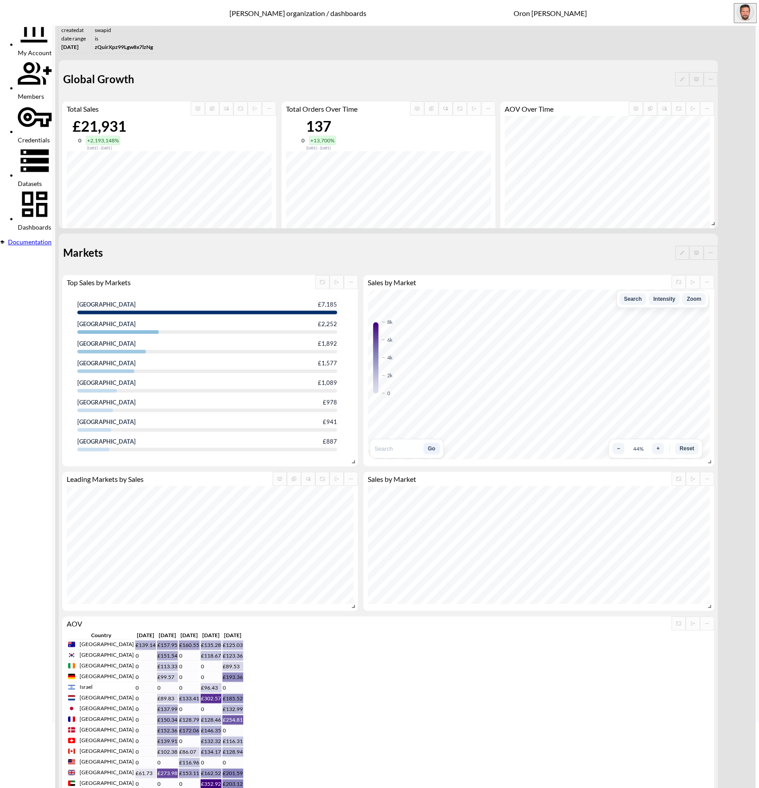
type input "purple"
click at [51, 223] on span "Dashboards" at bounding box center [34, 227] width 33 height 8
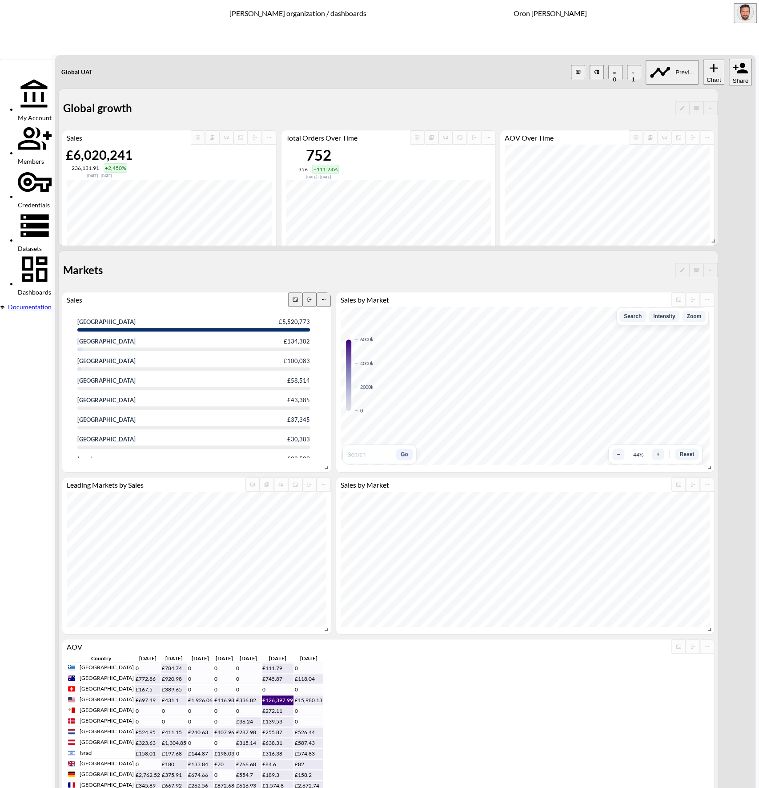
scroll to position [152, 0]
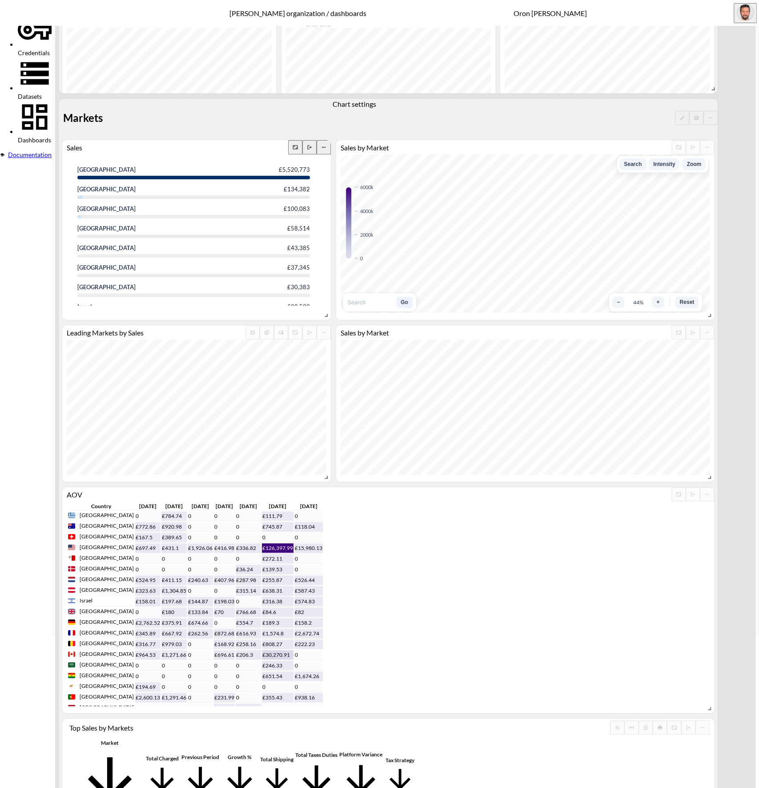
click at [327, 145] on icon "more" at bounding box center [323, 147] width 5 height 5
click at [448, 335] on body "BI.P.EYE, Interactive Analytics Dashboards - app [PERSON_NAME] organization / d…" at bounding box center [379, 394] width 759 height 788
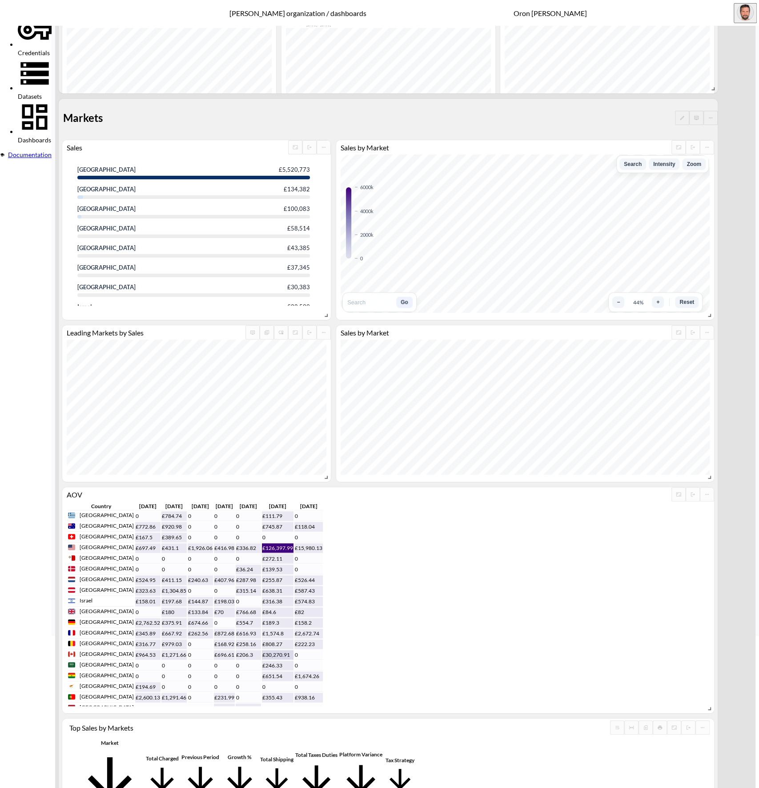
type input "purple"
